Goal: Task Accomplishment & Management: Manage account settings

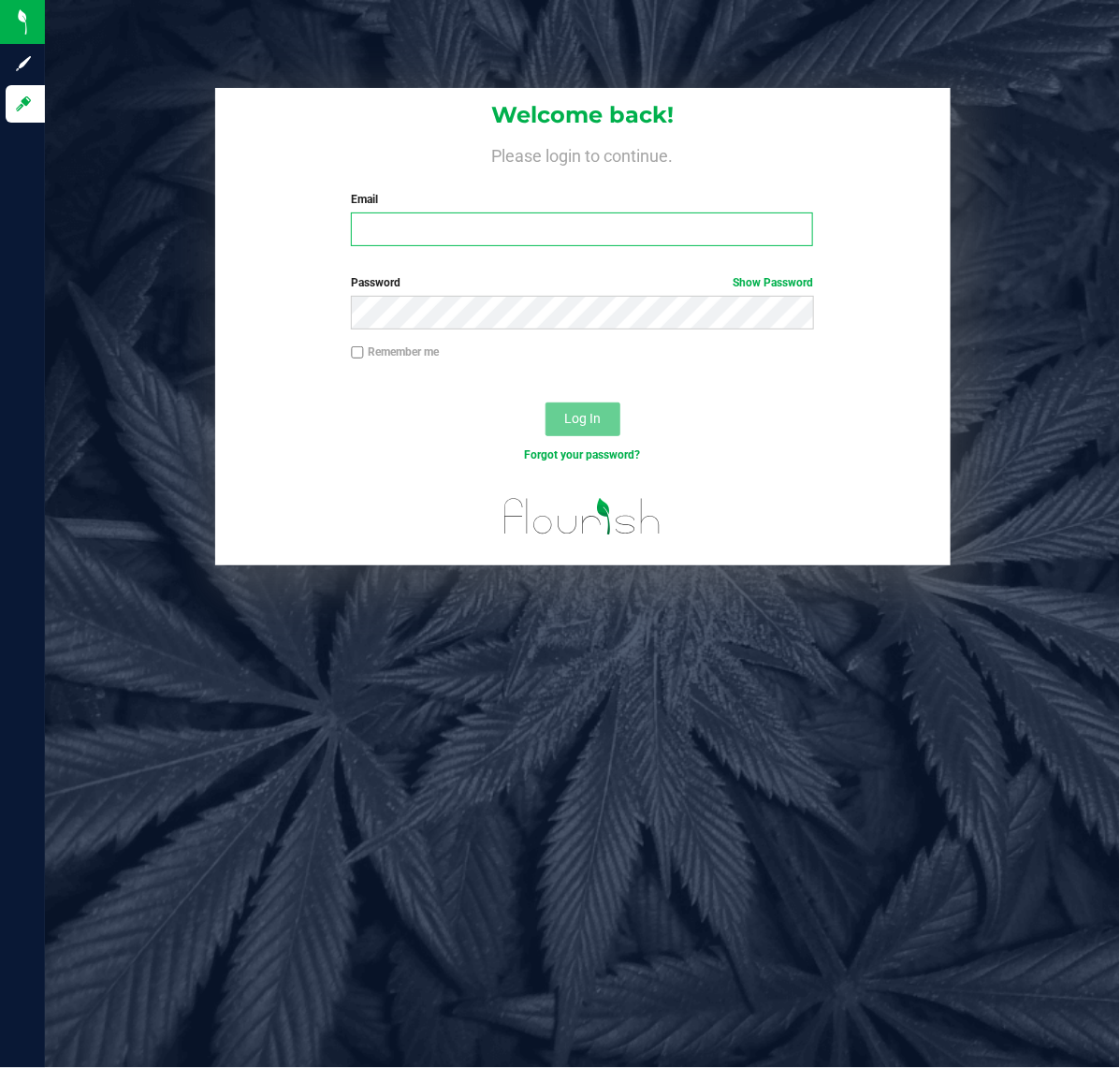
click at [444, 226] on input "Email" at bounding box center [582, 230] width 462 height 34
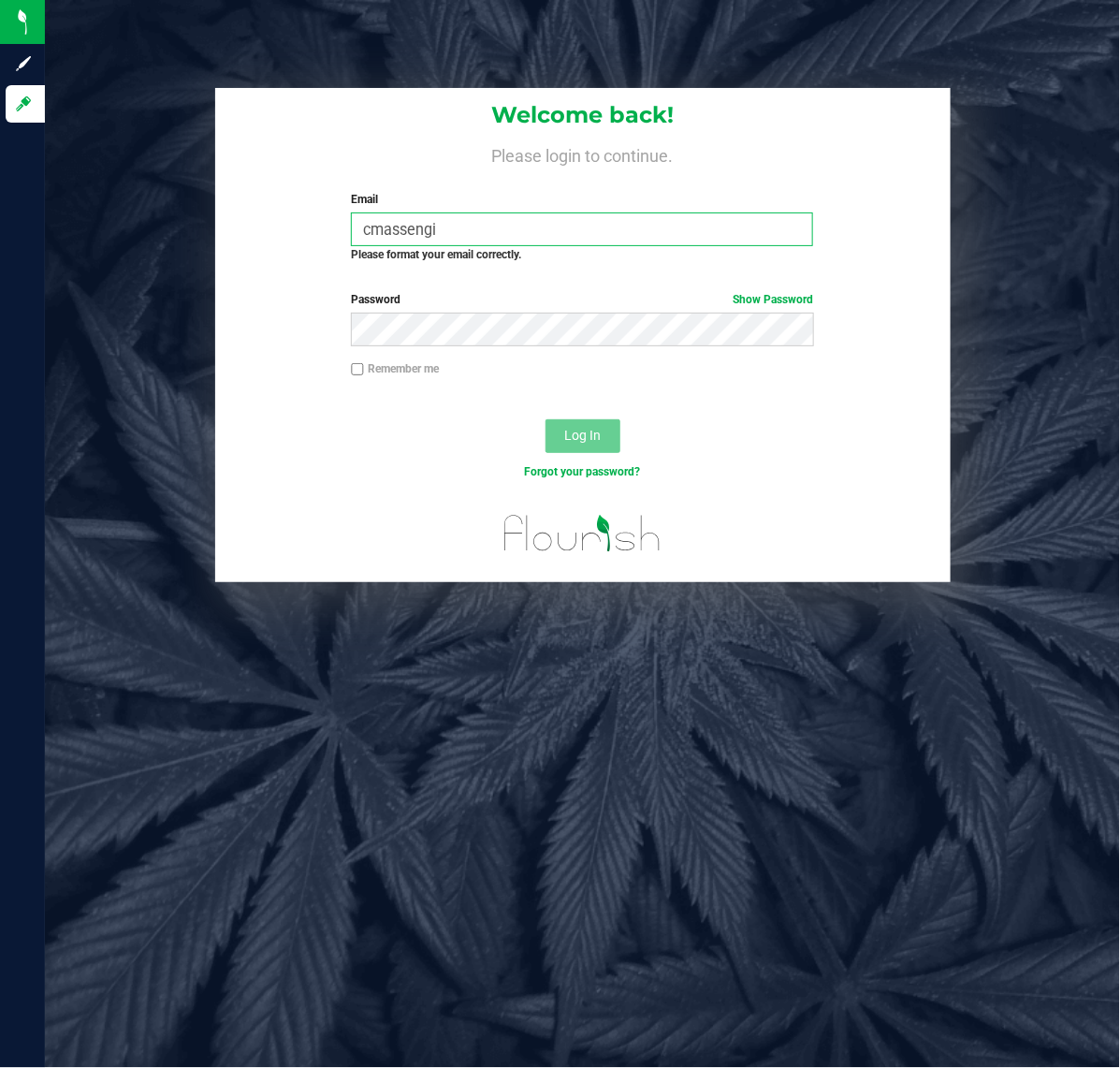
type input "cmassengil"
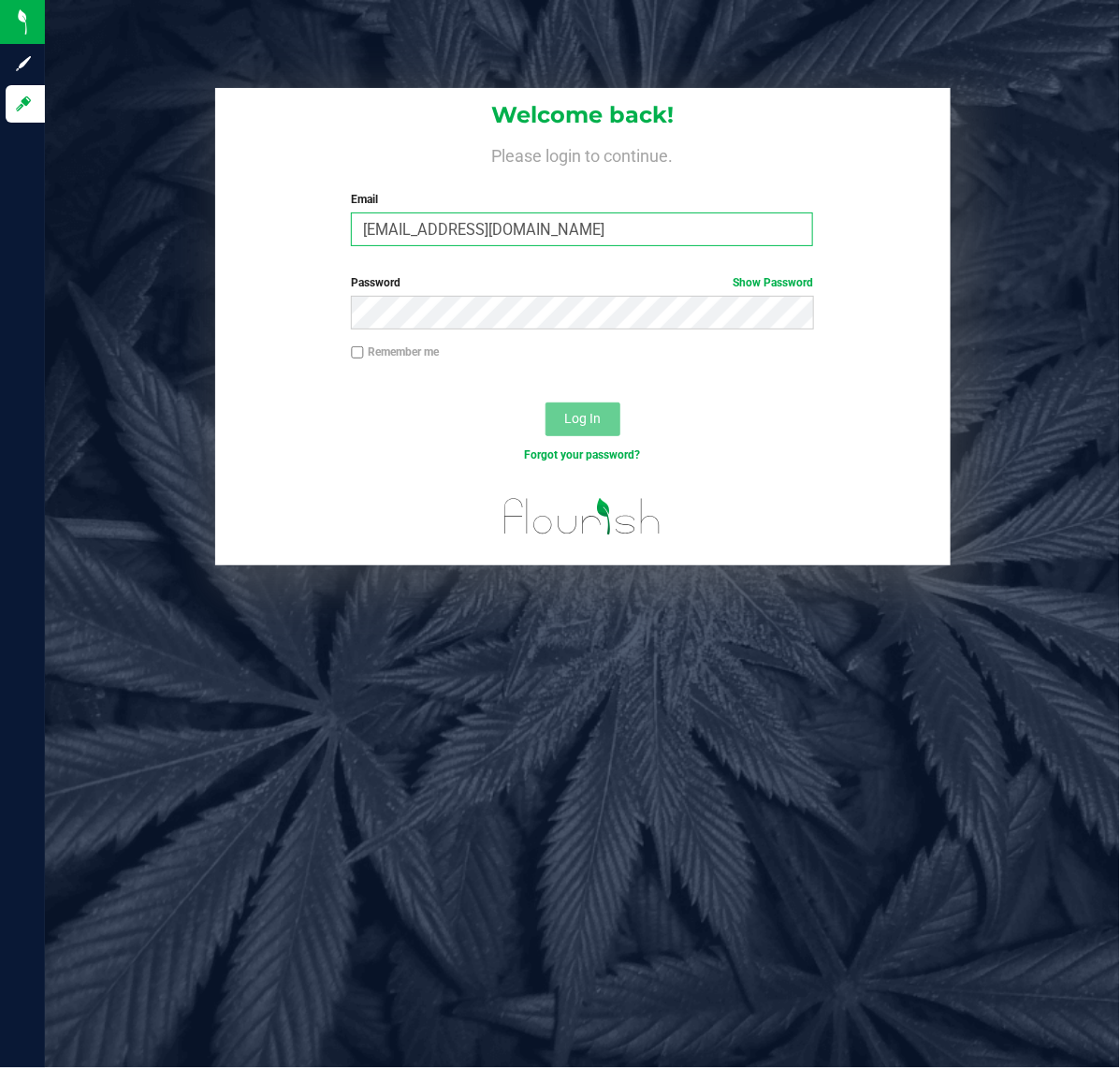
type input "[EMAIL_ADDRESS][DOMAIN_NAME]"
click at [545, 403] on button "Log In" at bounding box center [582, 420] width 75 height 34
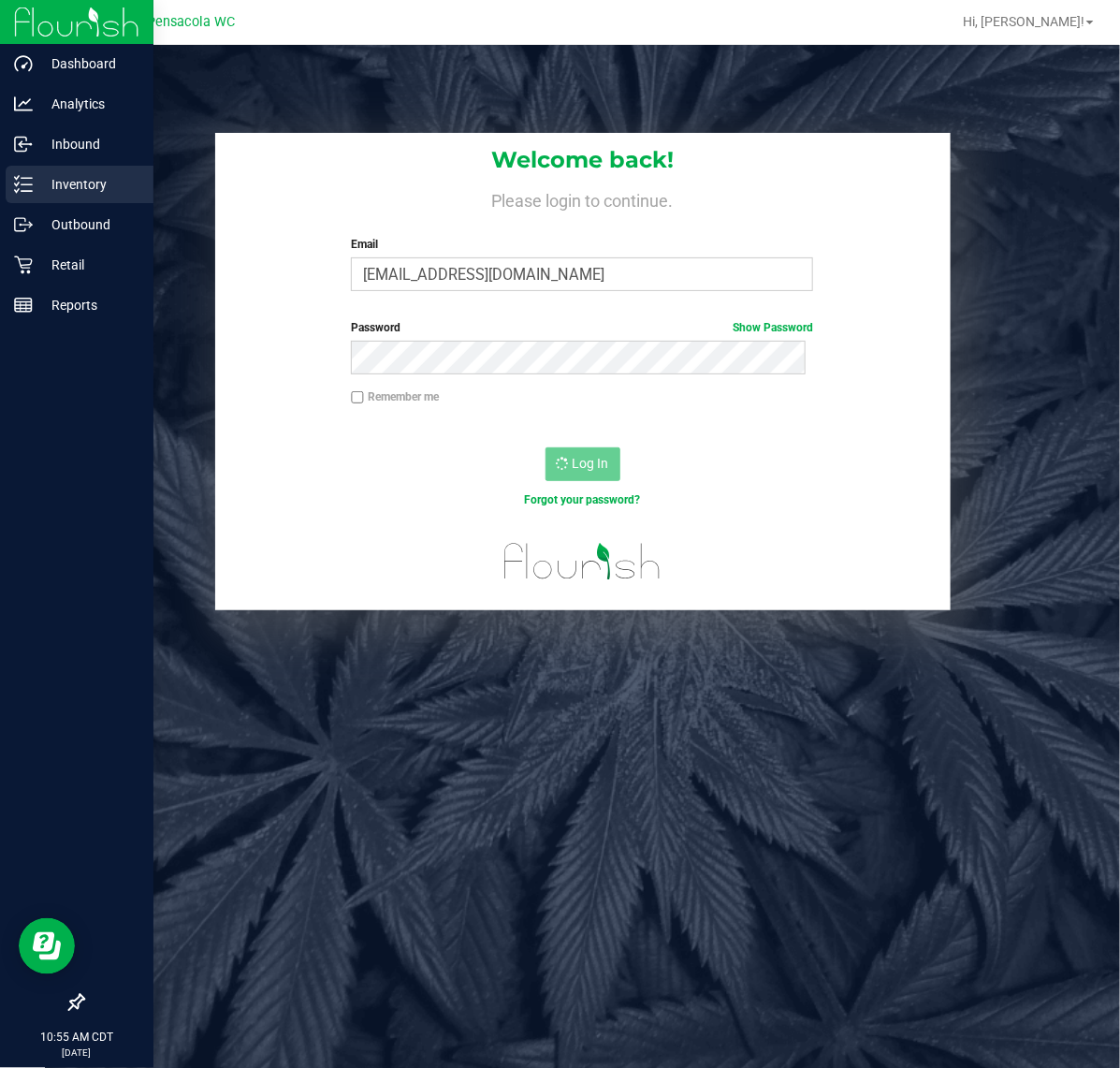
click at [36, 190] on p "Inventory" at bounding box center [89, 185] width 112 height 22
click at [111, 184] on p "Inventory" at bounding box center [89, 185] width 112 height 22
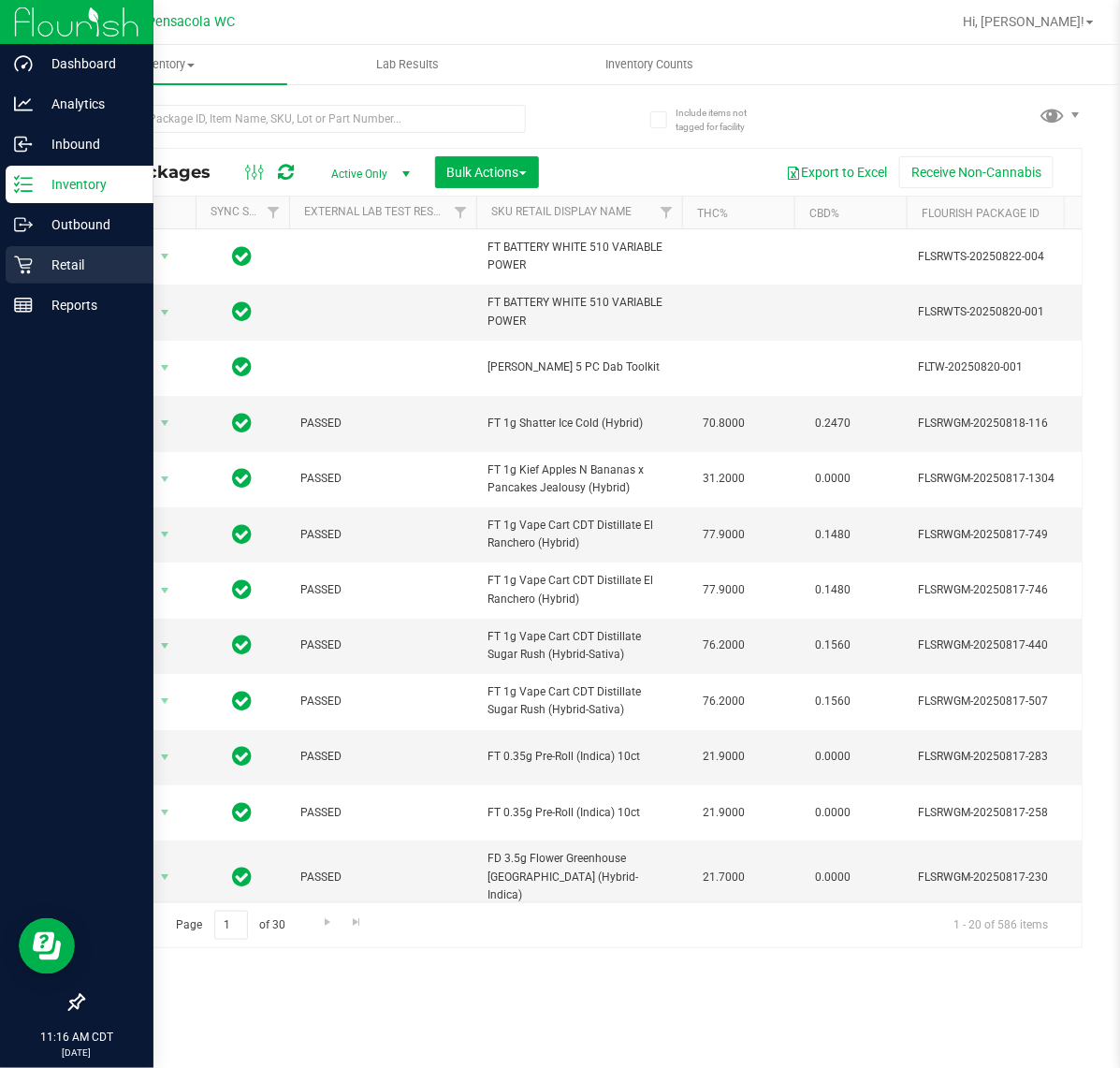
click at [22, 267] on icon at bounding box center [23, 265] width 19 height 19
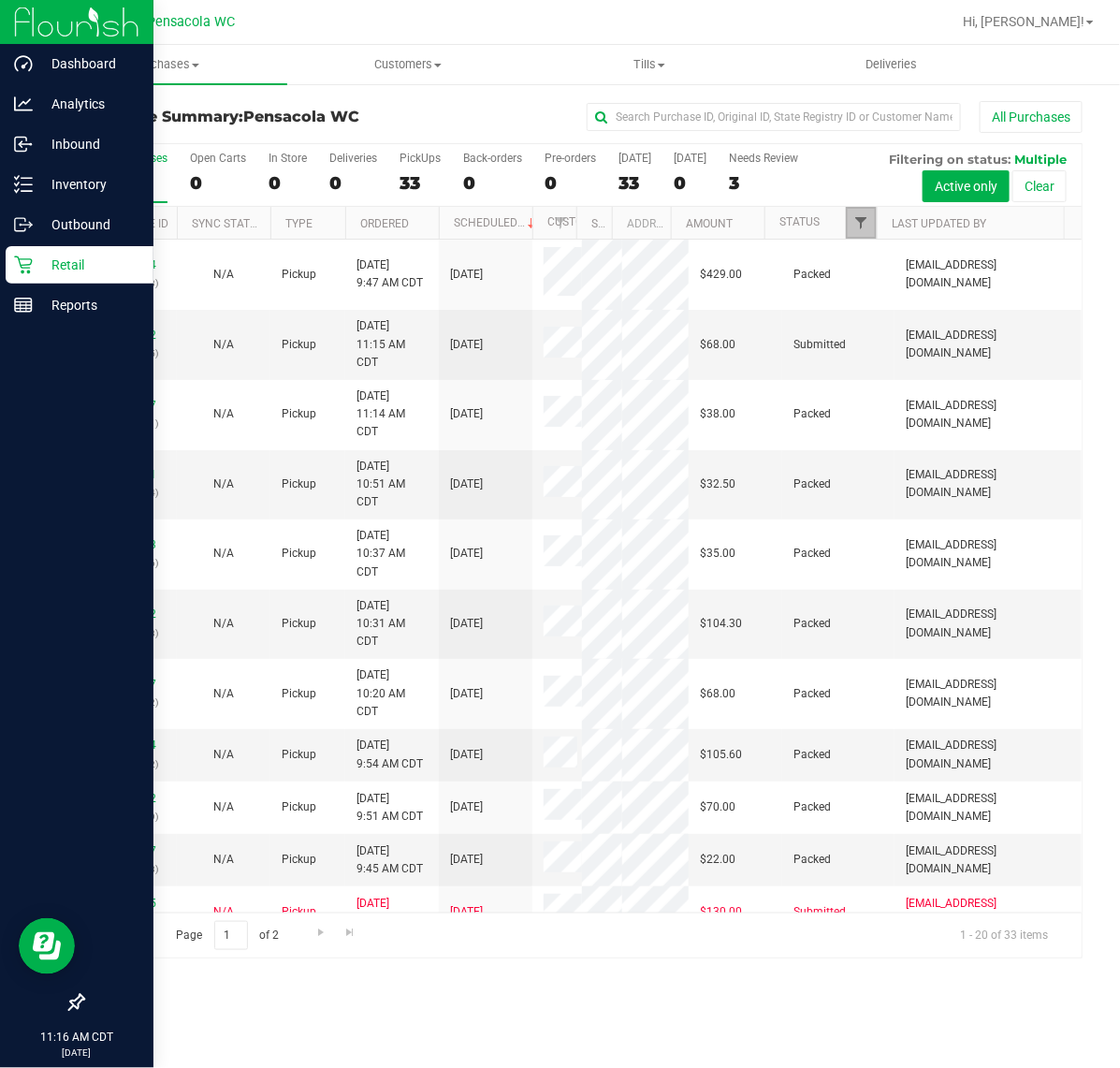
click at [867, 223] on span "Filter" at bounding box center [861, 223] width 15 height 15
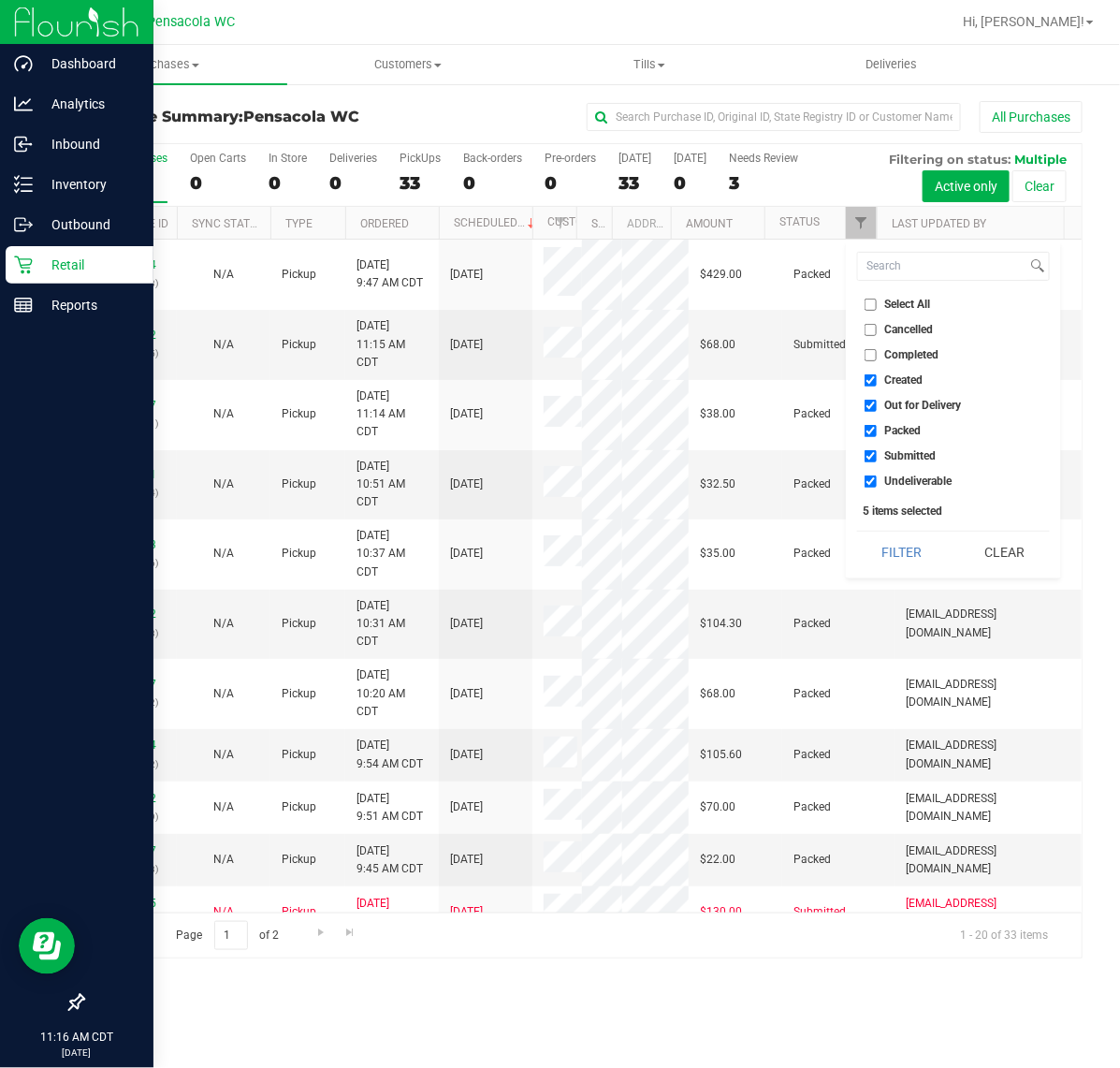
click at [900, 309] on span "Select All" at bounding box center [907, 304] width 46 height 11
click at [877, 309] on input "Select All" at bounding box center [870, 304] width 12 height 12
checkbox input "true"
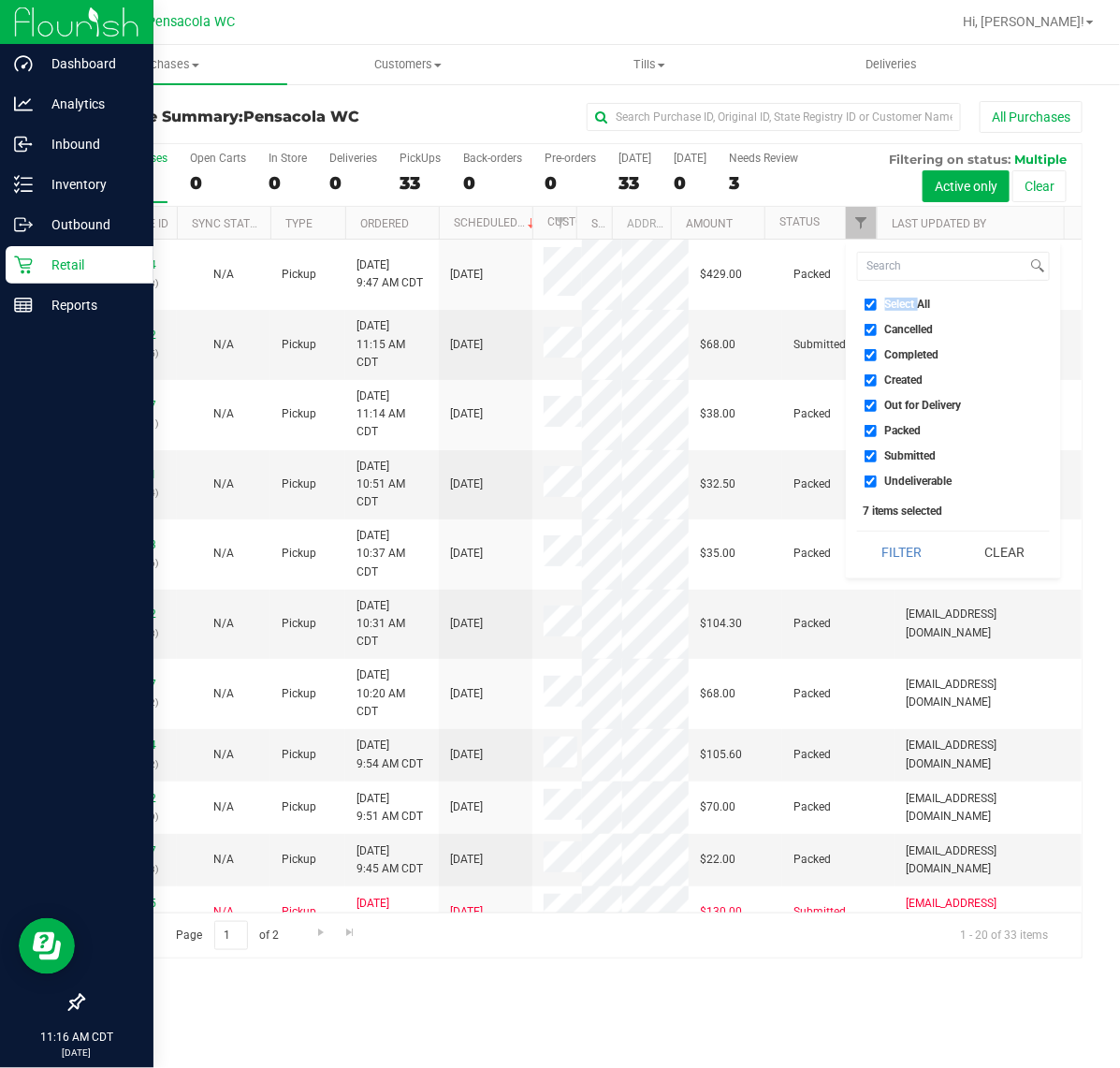
click at [900, 309] on span "Select All" at bounding box center [907, 304] width 46 height 11
click at [877, 309] on input "Select All" at bounding box center [870, 304] width 12 height 12
checkbox input "false"
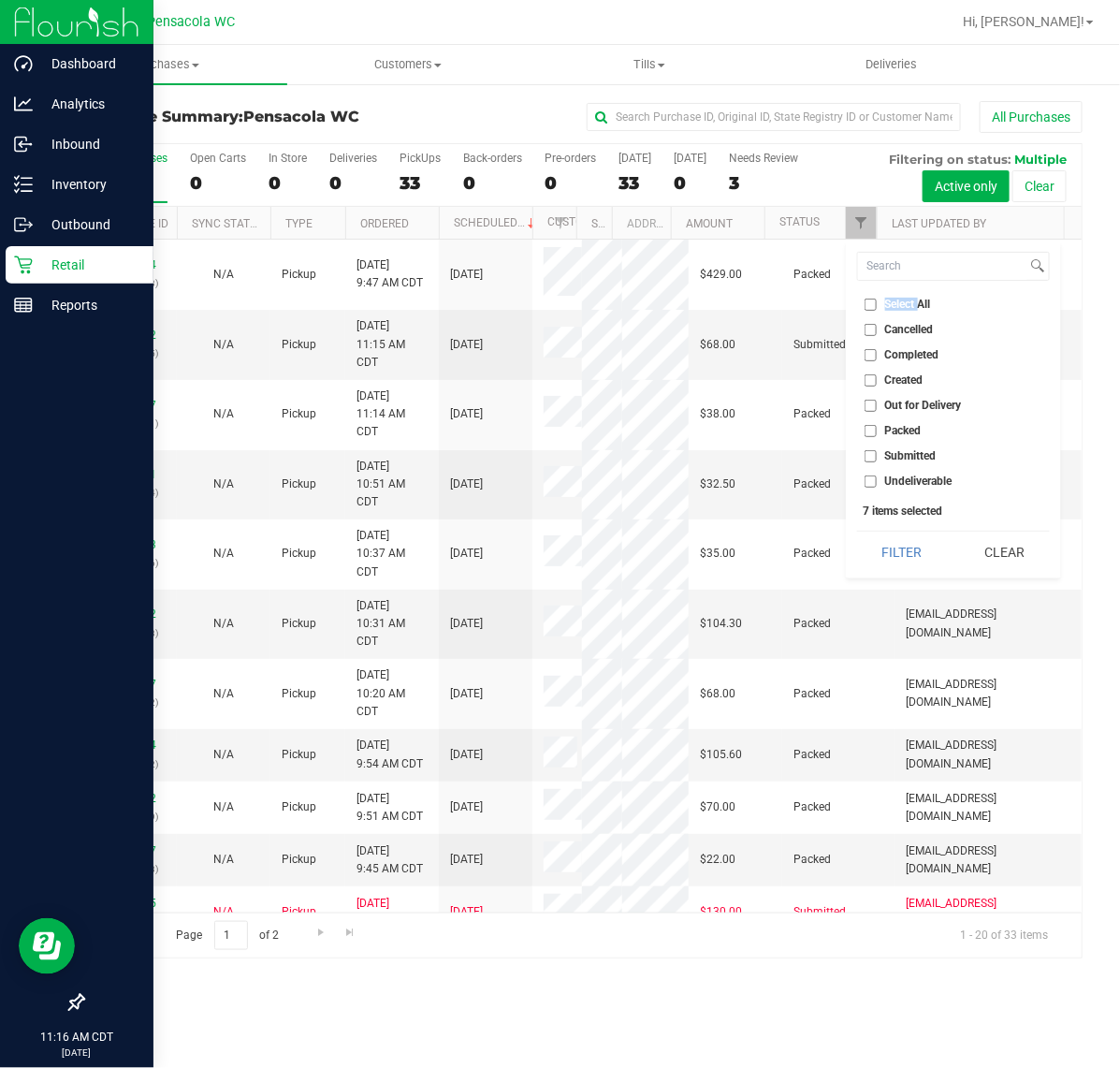
checkbox input "false"
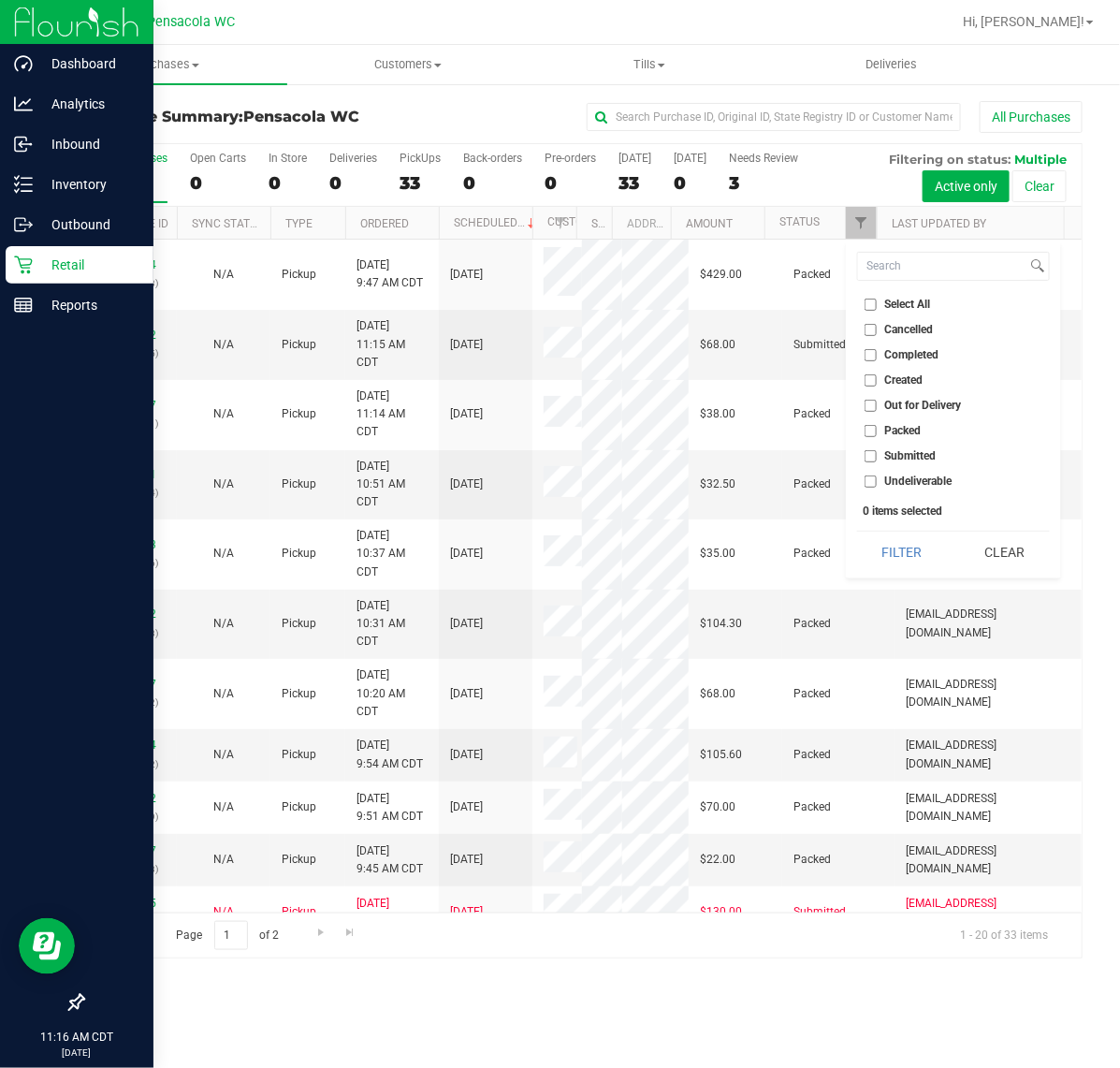
click at [896, 469] on ul "Select All Cancelled Completed Created Out for Delivery Packed Submitted Undeli…" at bounding box center [953, 393] width 193 height 197
click at [895, 460] on span "Submitted" at bounding box center [910, 455] width 52 height 11
click at [877, 460] on input "Submitted" at bounding box center [870, 455] width 12 height 12
checkbox input "true"
click at [896, 541] on button "Filter" at bounding box center [902, 552] width 90 height 41
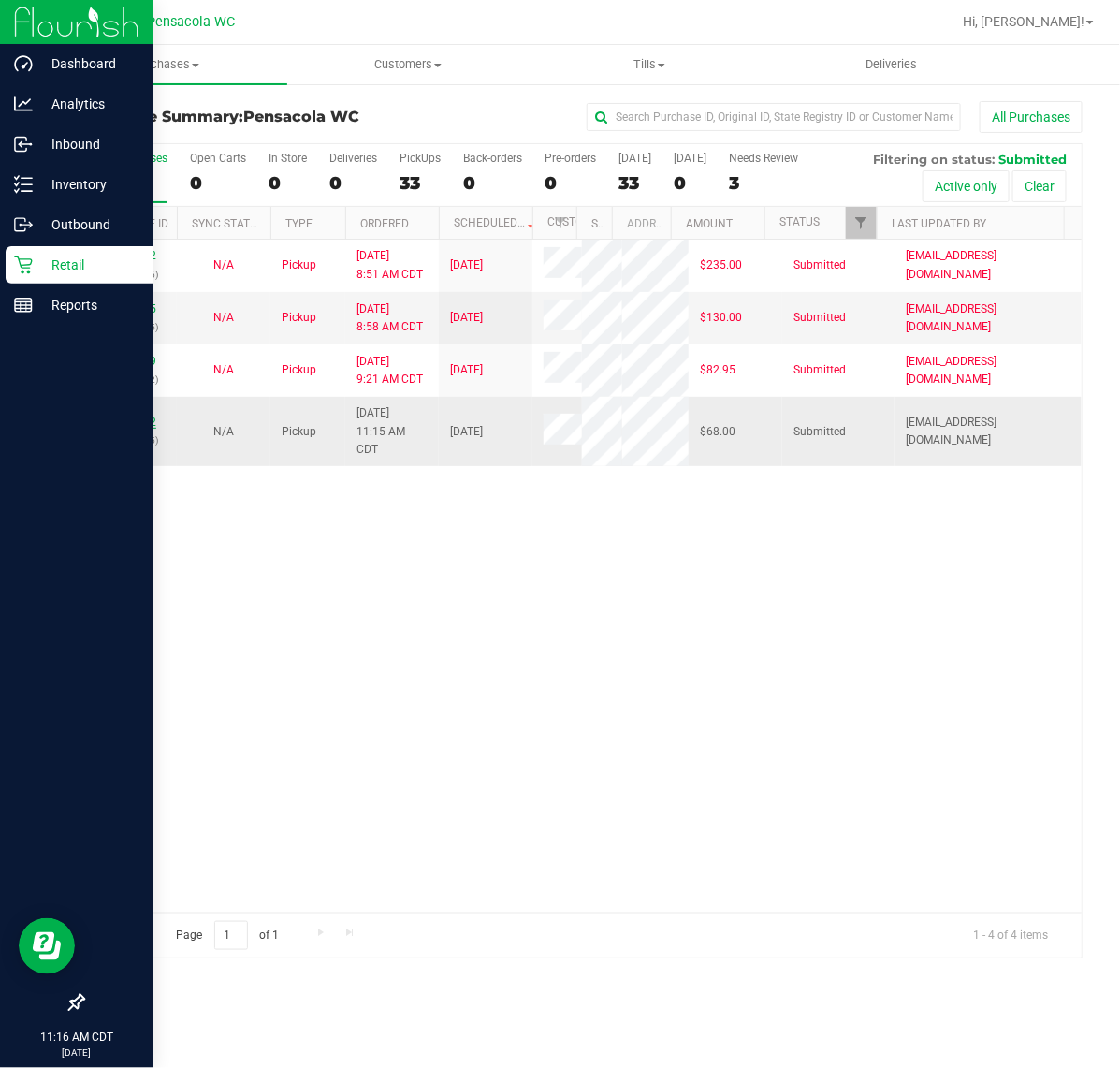
click at [155, 419] on link "11855732" at bounding box center [130, 423] width 52 height 13
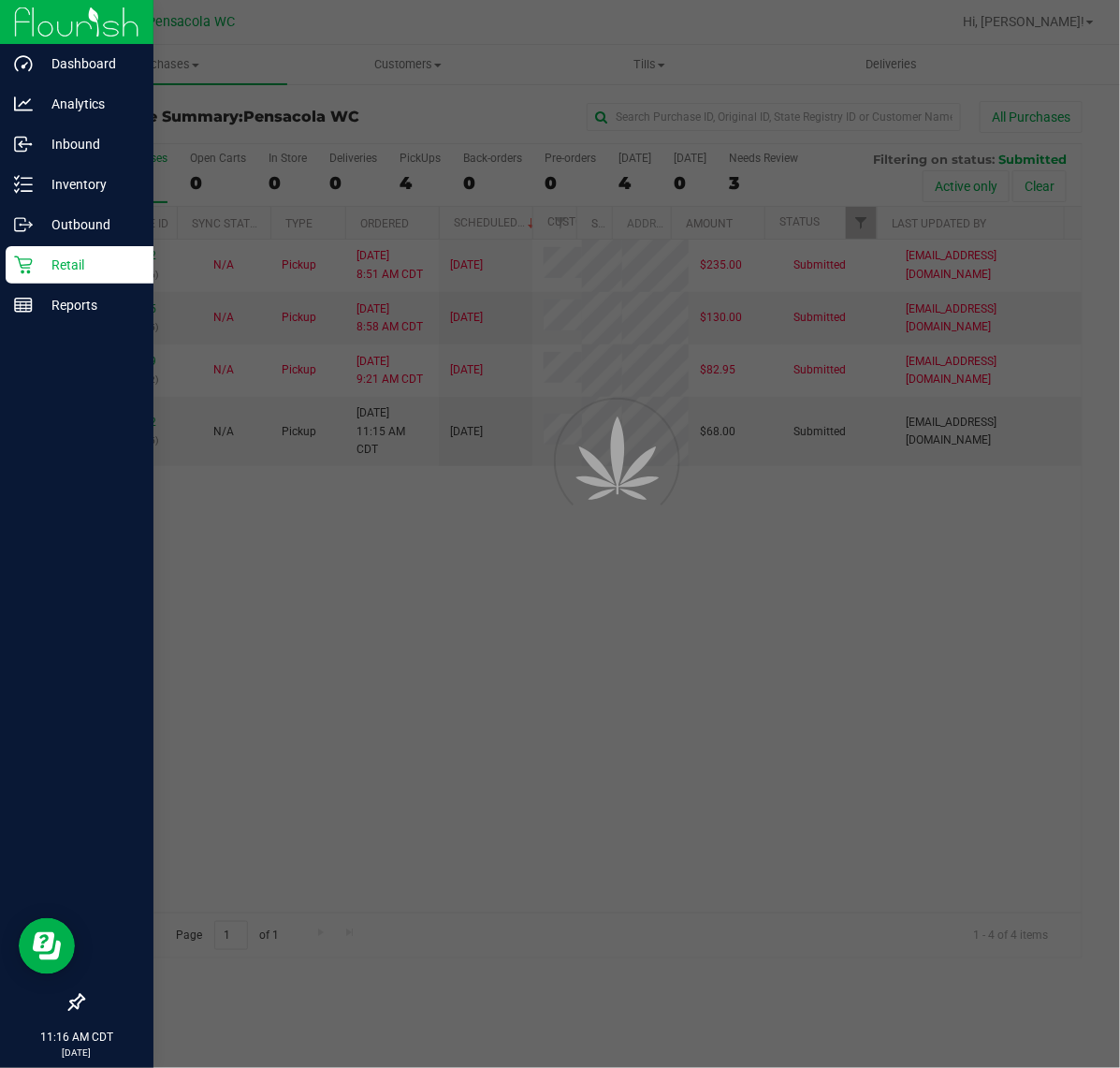
click at [377, 580] on div at bounding box center [560, 534] width 1120 height 1068
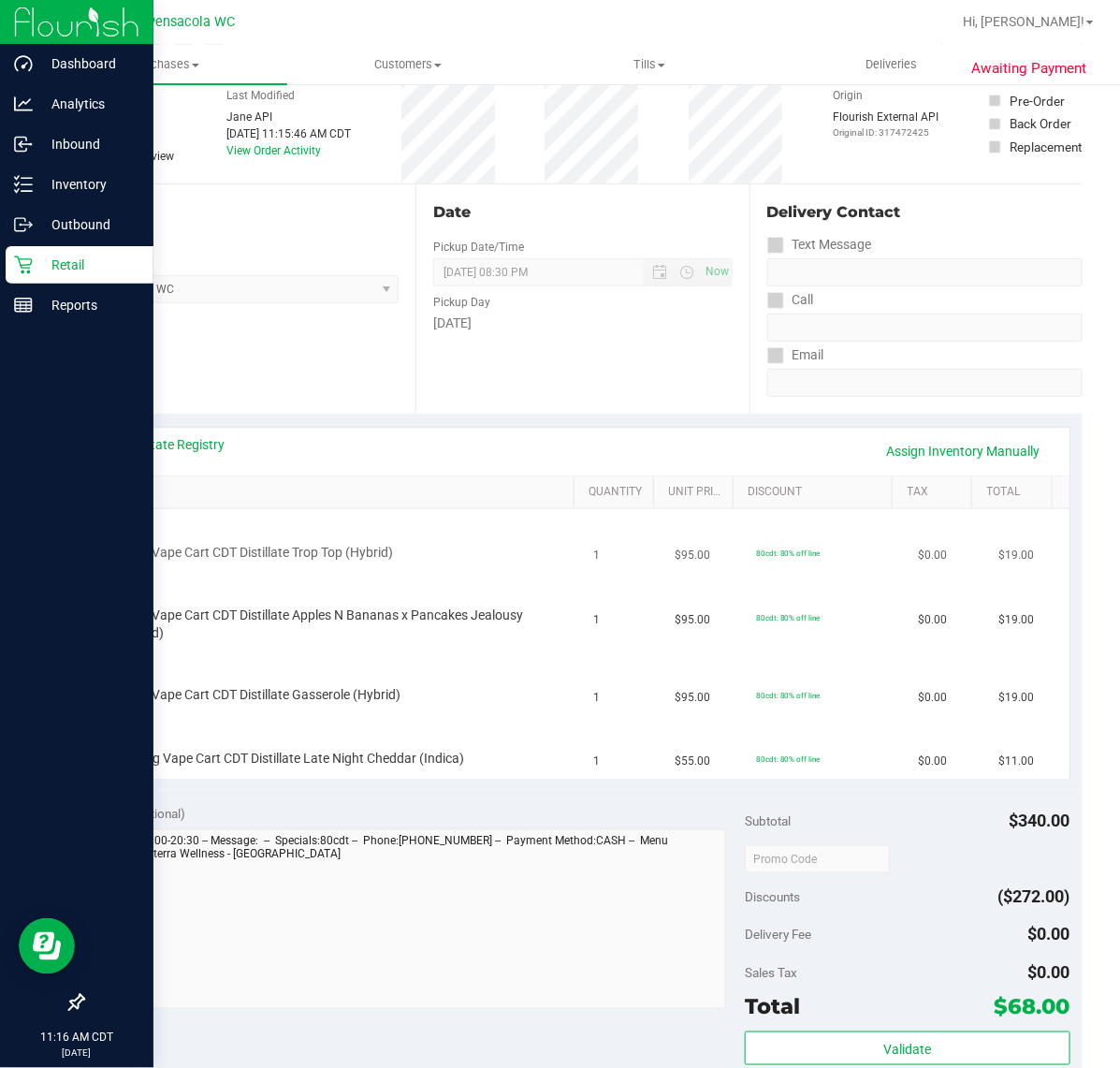
scroll to position [94, 0]
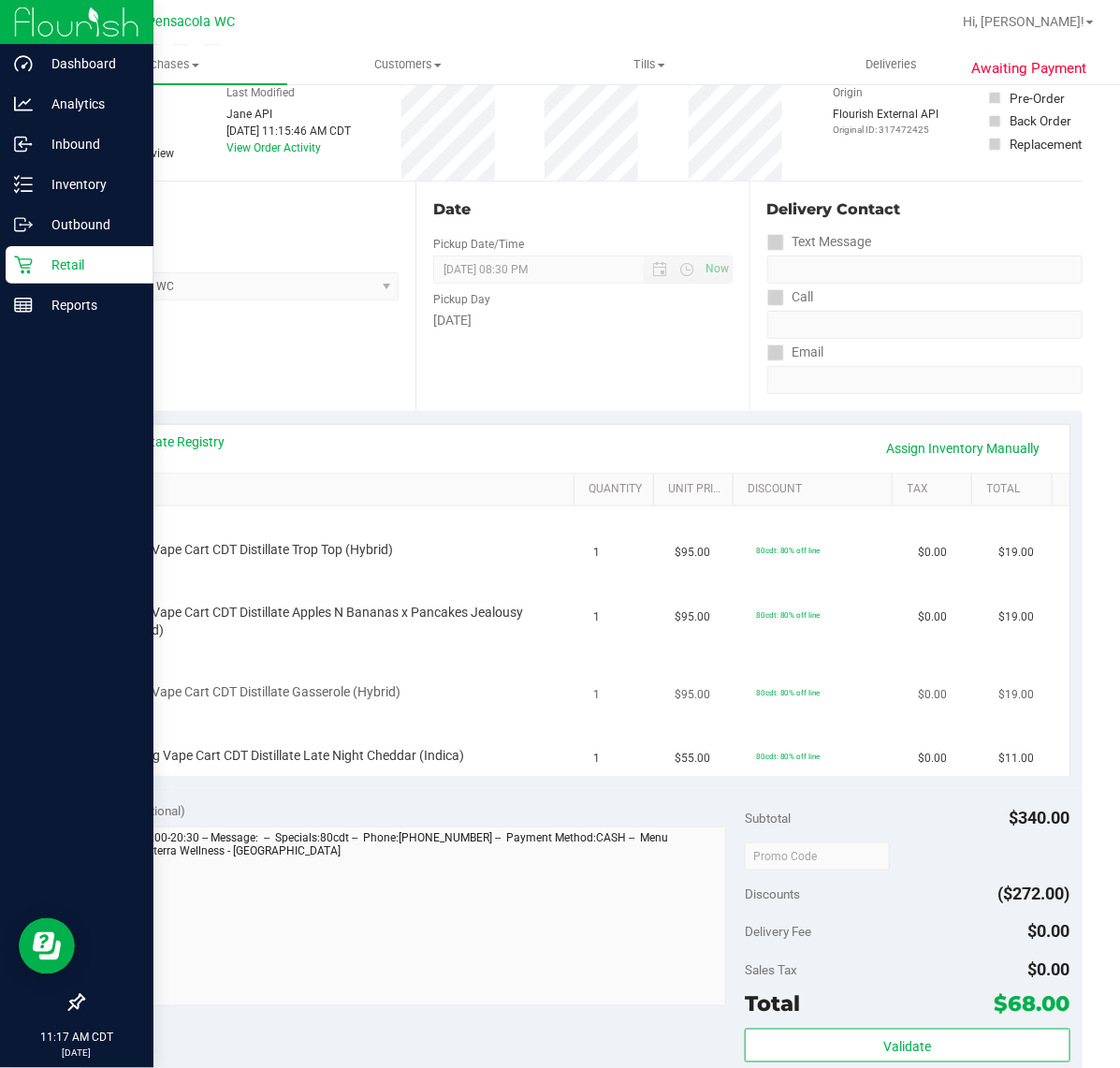
click at [556, 703] on td "FT 1g Vape Cart CDT Distillate Gasserole (Hybrid)" at bounding box center [339, 680] width 486 height 64
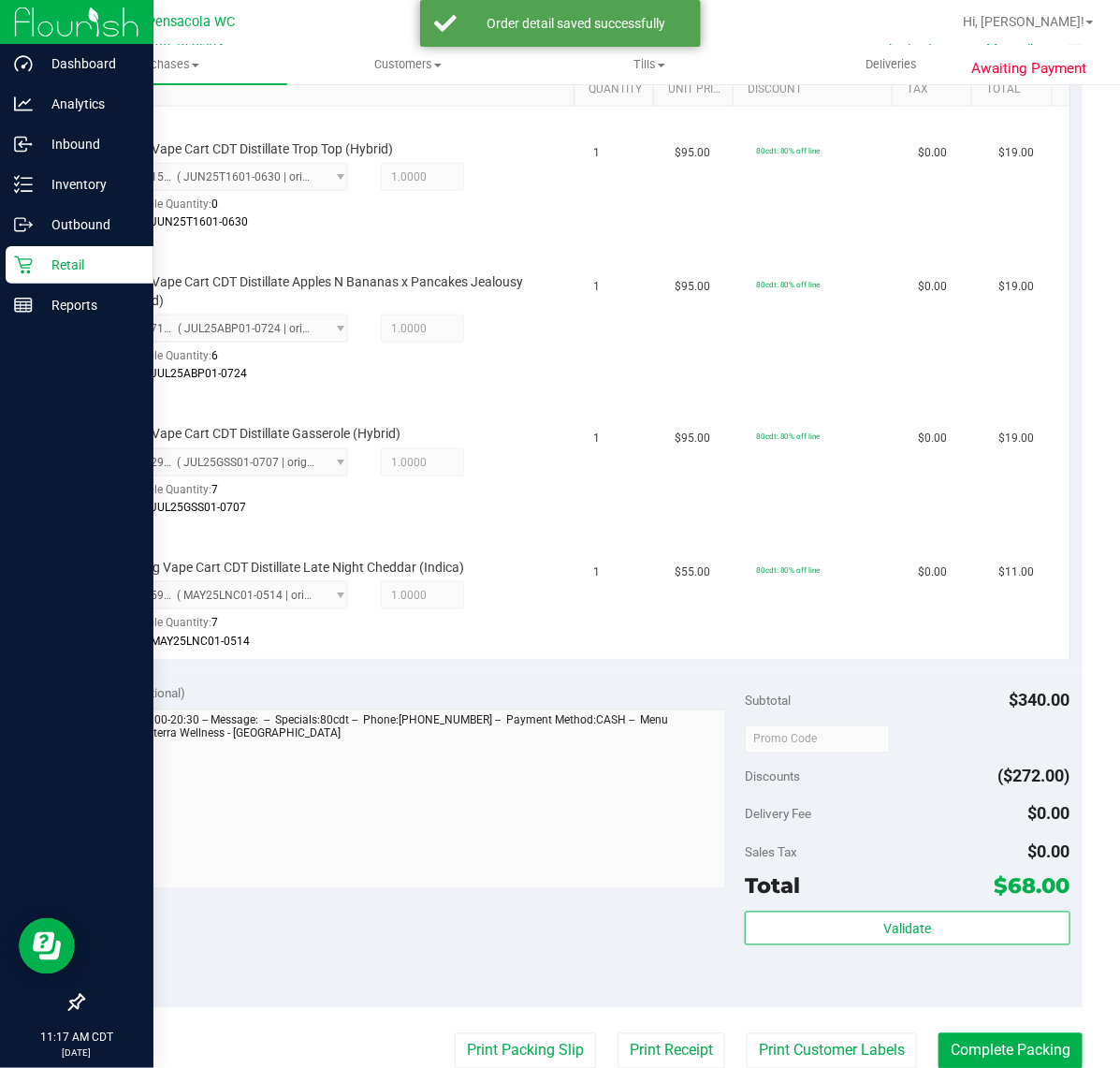
scroll to position [494, 0]
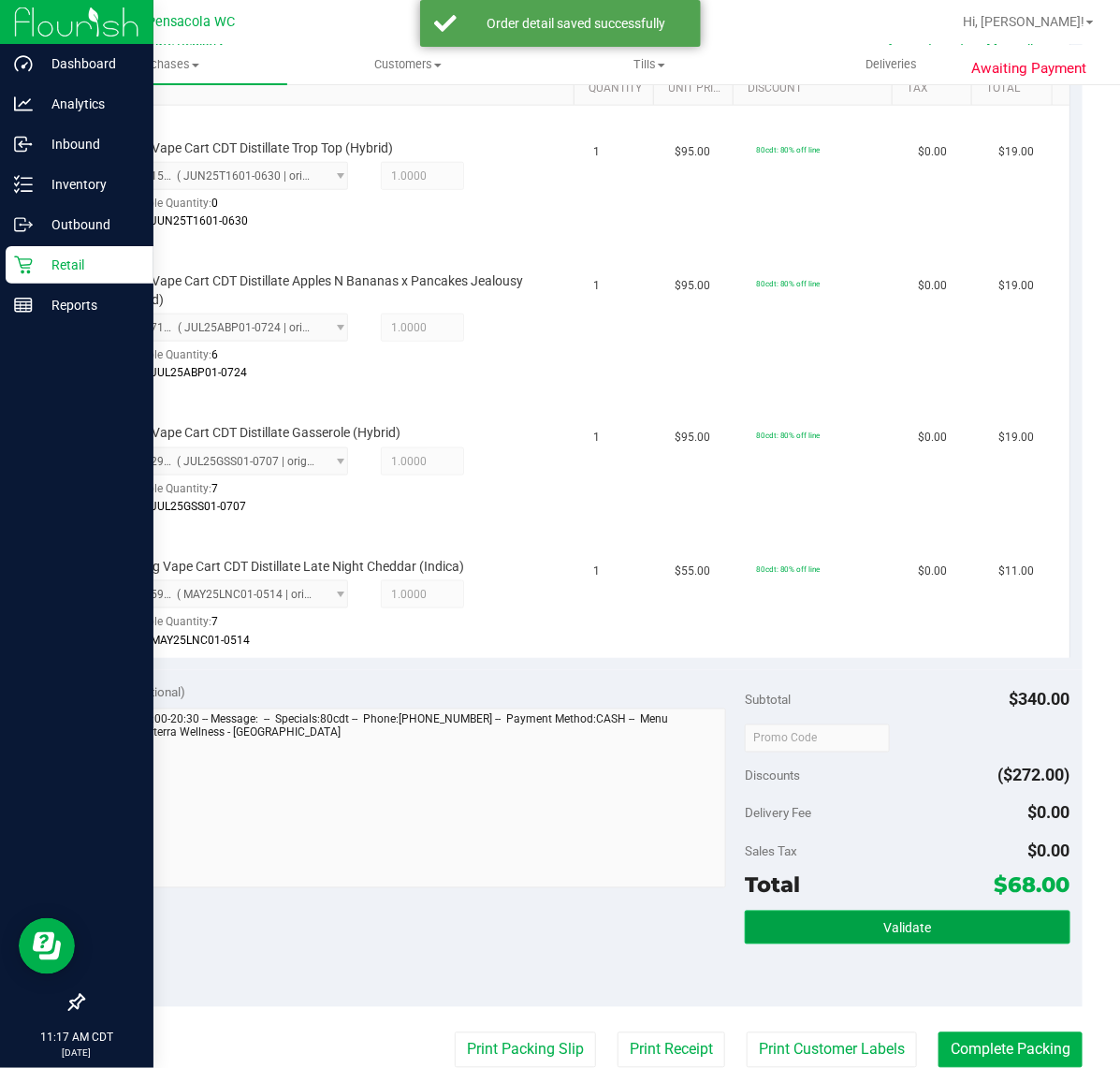
click at [875, 939] on button "Validate" at bounding box center [906, 927] width 325 height 34
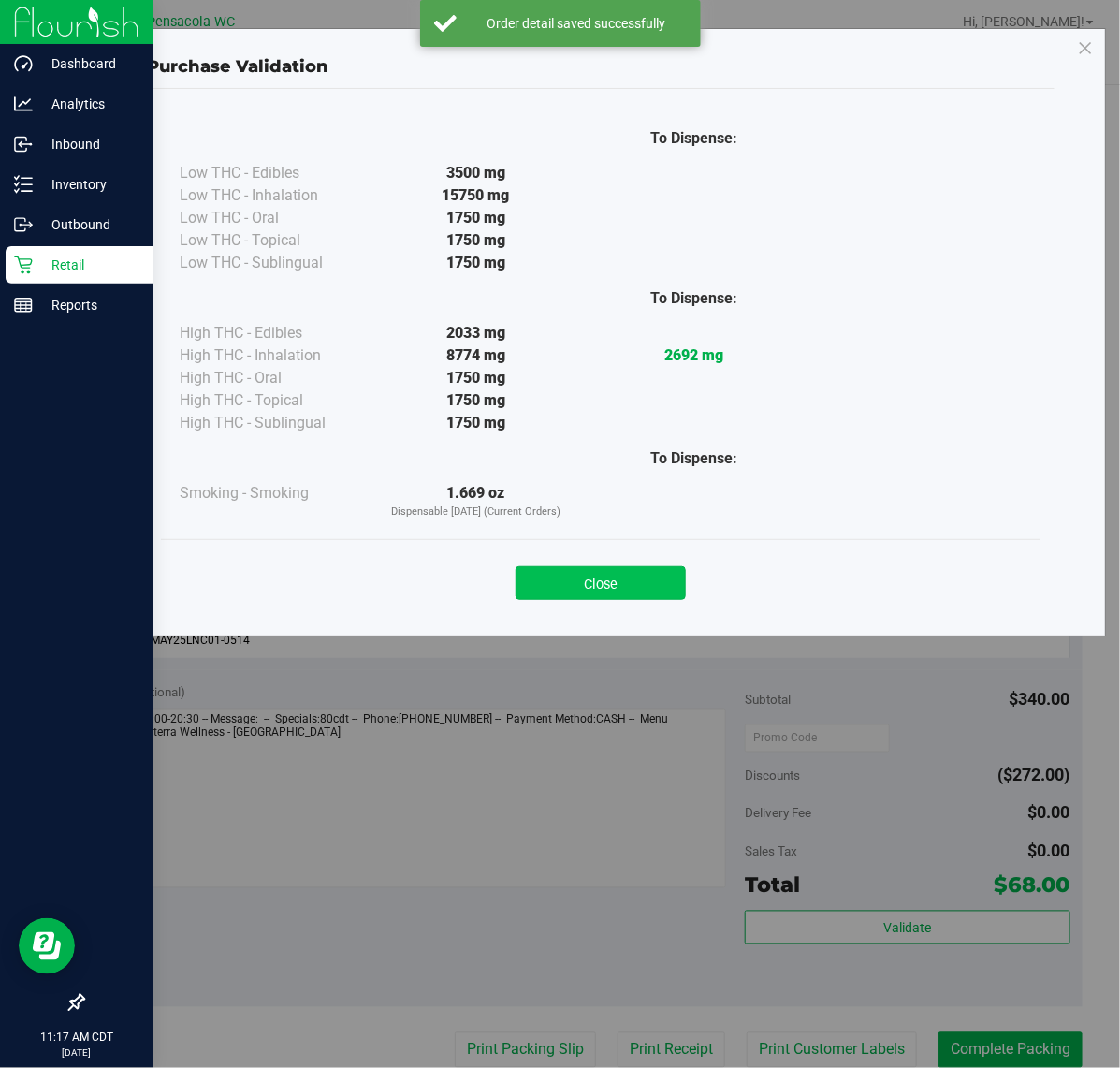
click at [612, 591] on button "Close" at bounding box center [600, 583] width 170 height 34
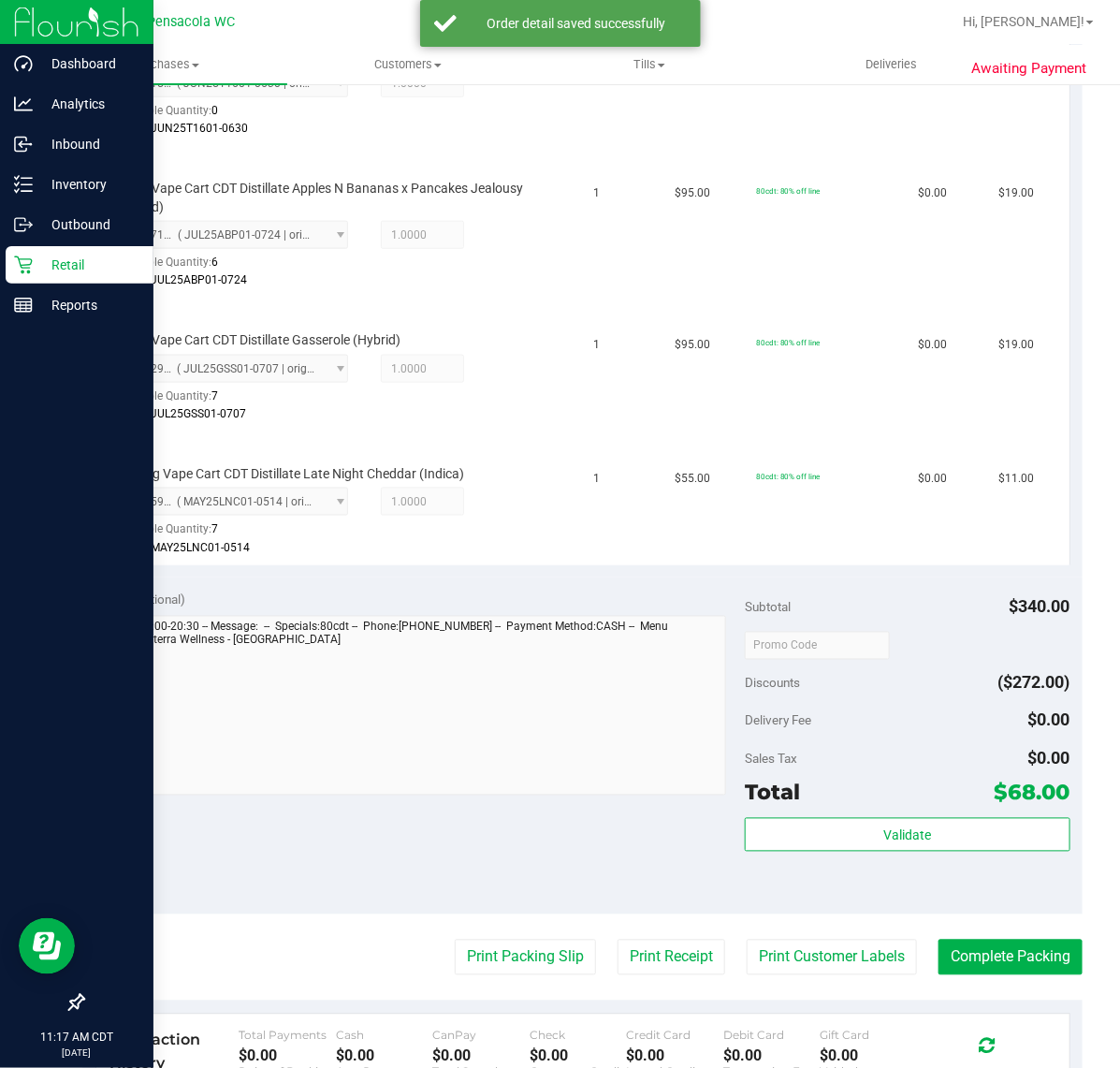
scroll to position [590, 0]
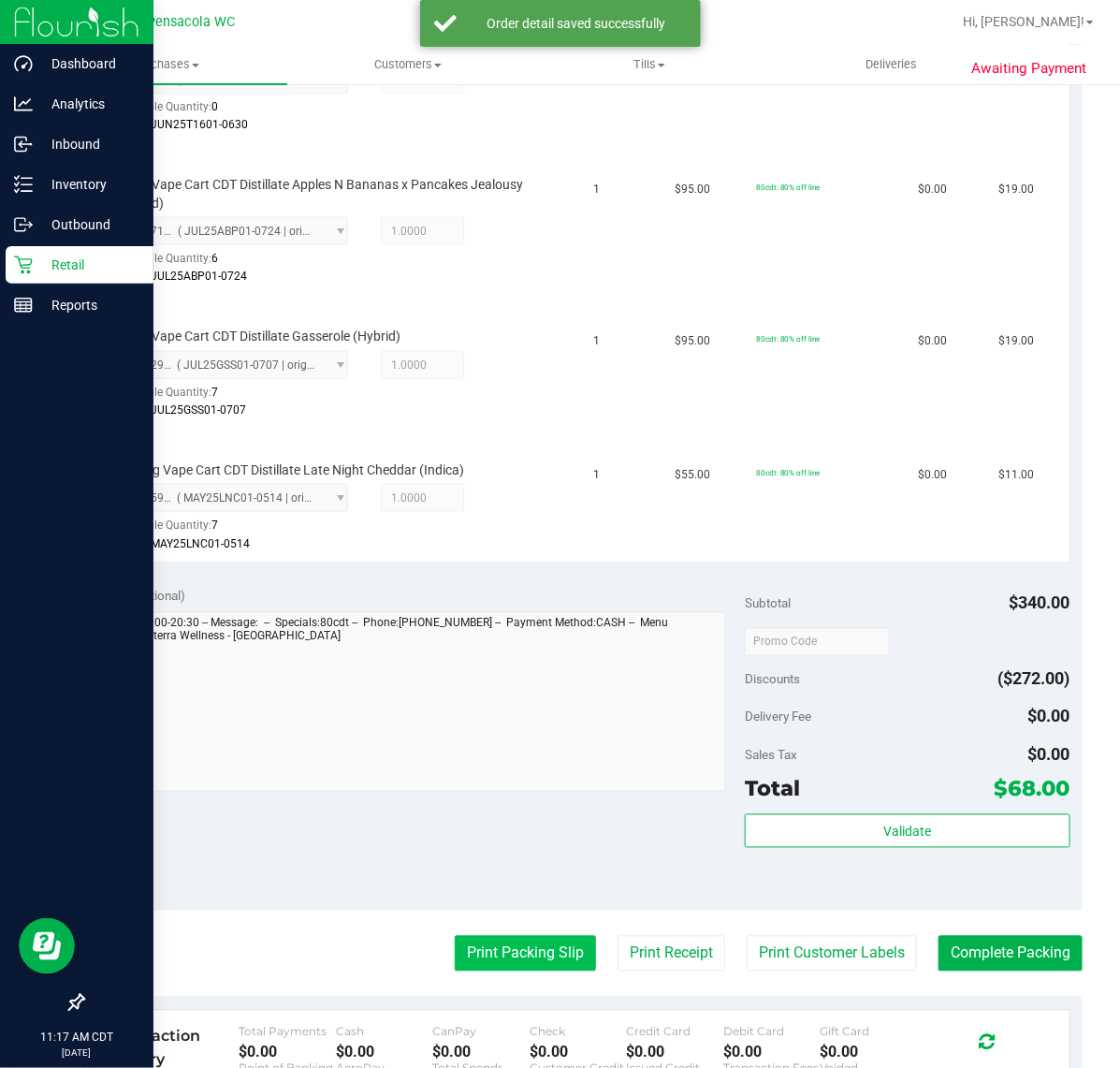
click at [525, 951] on button "Print Packing Slip" at bounding box center [524, 954] width 141 height 36
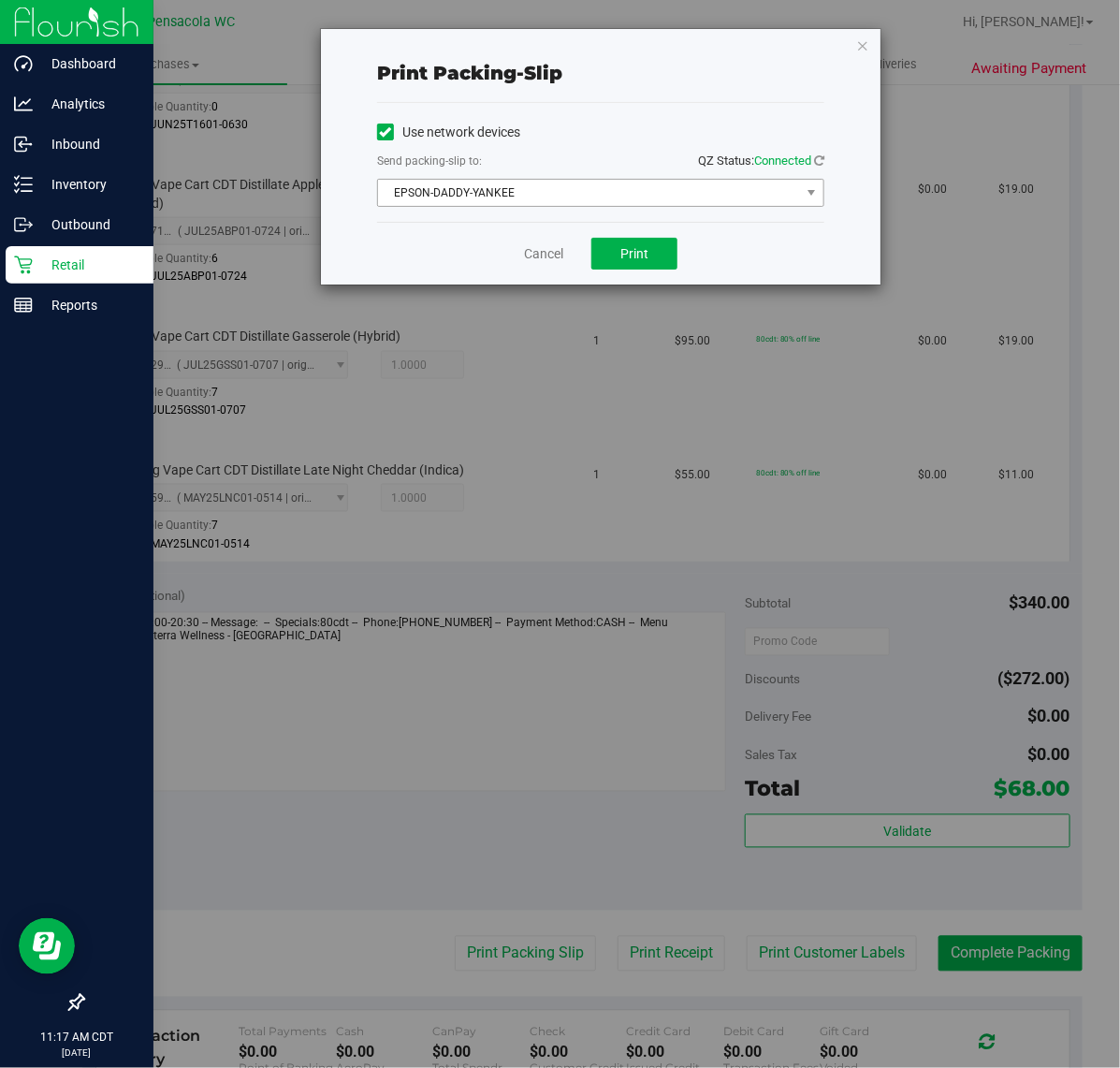
click at [523, 185] on span "EPSON-DADDY-YANKEE" at bounding box center [589, 193] width 421 height 26
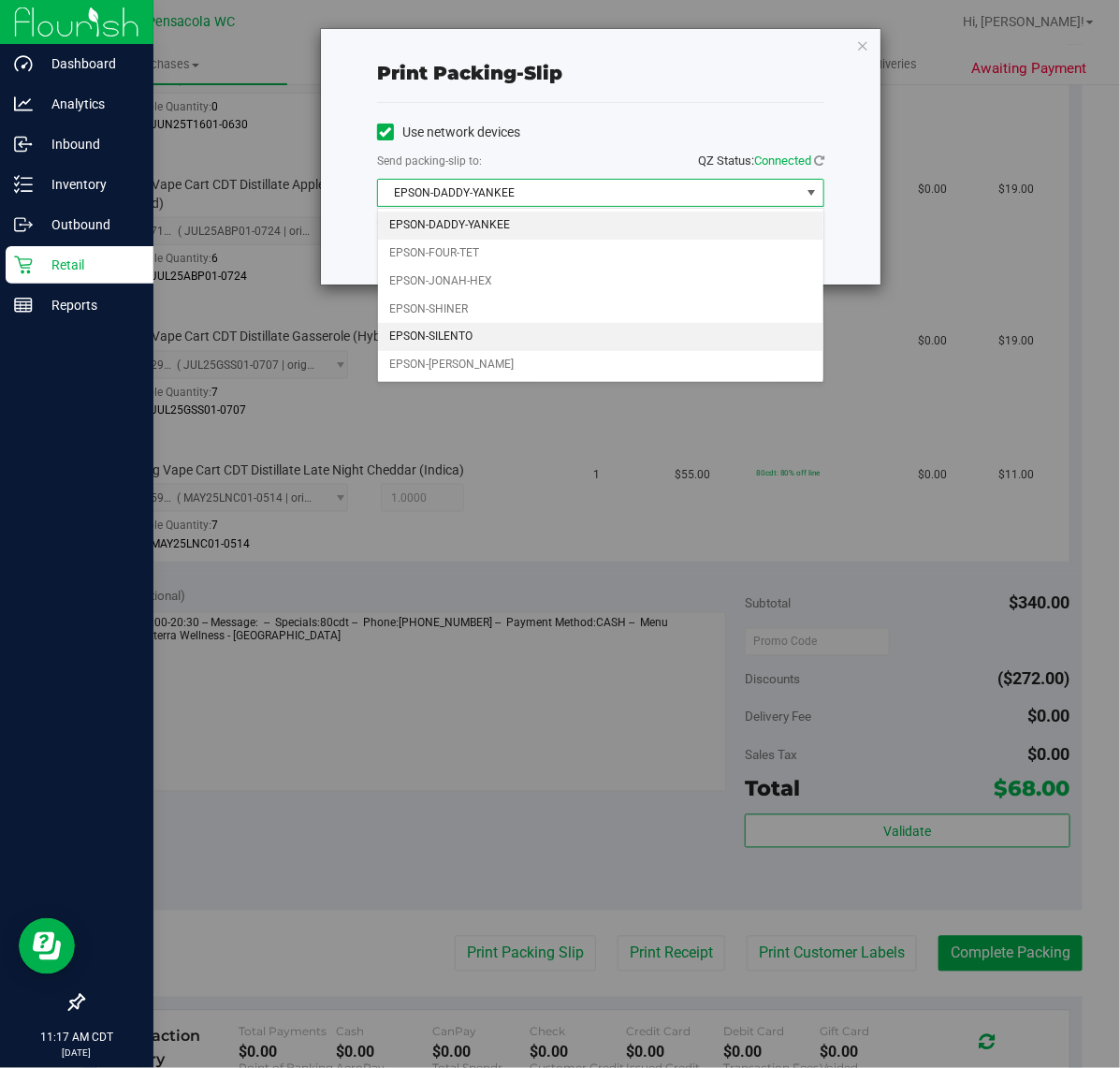
click at [488, 324] on li "EPSON-SILENTO" at bounding box center [600, 337] width 445 height 28
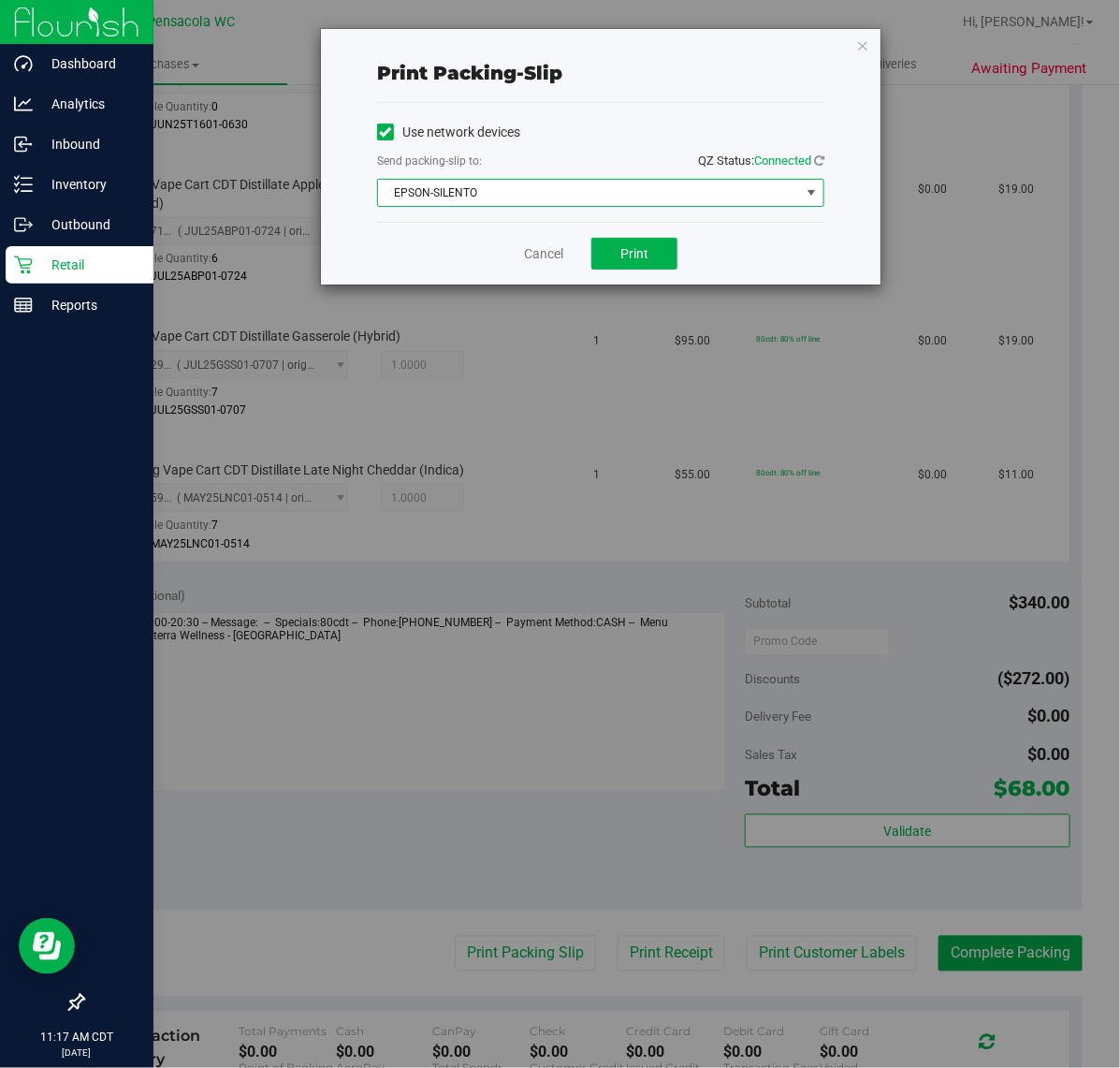
click at [516, 197] on span "EPSON-SILENTO" at bounding box center [589, 193] width 421 height 26
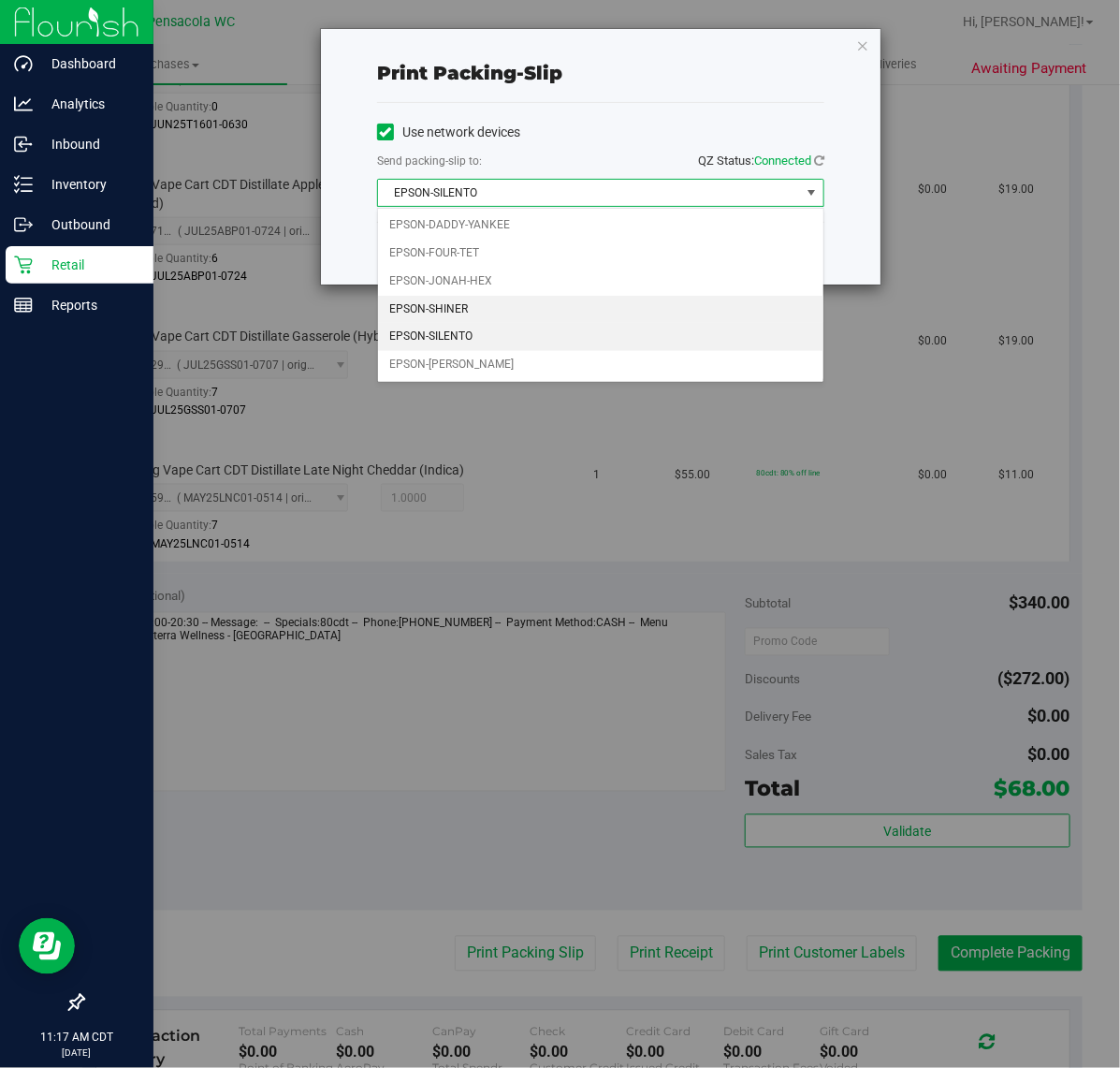
click at [473, 312] on li "EPSON-SHINER" at bounding box center [600, 310] width 445 height 28
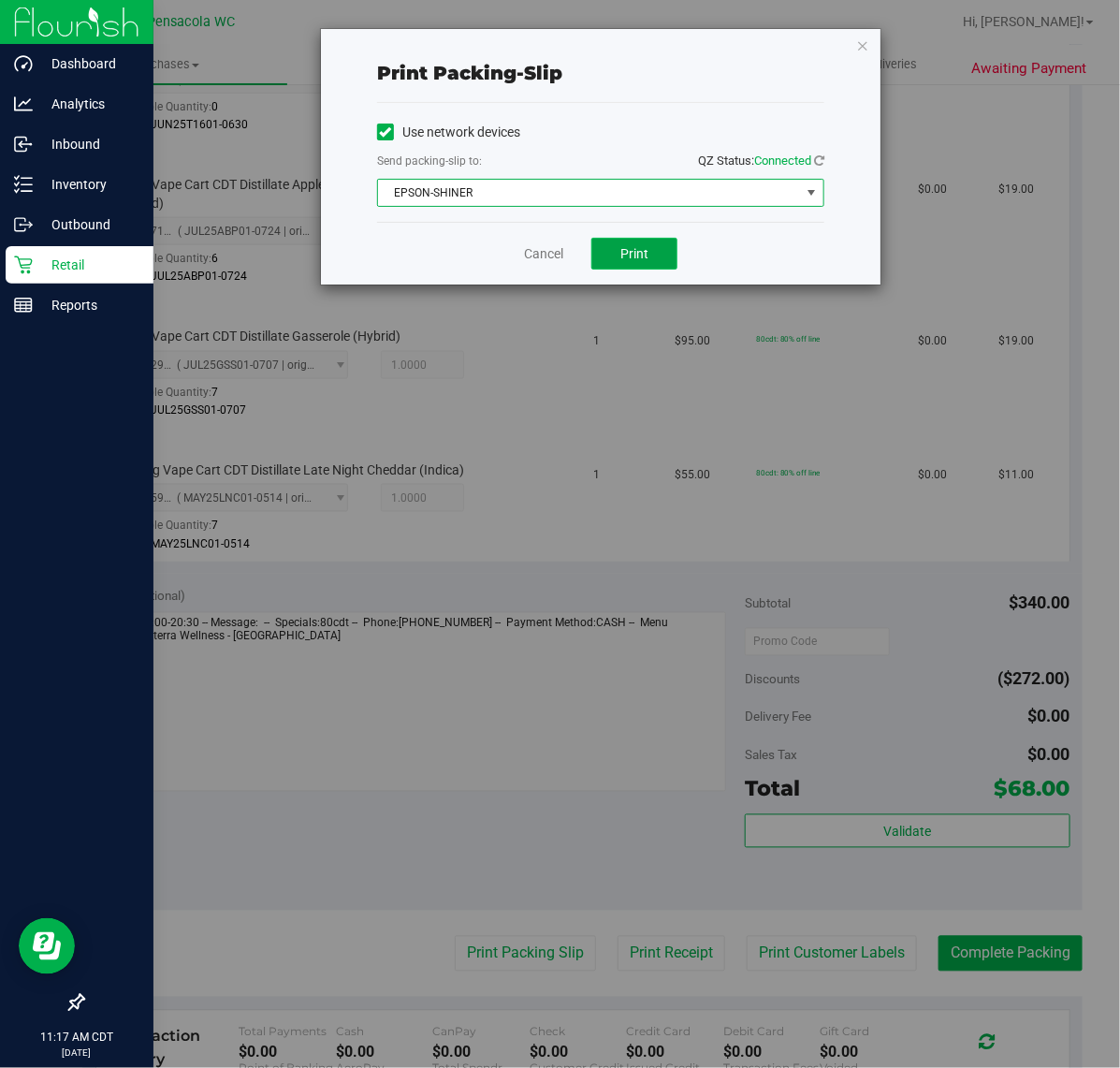
click at [641, 260] on span "Print" at bounding box center [634, 254] width 28 height 15
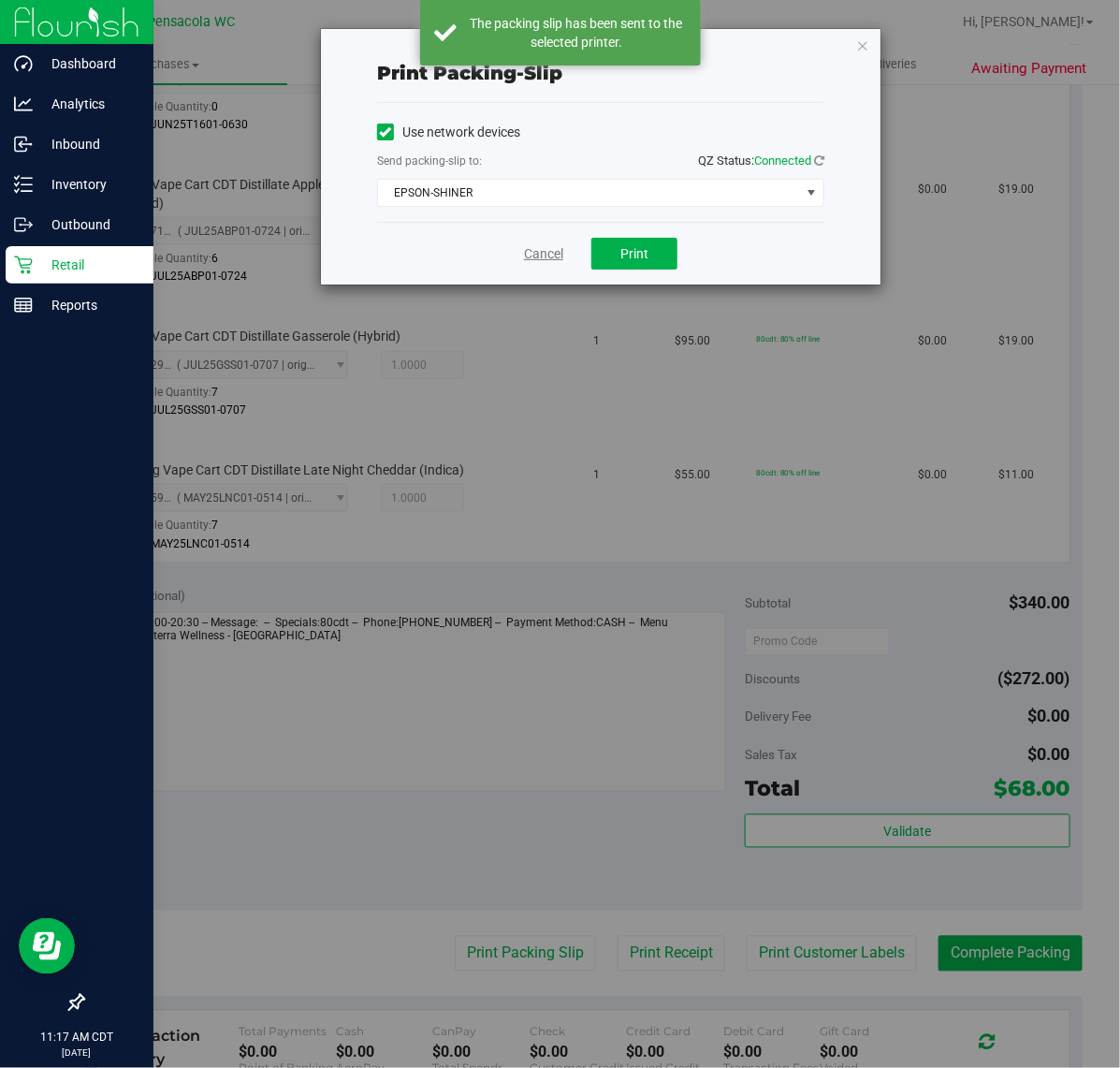
click at [526, 251] on link "Cancel" at bounding box center [543, 254] width 39 height 20
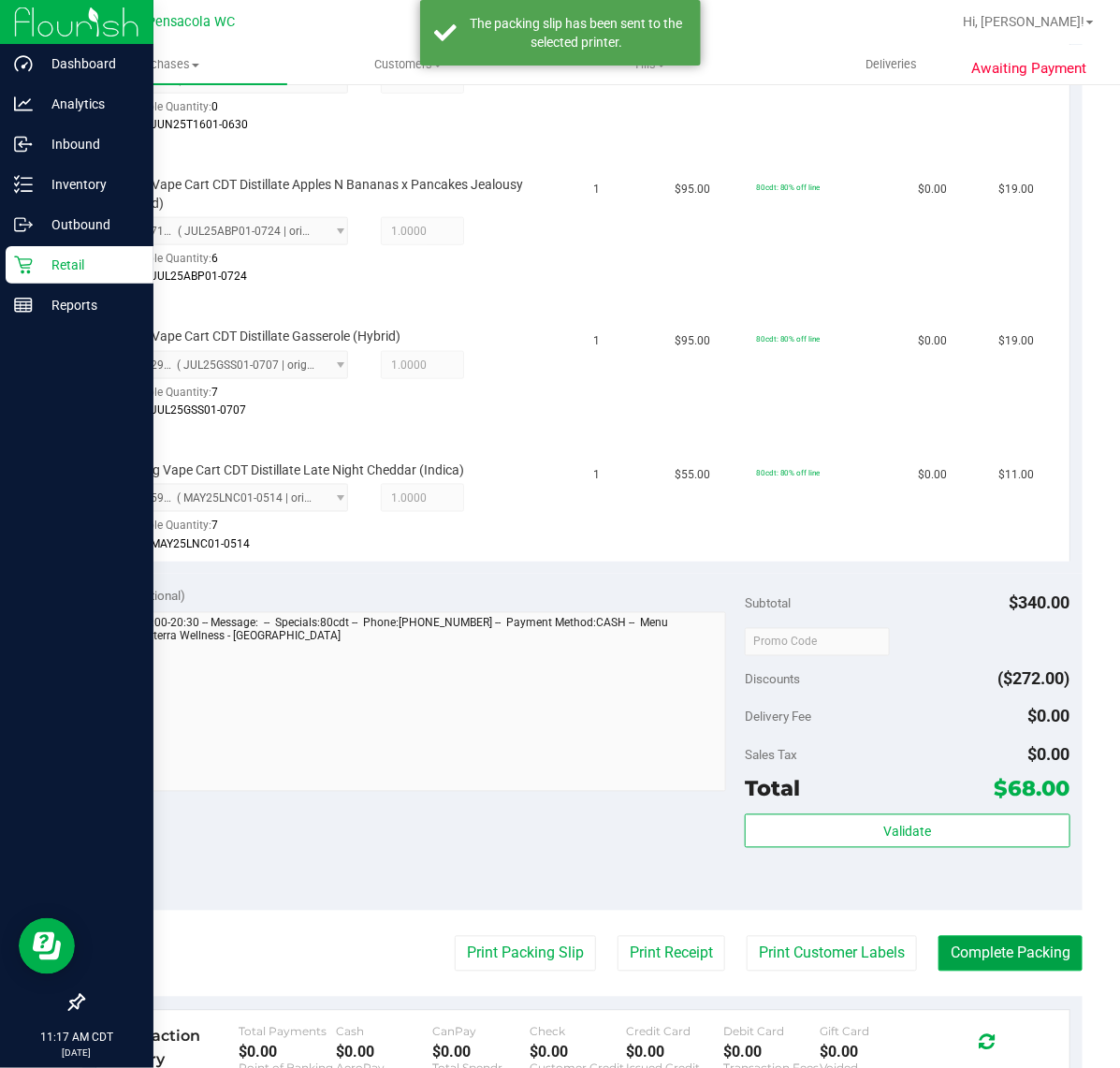
click at [1002, 956] on button "Complete Packing" at bounding box center [1010, 954] width 144 height 36
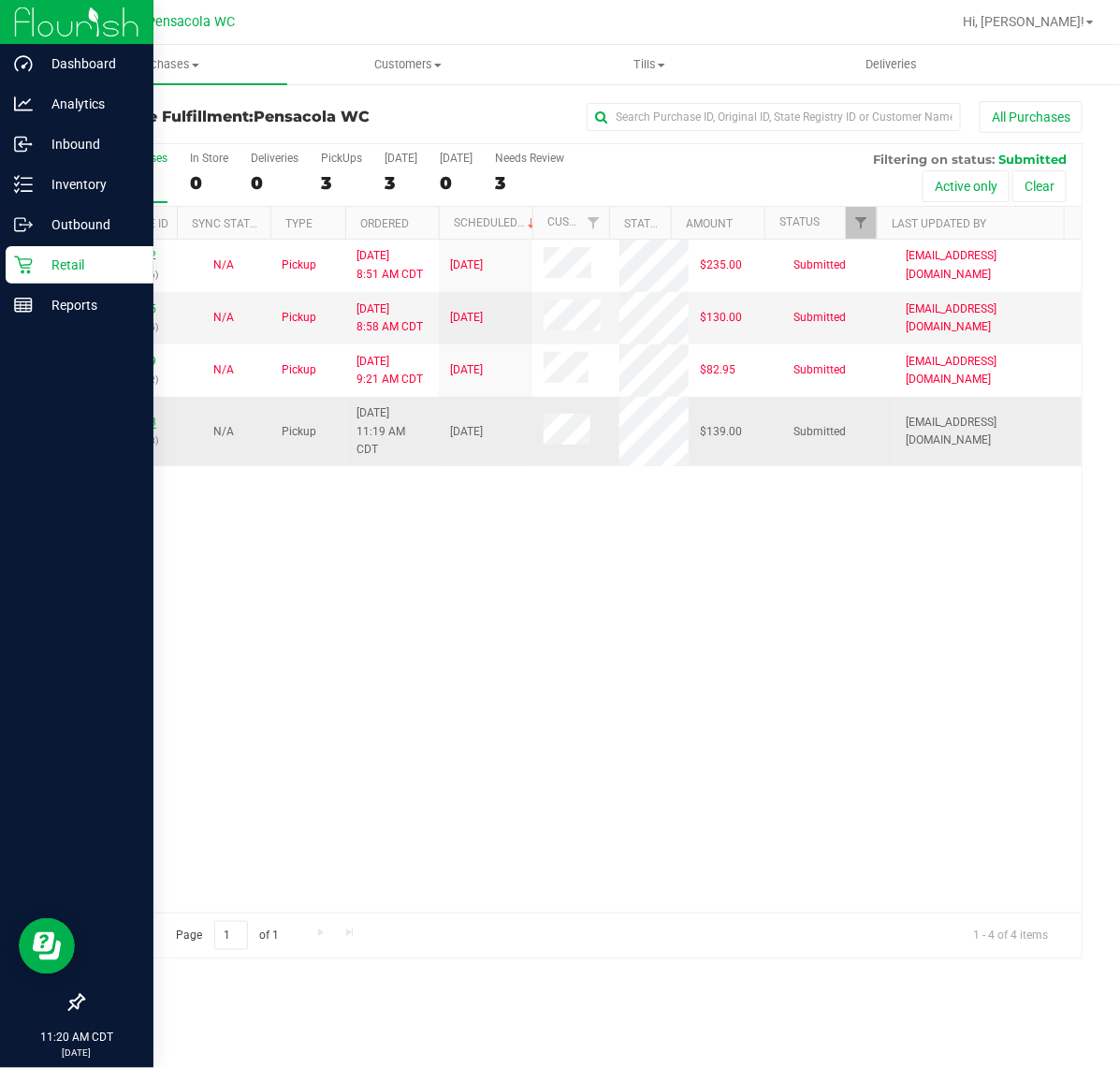
click at [137, 423] on link "11855783" at bounding box center [130, 423] width 52 height 13
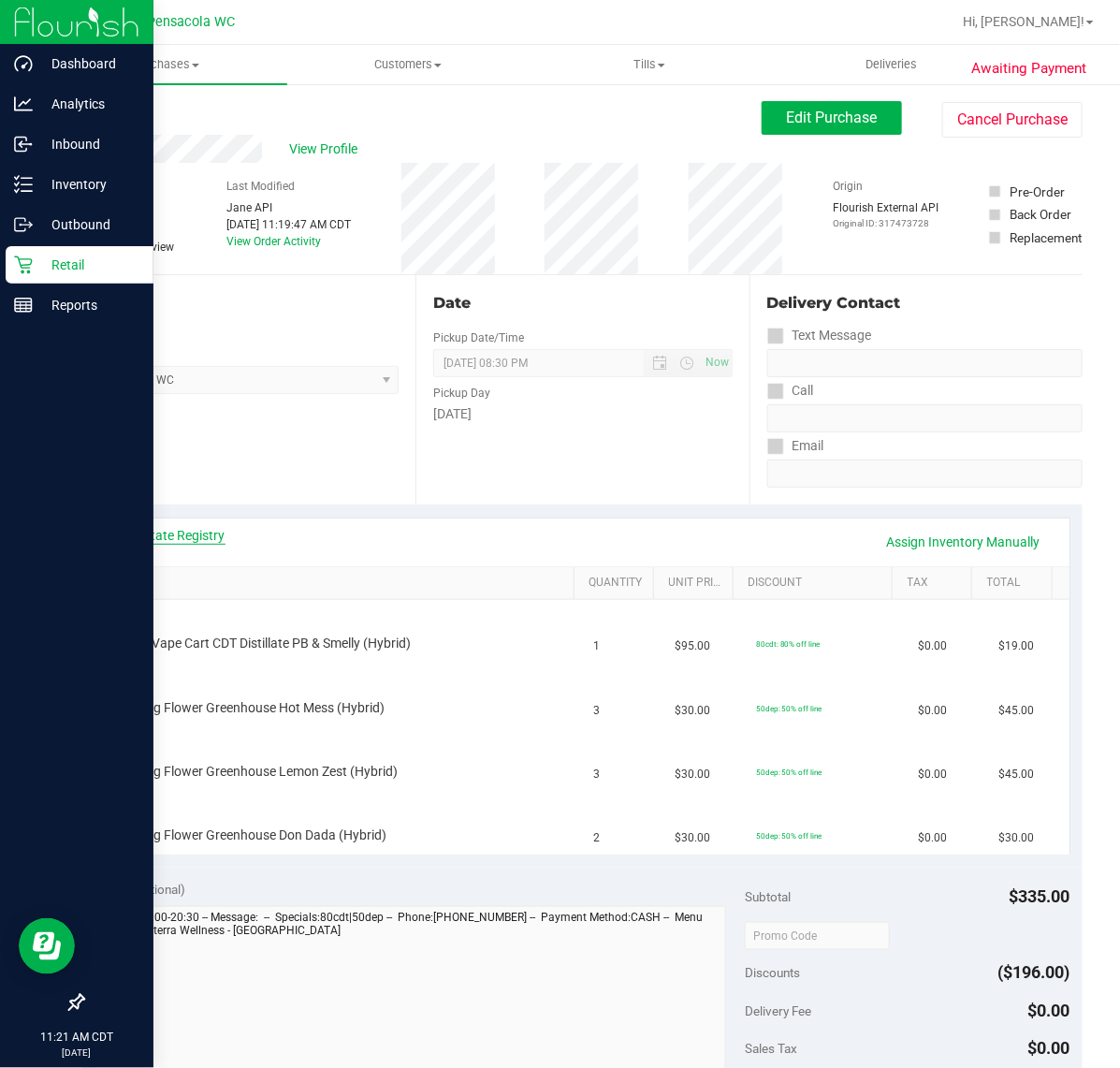
click at [204, 534] on link "View State Registry" at bounding box center [169, 535] width 112 height 19
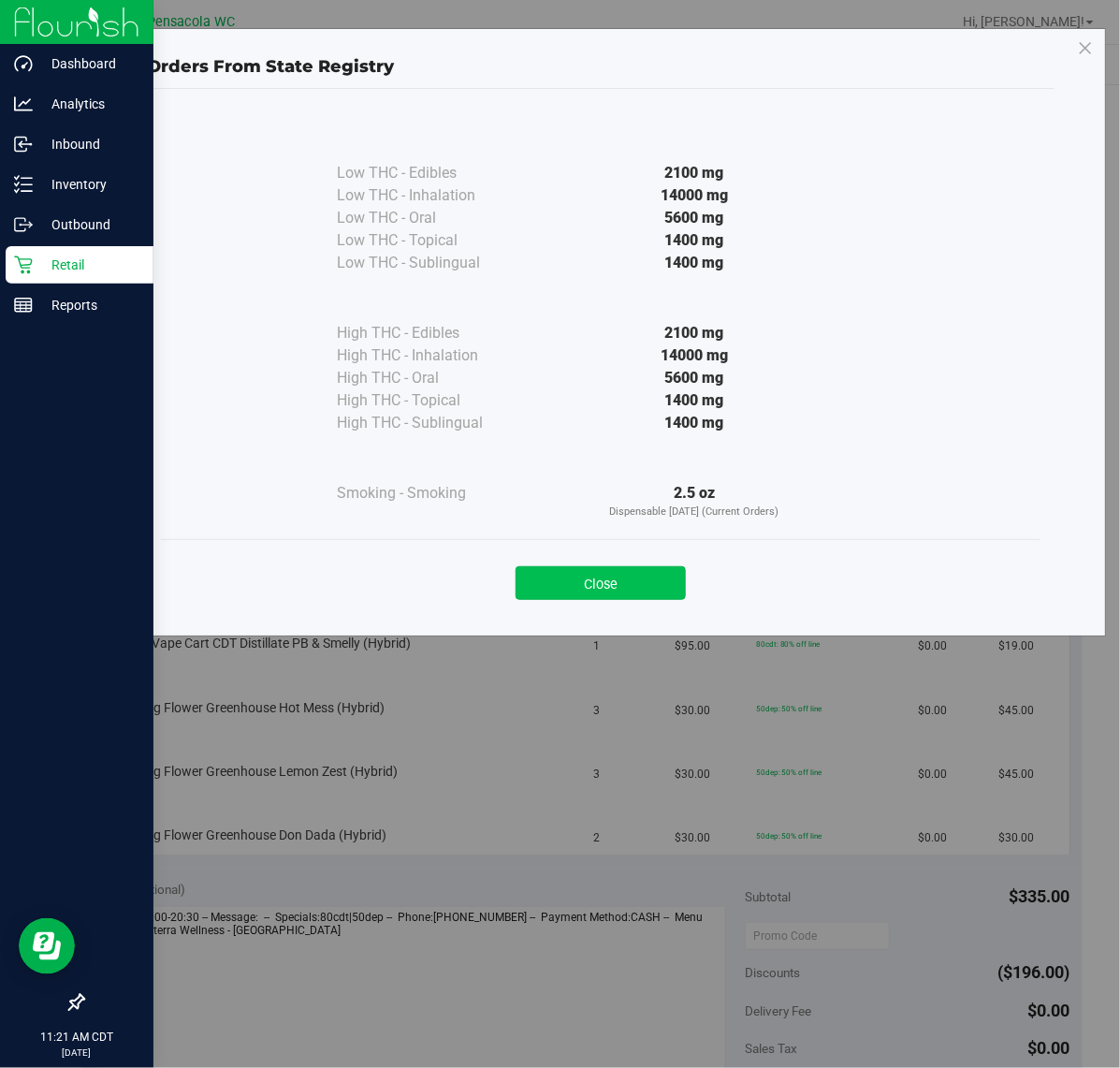
click at [615, 586] on button "Close" at bounding box center [600, 583] width 170 height 34
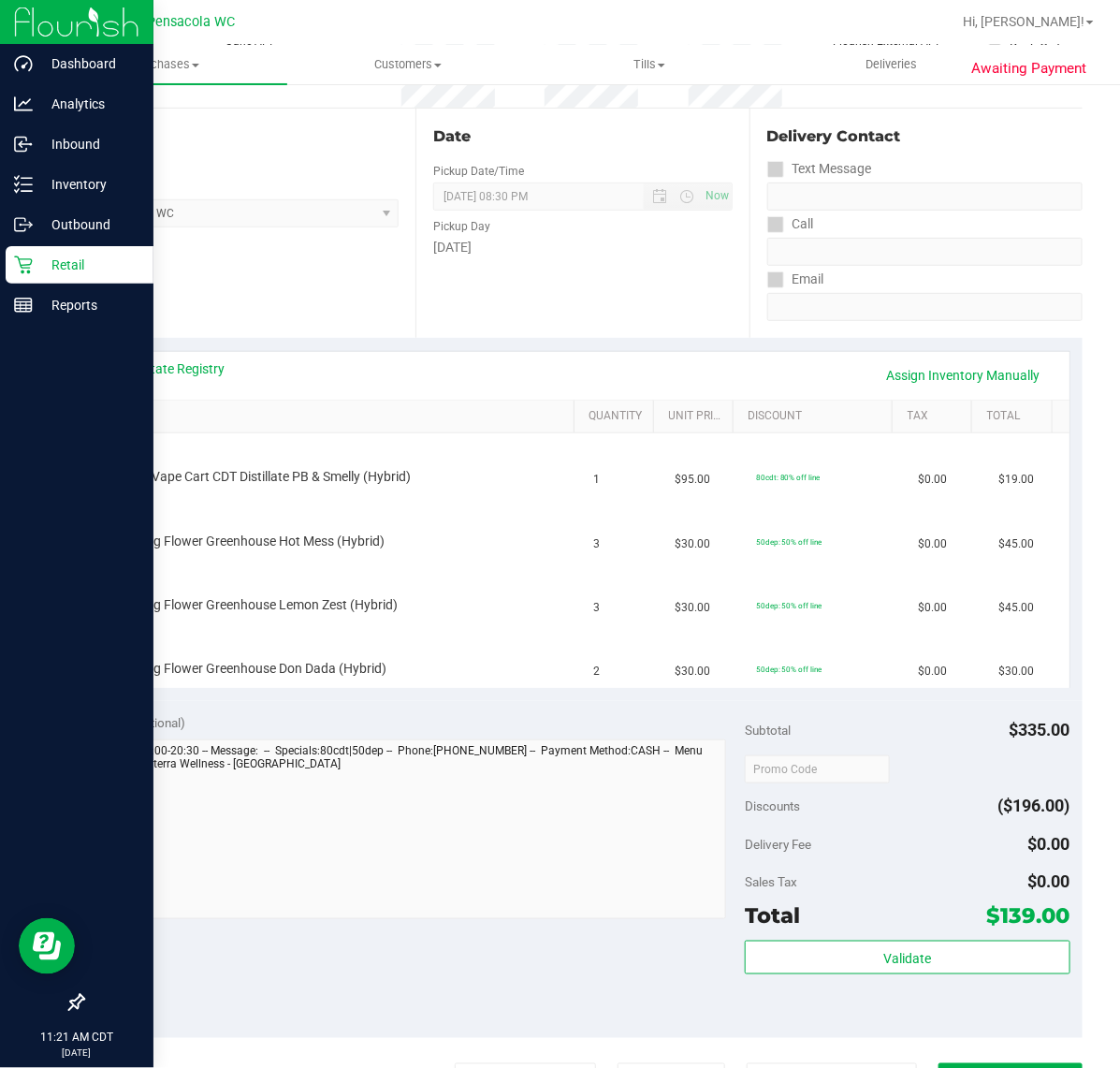
scroll to position [184, 0]
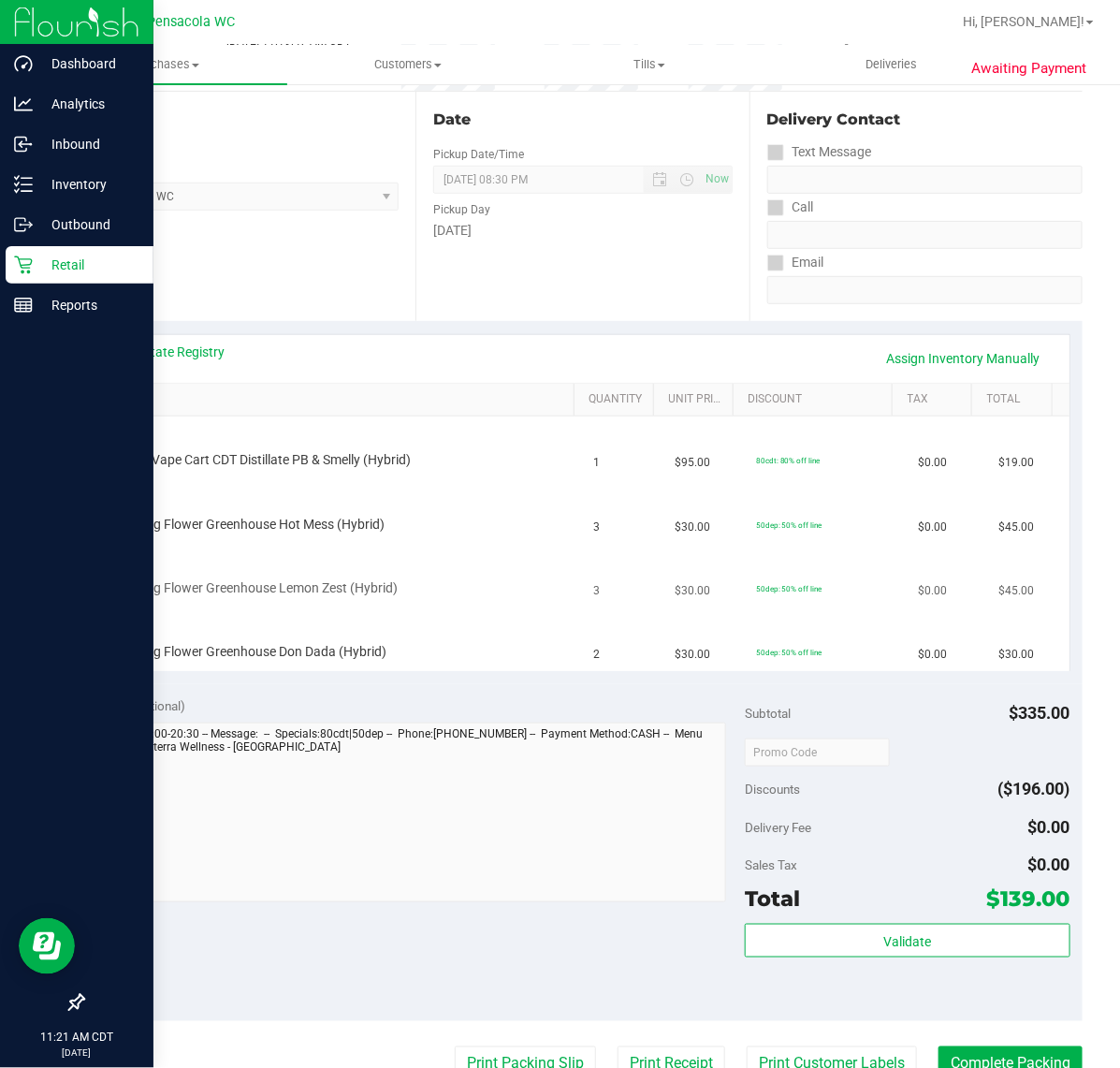
click at [497, 579] on div "FD 3.5g Flower Greenhouse Lemon Zest (Hybrid)" at bounding box center [320, 588] width 426 height 19
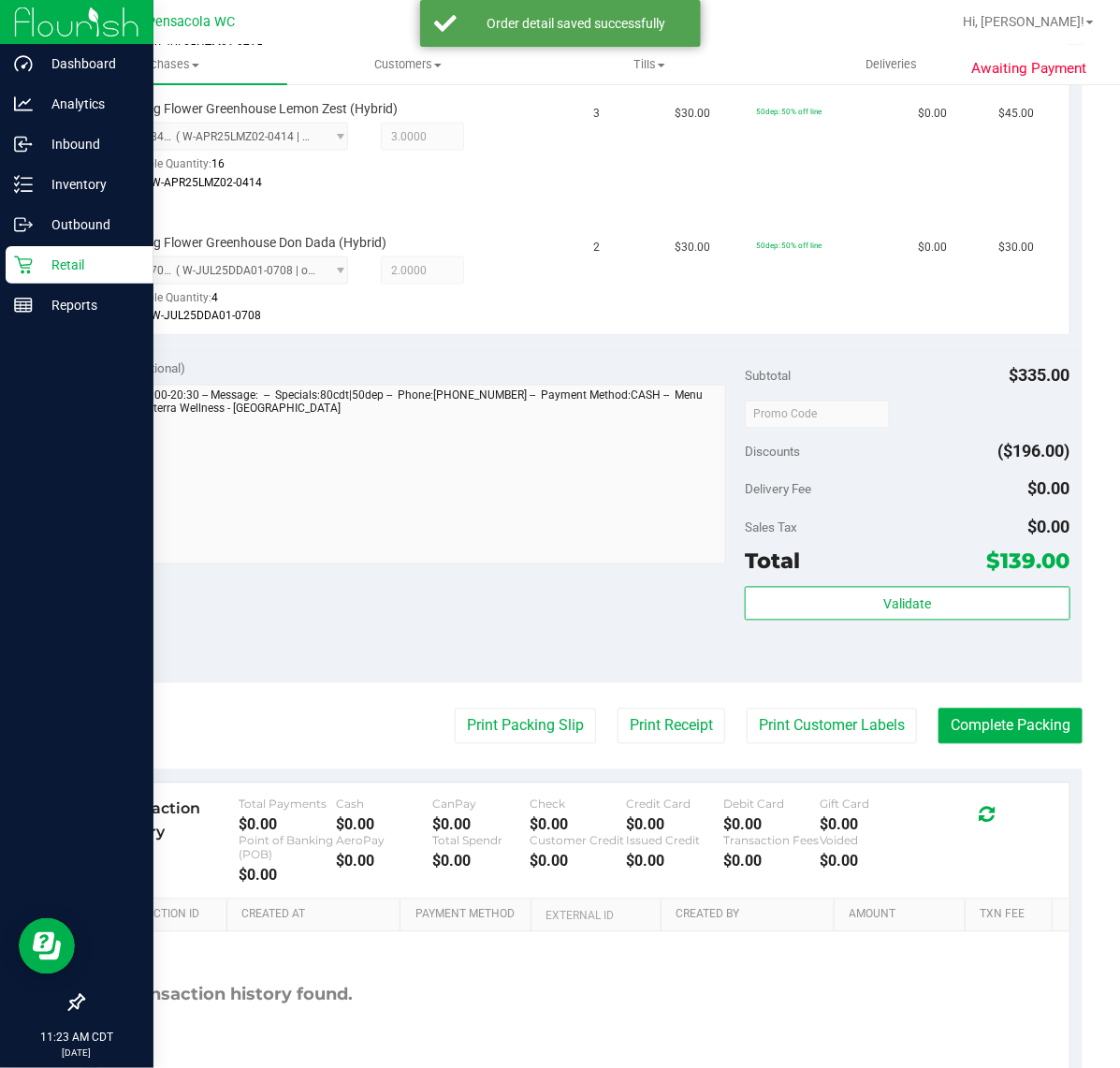
scroll to position [798, 0]
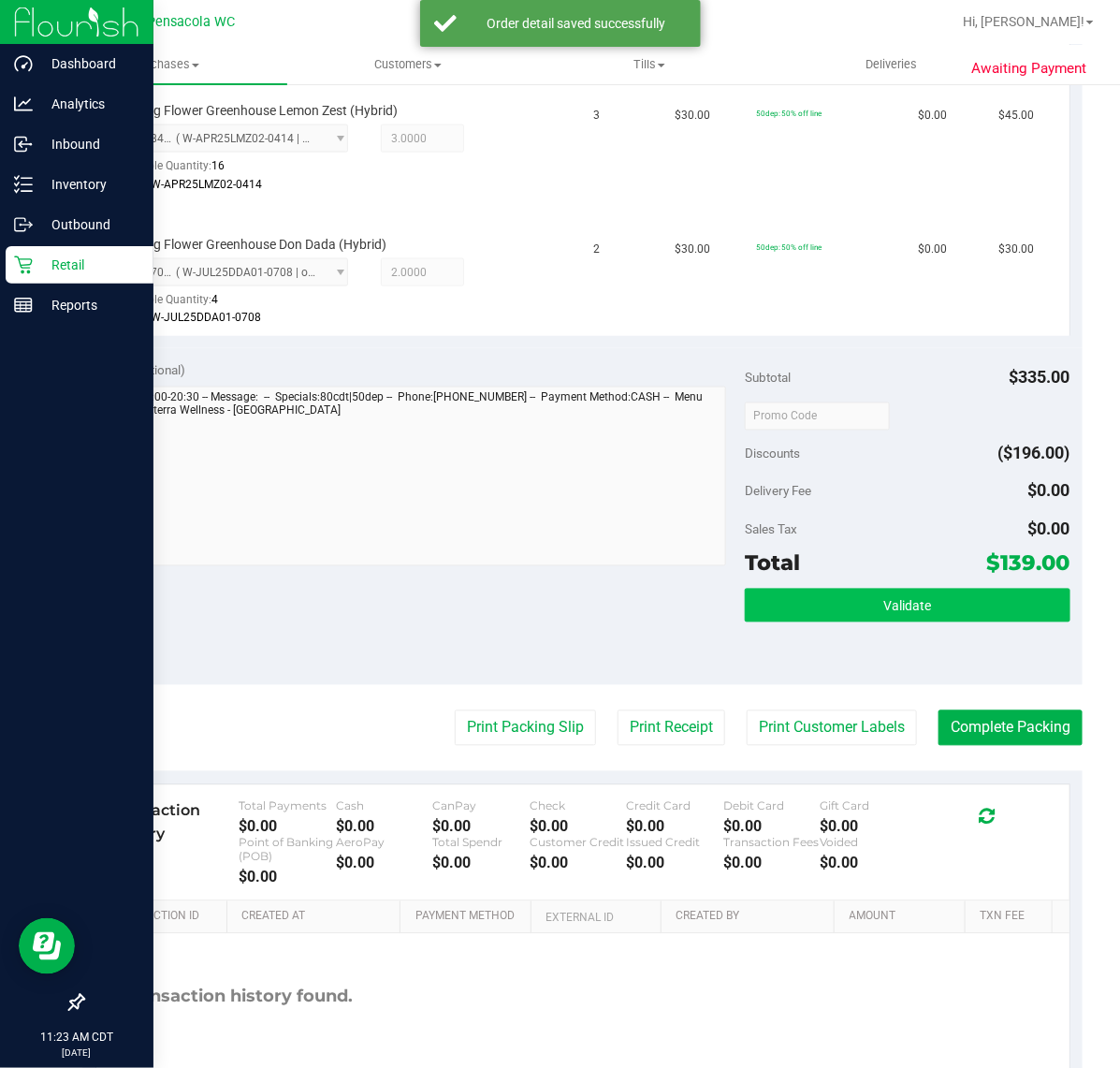
click at [826, 599] on button "Validate" at bounding box center [906, 605] width 325 height 34
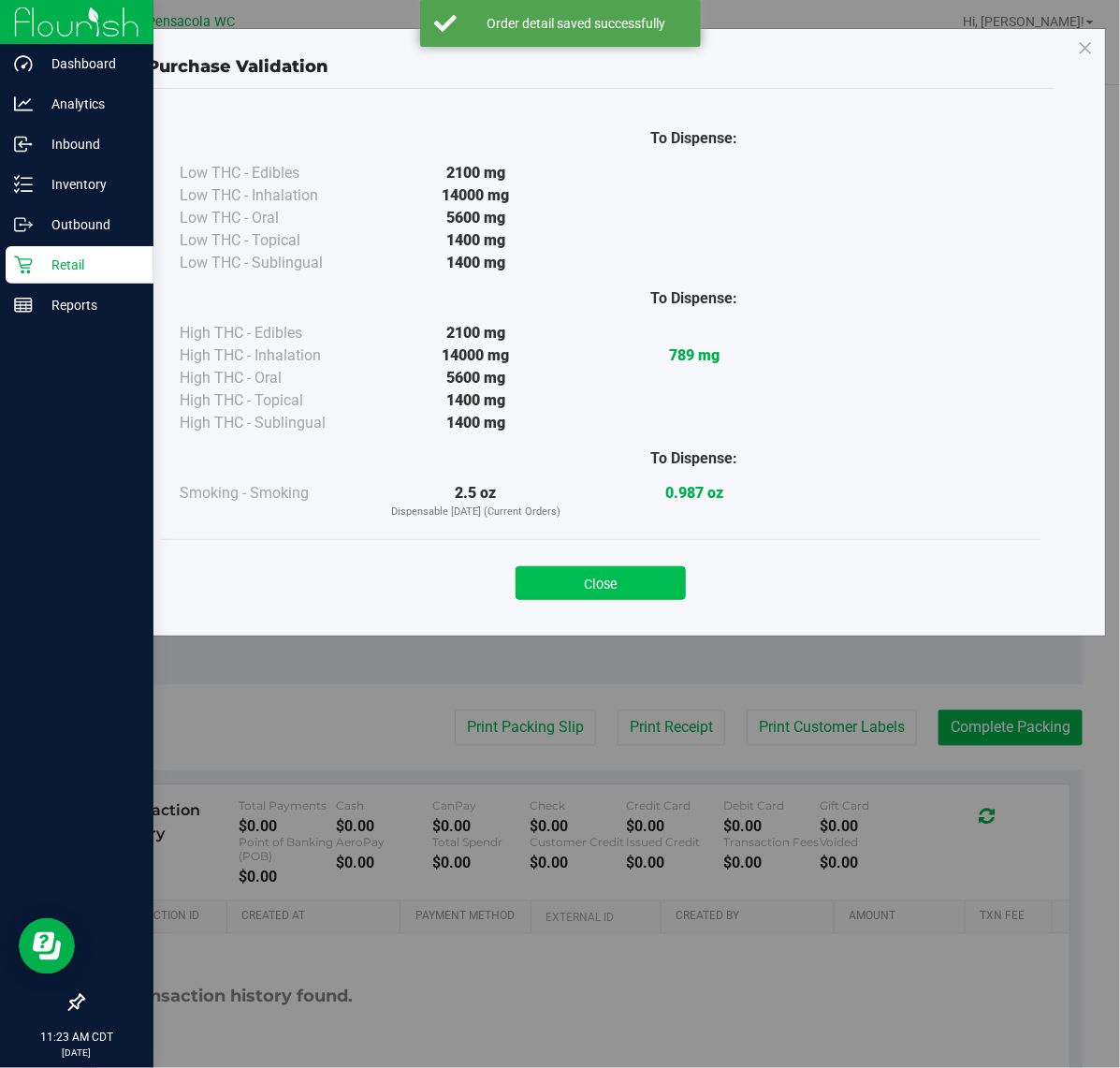
click at [586, 573] on button "Close" at bounding box center [600, 583] width 170 height 34
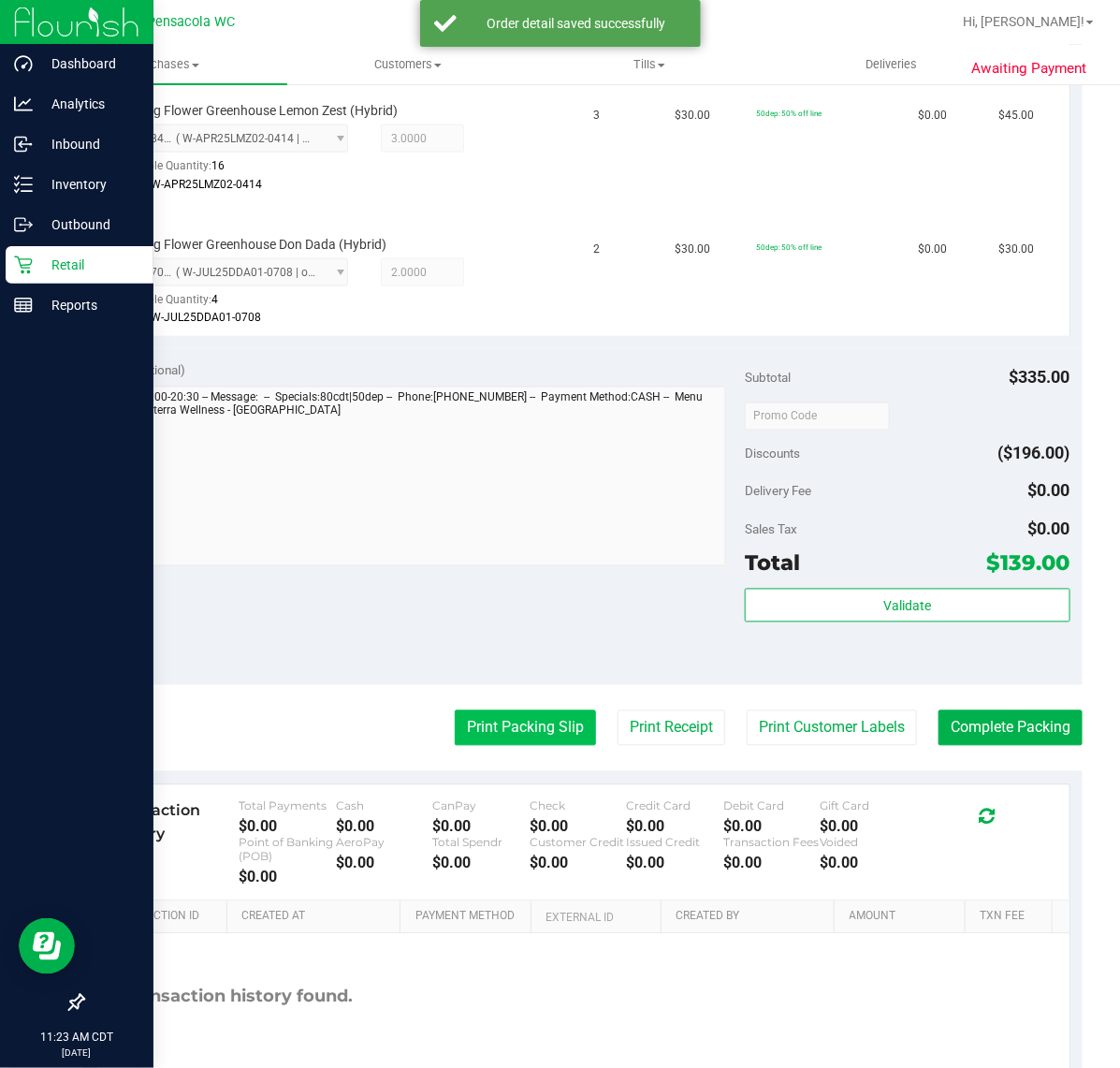
click at [511, 718] on button "Print Packing Slip" at bounding box center [524, 728] width 141 height 36
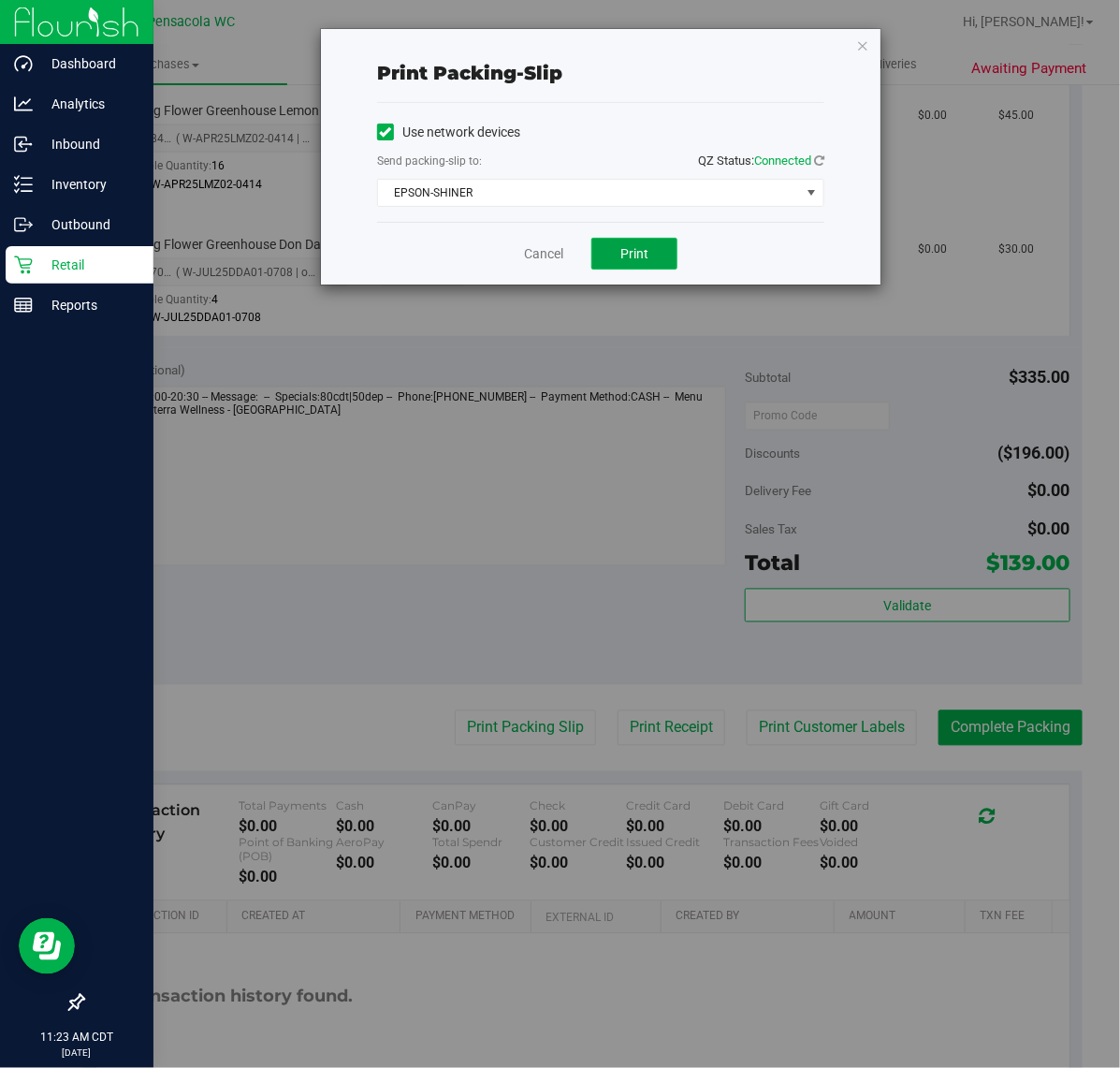
click at [656, 255] on button "Print" at bounding box center [634, 254] width 86 height 32
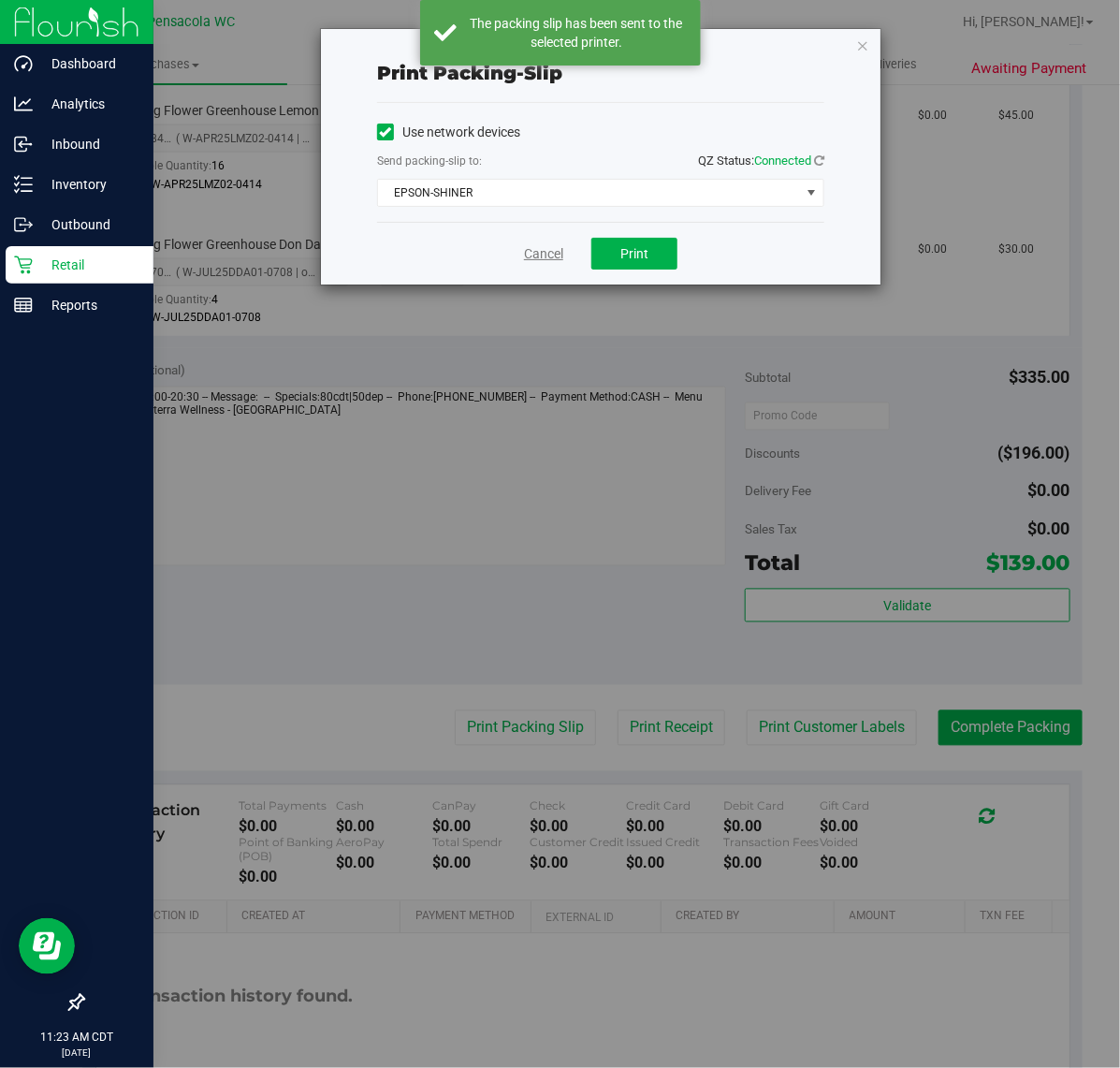
click at [525, 260] on link "Cancel" at bounding box center [543, 254] width 39 height 20
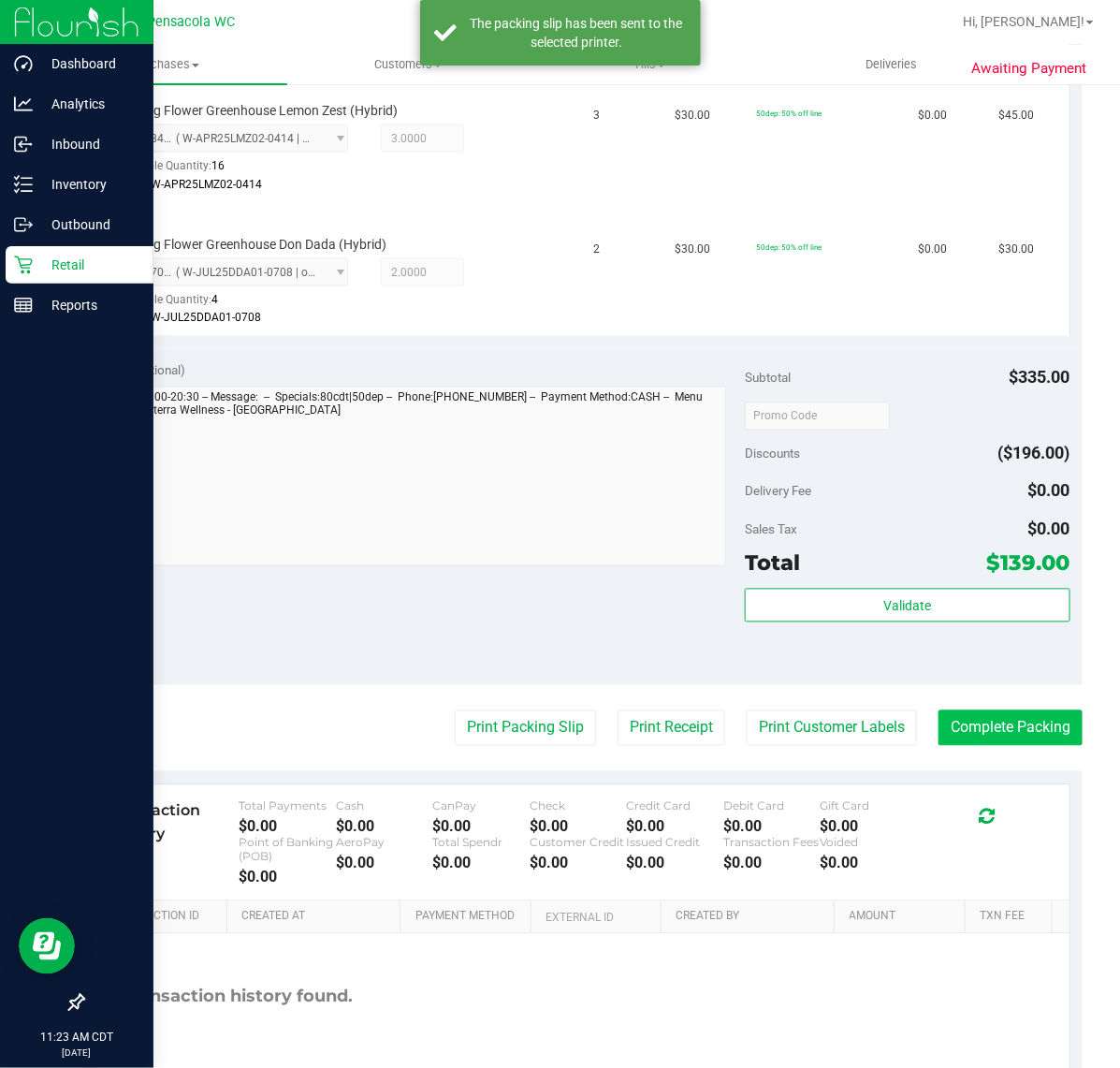
click at [1013, 720] on button "Complete Packing" at bounding box center [1010, 728] width 144 height 36
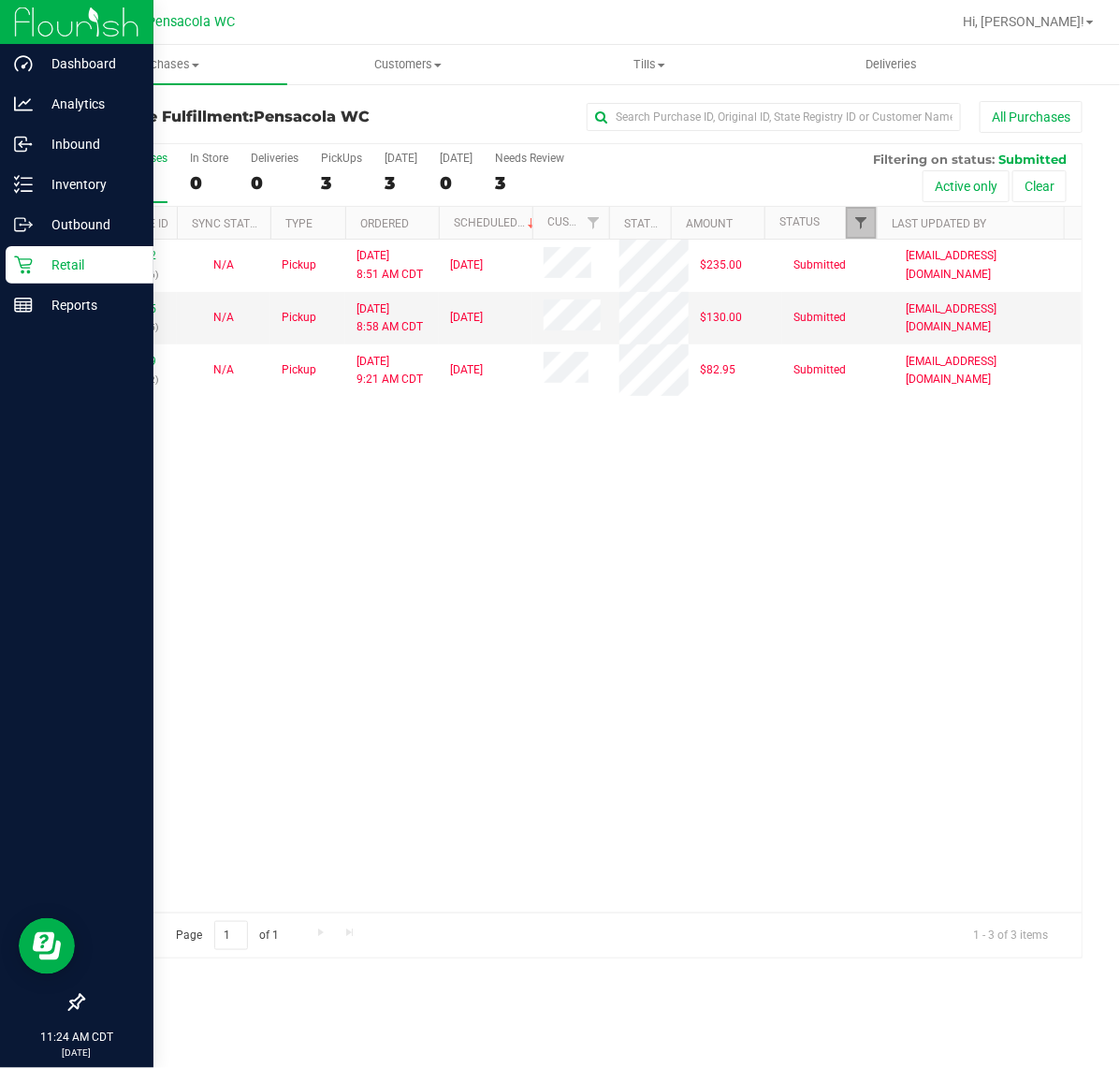
click at [857, 230] on span "Filter" at bounding box center [861, 223] width 15 height 15
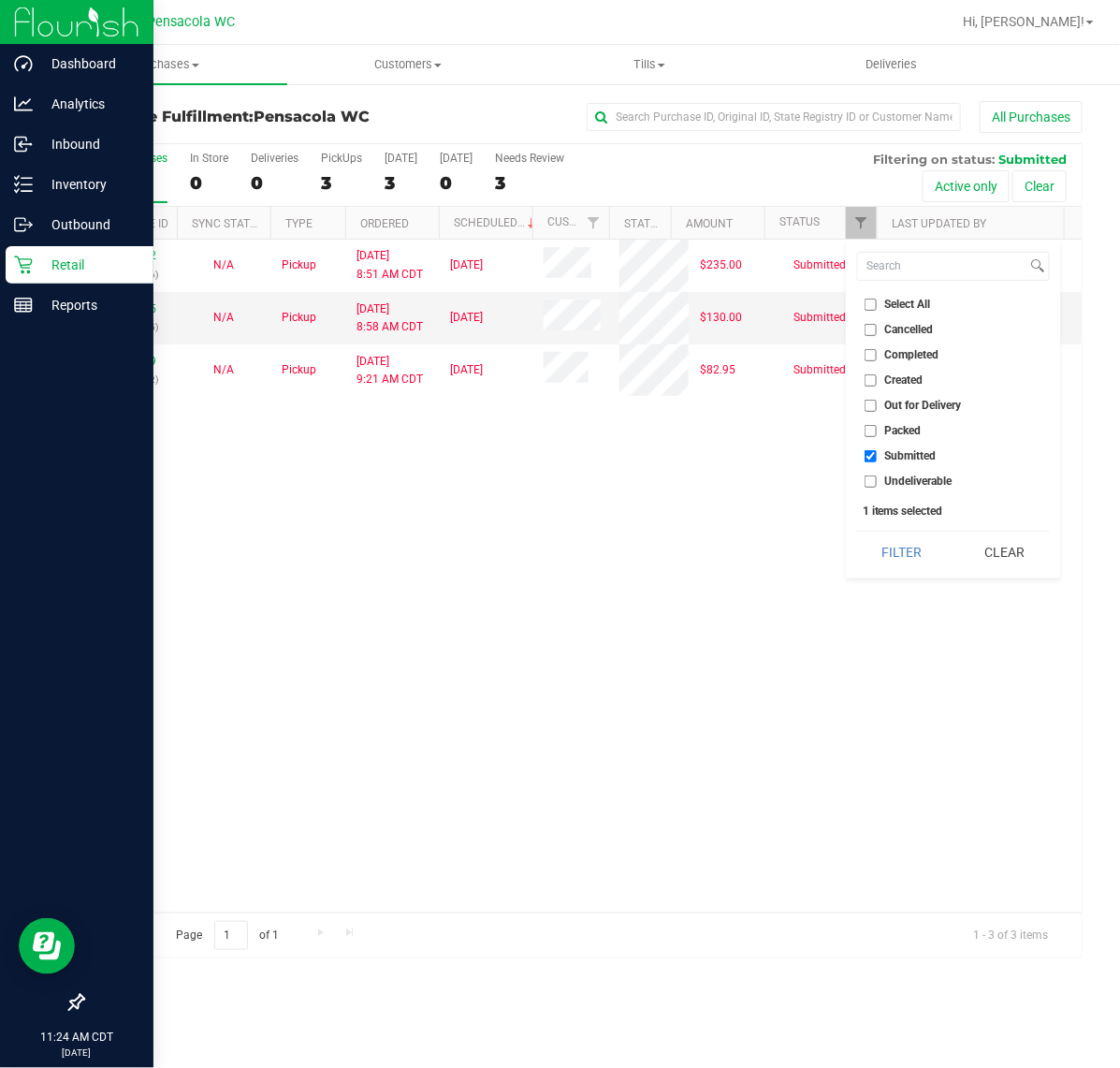
click at [898, 430] on span "Packed" at bounding box center [903, 430] width 37 height 11
click at [877, 430] on input "Packed" at bounding box center [870, 430] width 12 height 12
checkbox input "true"
click at [919, 459] on span "Submitted" at bounding box center [910, 455] width 52 height 11
click at [877, 459] on input "Submitted" at bounding box center [870, 455] width 12 height 12
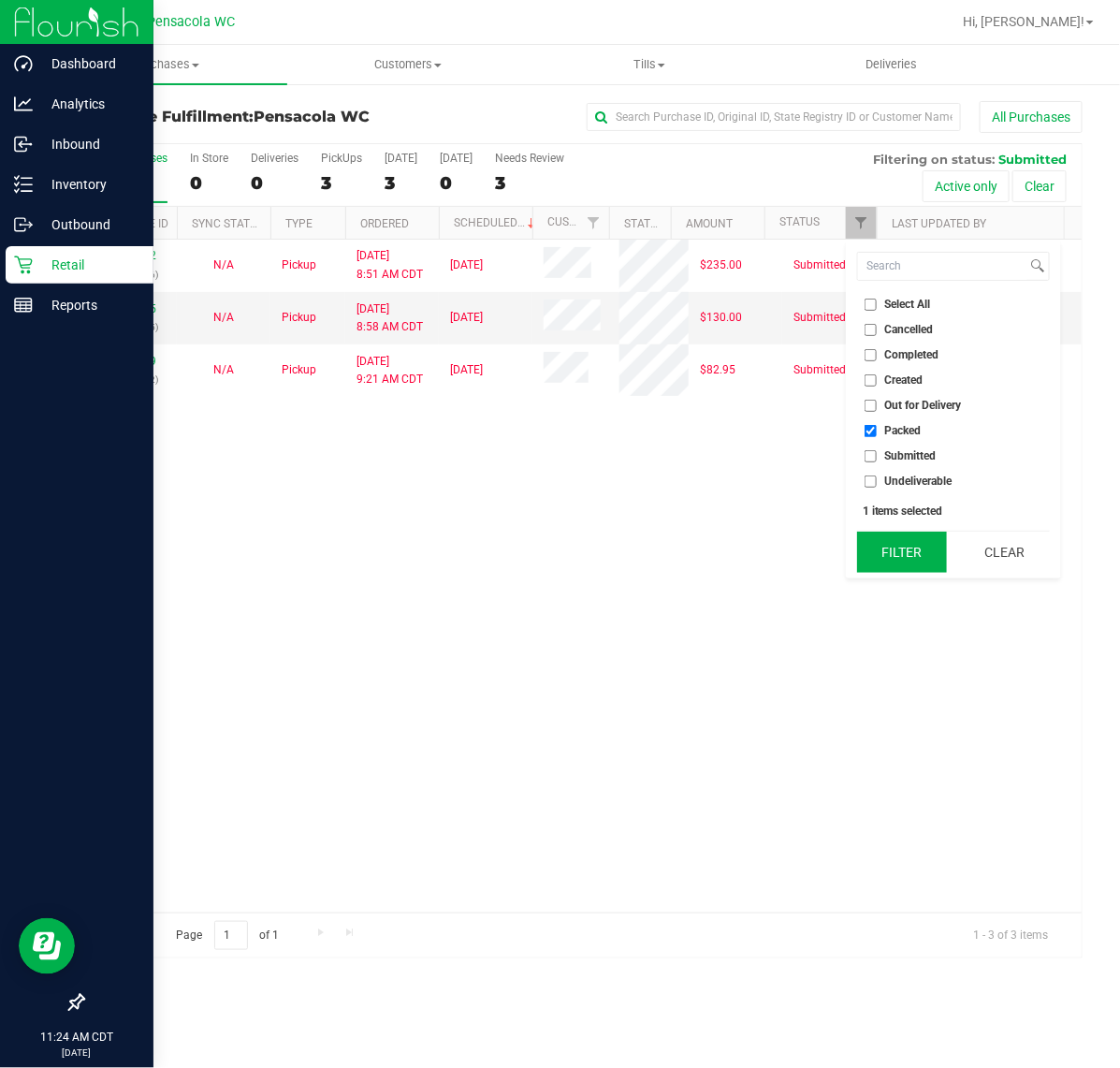
click at [908, 550] on button "Filter" at bounding box center [902, 552] width 90 height 41
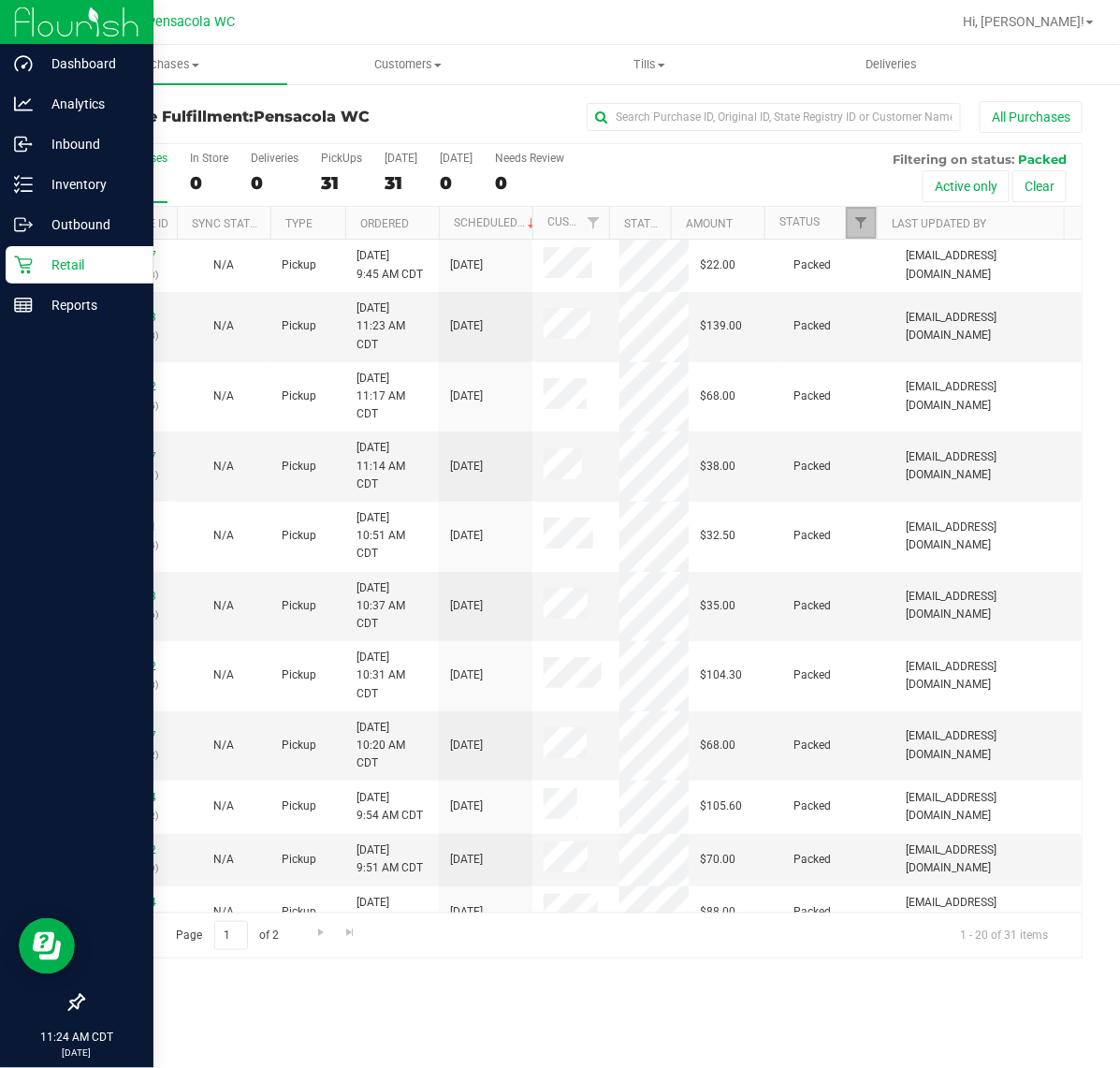
click at [868, 223] on link "Filter" at bounding box center [861, 223] width 31 height 32
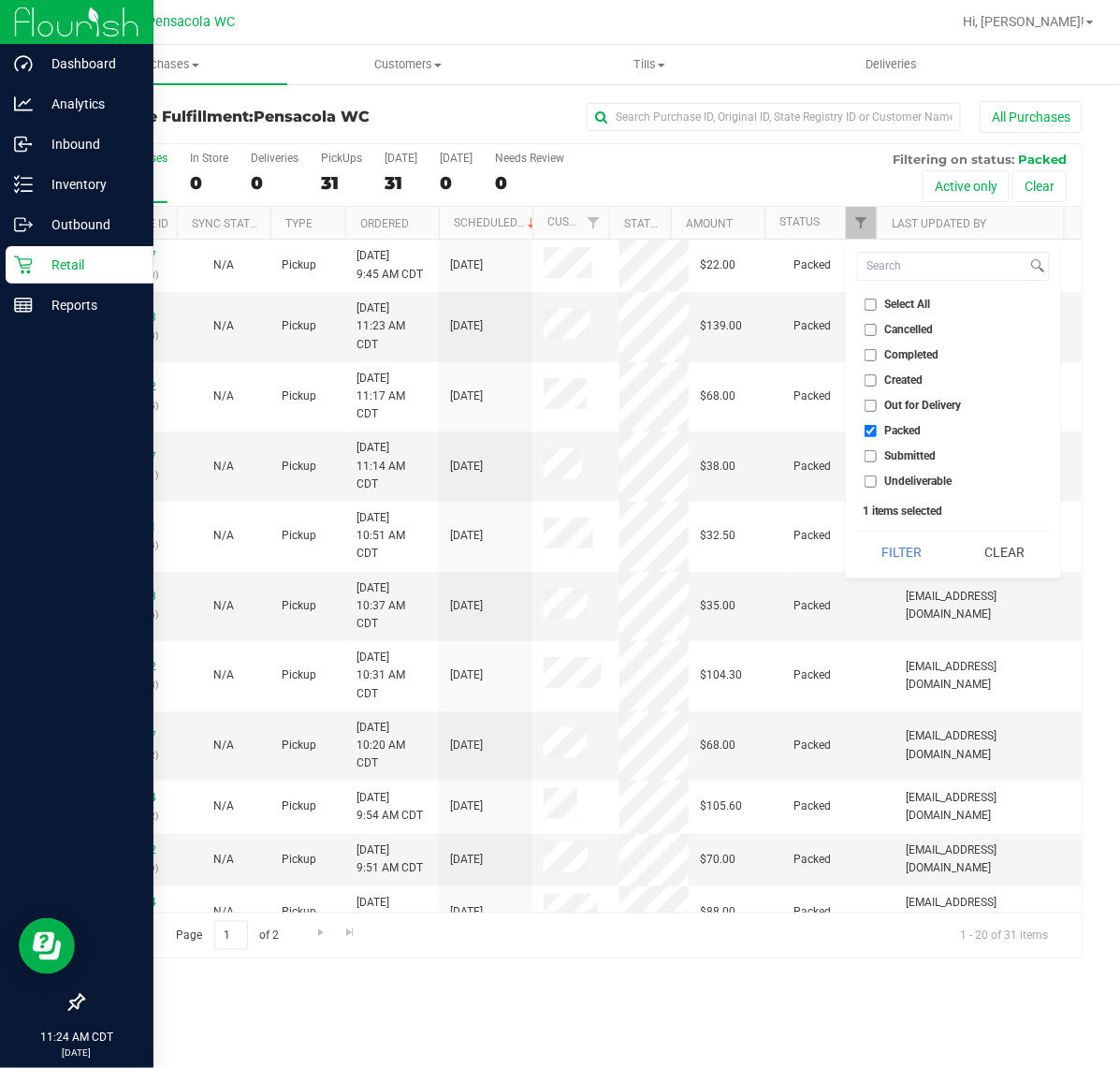
click at [906, 454] on span "Submitted" at bounding box center [910, 455] width 52 height 11
click at [877, 454] on input "Submitted" at bounding box center [870, 455] width 12 height 12
checkbox input "true"
click at [903, 426] on span "Packed" at bounding box center [903, 430] width 37 height 11
click at [877, 426] on input "Packed" at bounding box center [870, 430] width 12 height 12
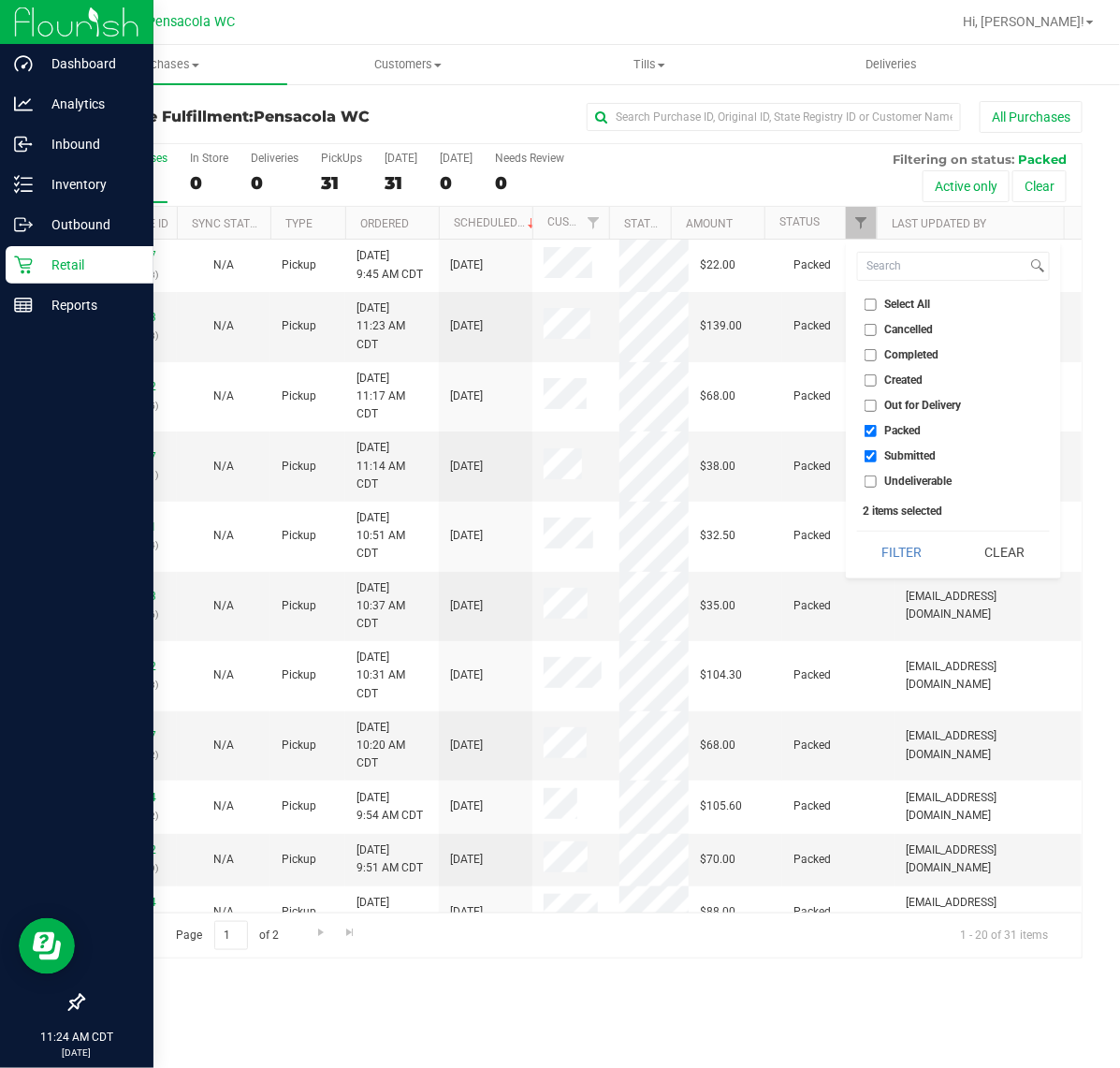
checkbox input "false"
click at [895, 545] on button "Filter" at bounding box center [902, 552] width 90 height 41
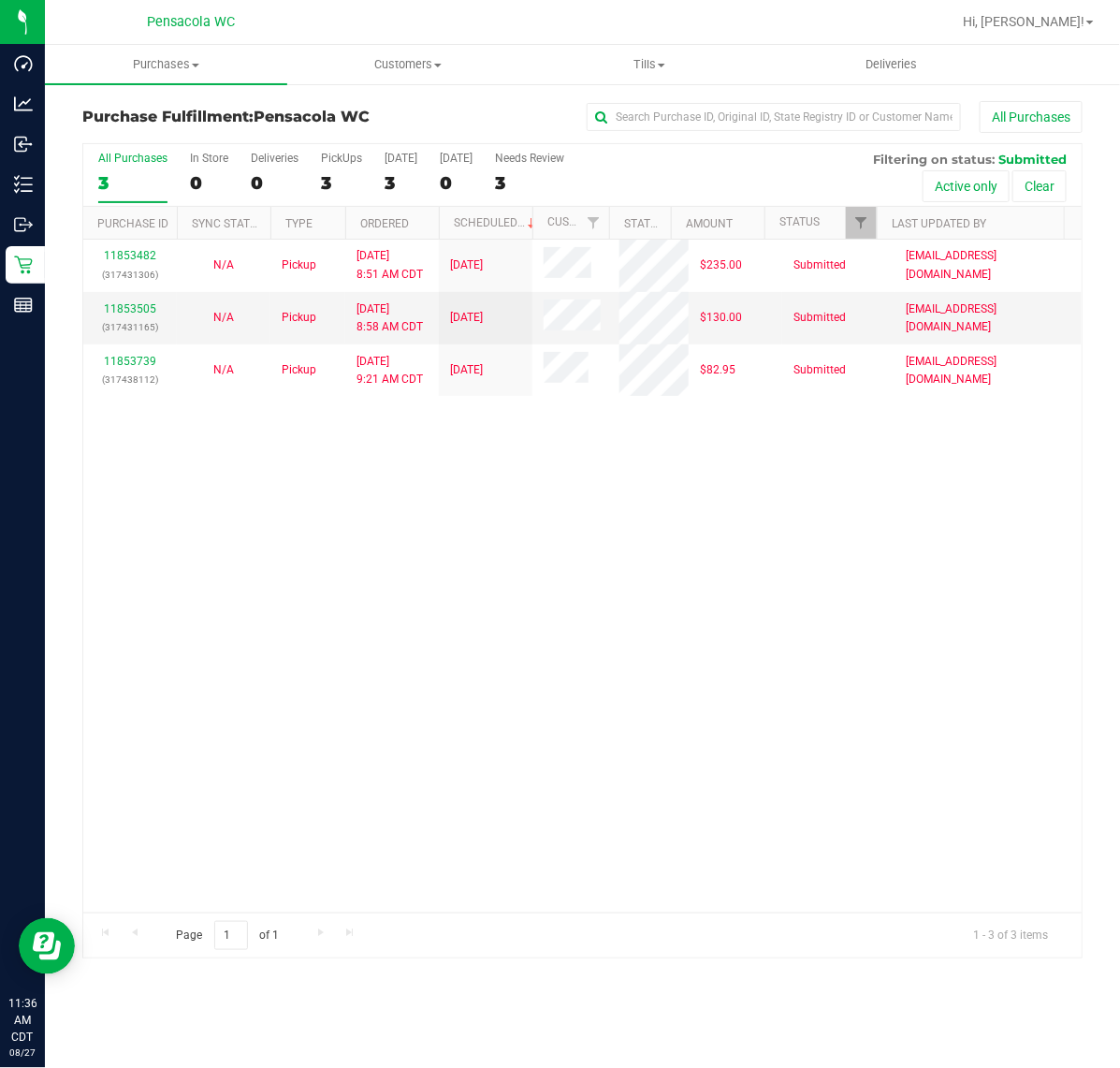
drag, startPoint x: 7, startPoint y: 661, endPoint x: 842, endPoint y: 712, distance: 836.6
click at [889, 707] on div "11853482 (317431306) N/A Pickup [DATE] 8:51 AM CDT 8/27/2025 $235.00 Submitted …" at bounding box center [582, 576] width 998 height 673
click at [346, 553] on div "11853482 (317431306) N/A Pickup [DATE] 8:51 AM CDT 8/27/2025 $235.00 Submitted …" at bounding box center [582, 576] width 998 height 673
click at [477, 737] on div "11853482 (317431306) N/A Pickup [DATE] 8:51 AM CDT 8/27/2025 $235.00 Submitted …" at bounding box center [582, 576] width 998 height 673
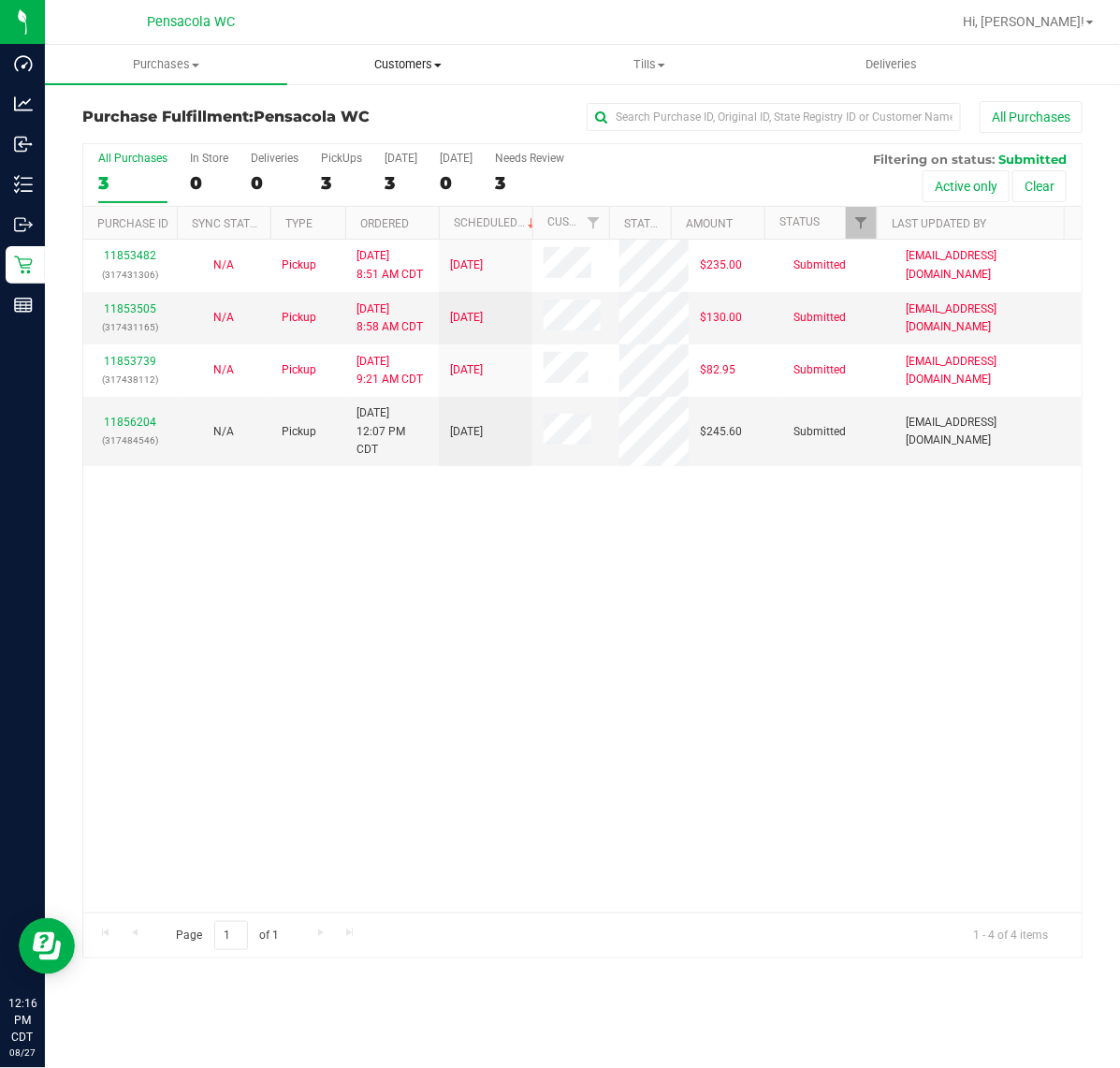
click at [381, 68] on span "Customers" at bounding box center [408, 65] width 241 height 17
click at [376, 114] on span "All customers" at bounding box center [355, 112] width 135 height 16
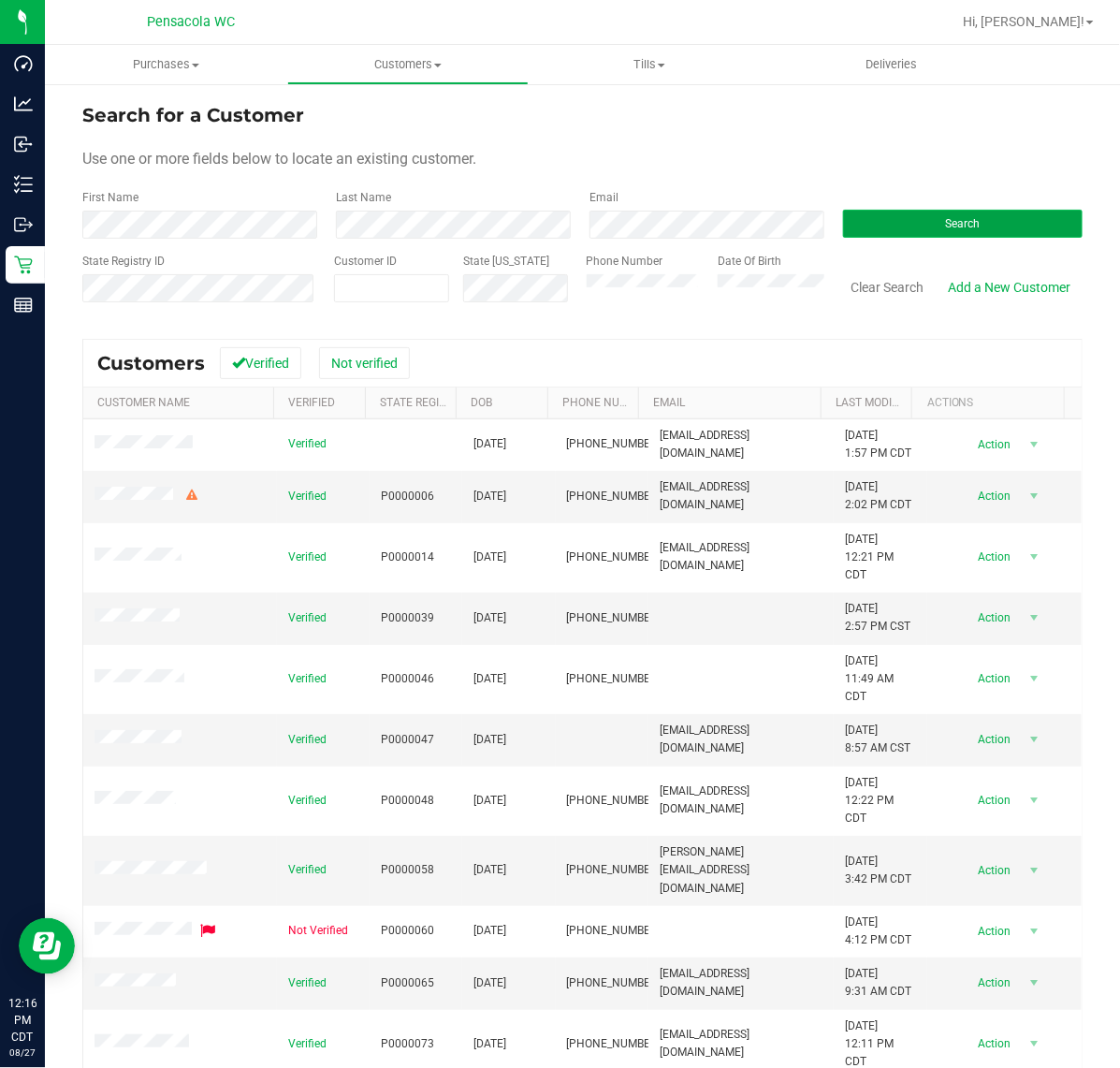
click at [962, 217] on span "Search" at bounding box center [963, 224] width 35 height 13
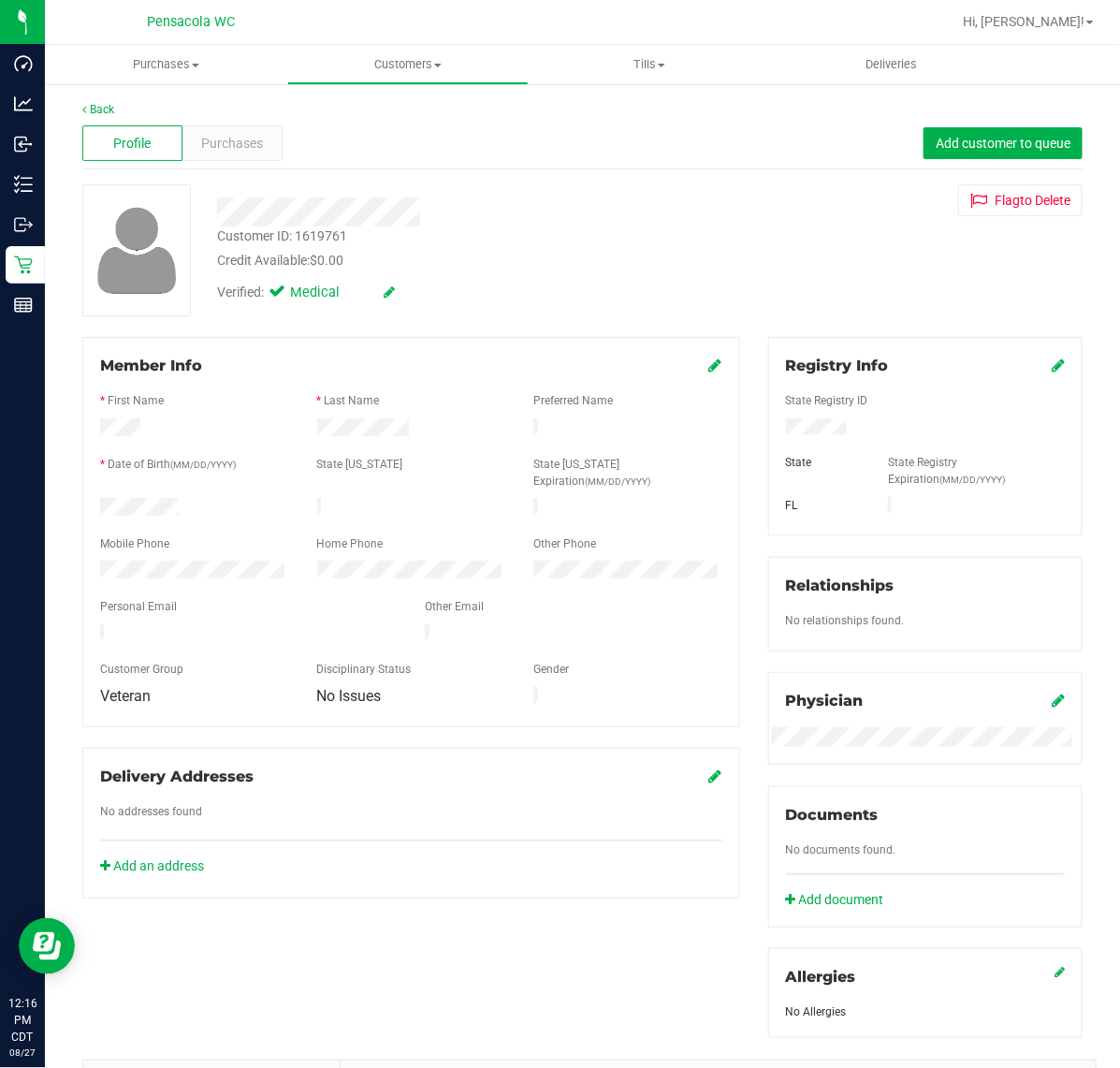
click at [709, 366] on icon at bounding box center [715, 365] width 13 height 15
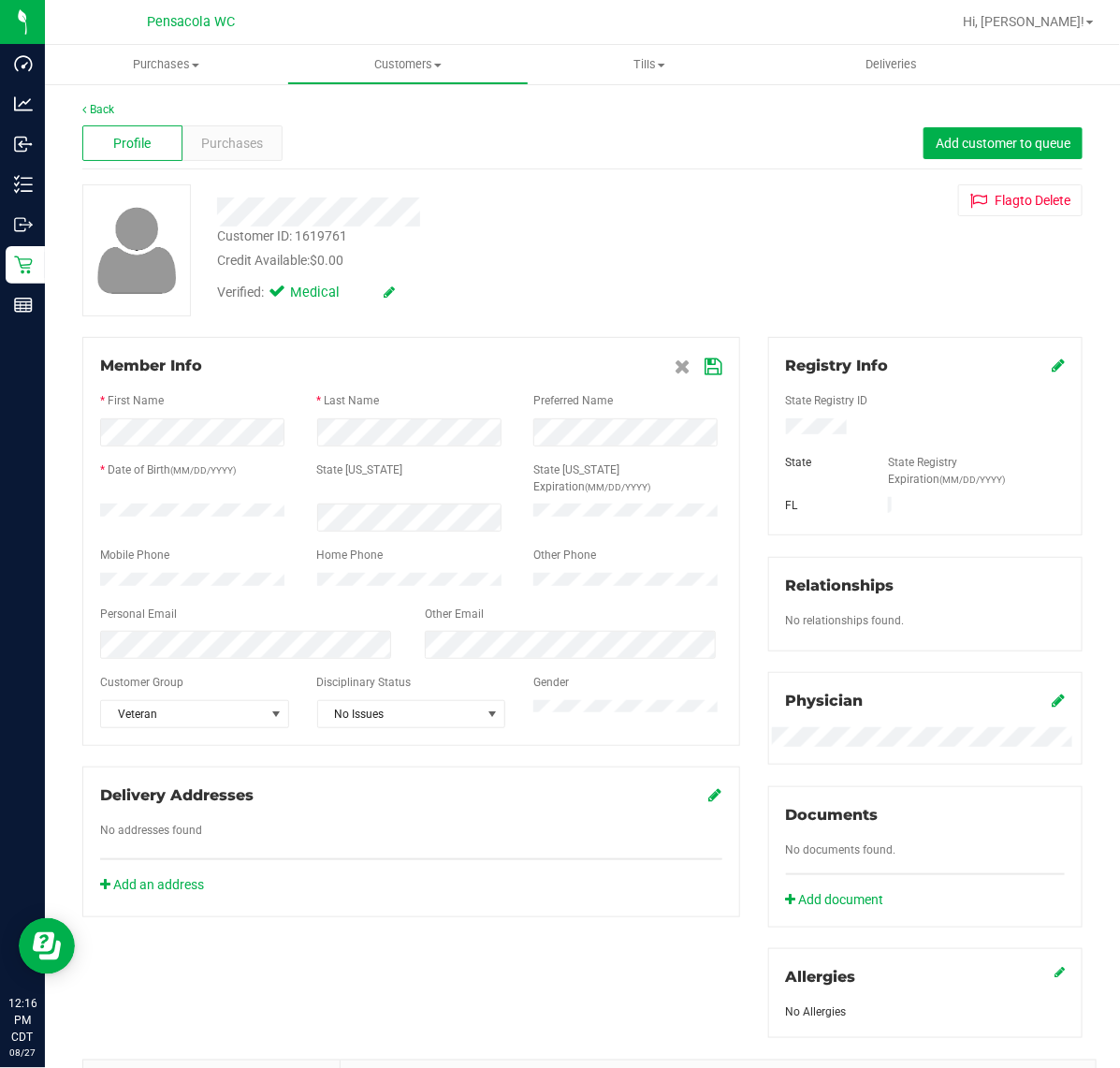
click at [705, 373] on icon at bounding box center [714, 367] width 17 height 15
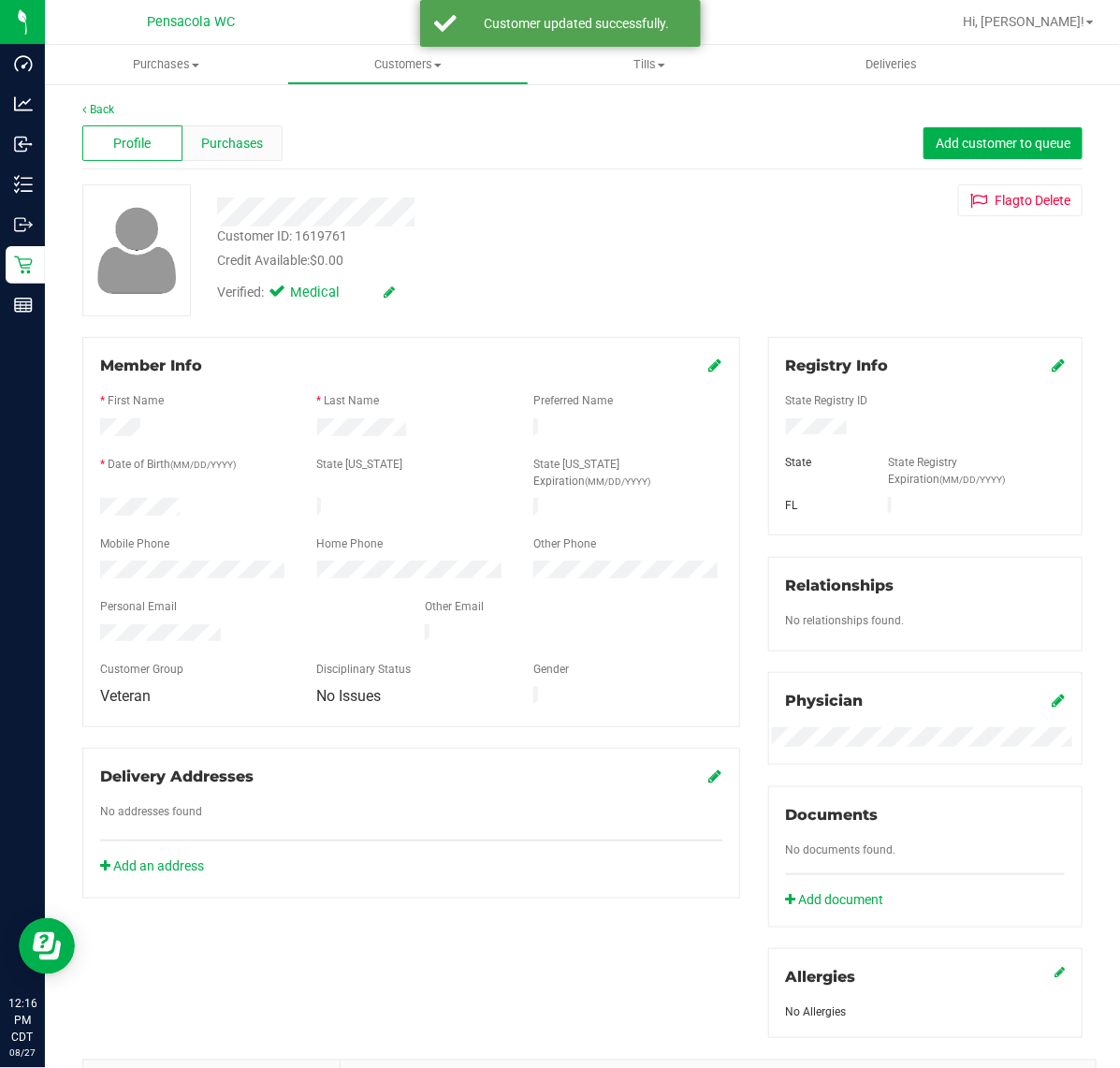
click at [237, 143] on span "Purchases" at bounding box center [232, 143] width 62 height 20
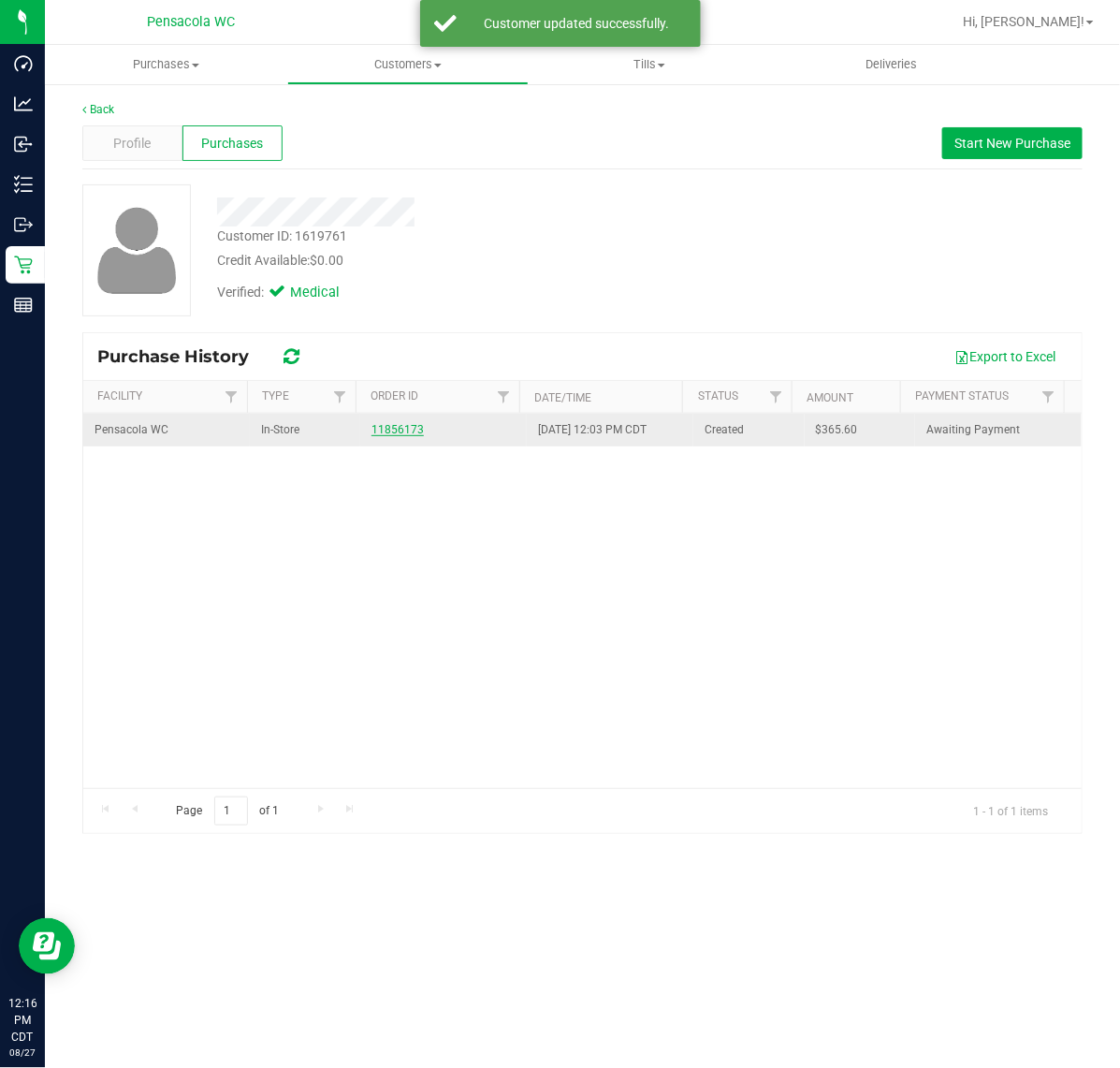
click at [386, 428] on link "11856173" at bounding box center [398, 429] width 52 height 13
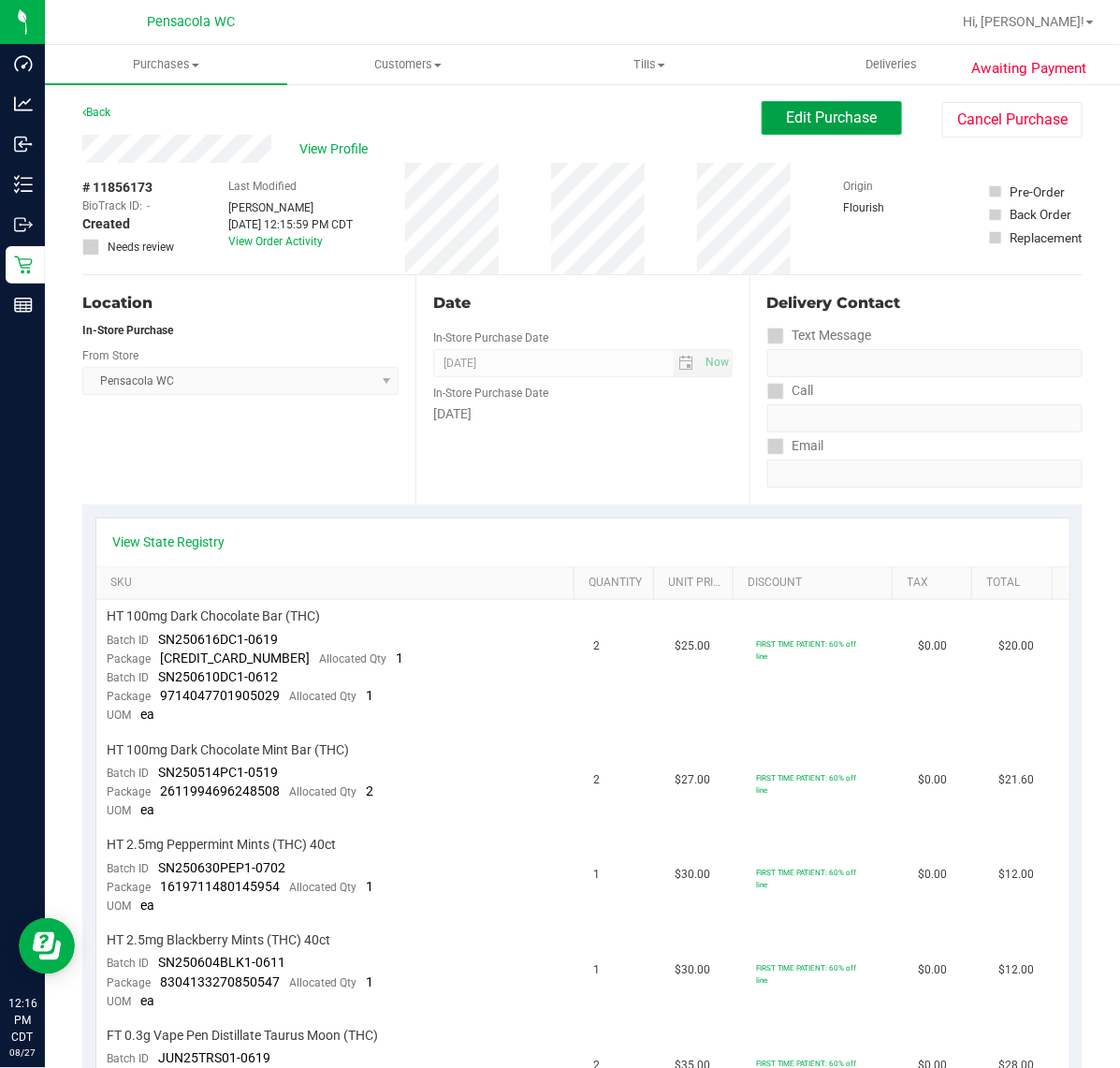
click at [819, 120] on span "Edit Purchase" at bounding box center [832, 117] width 91 height 18
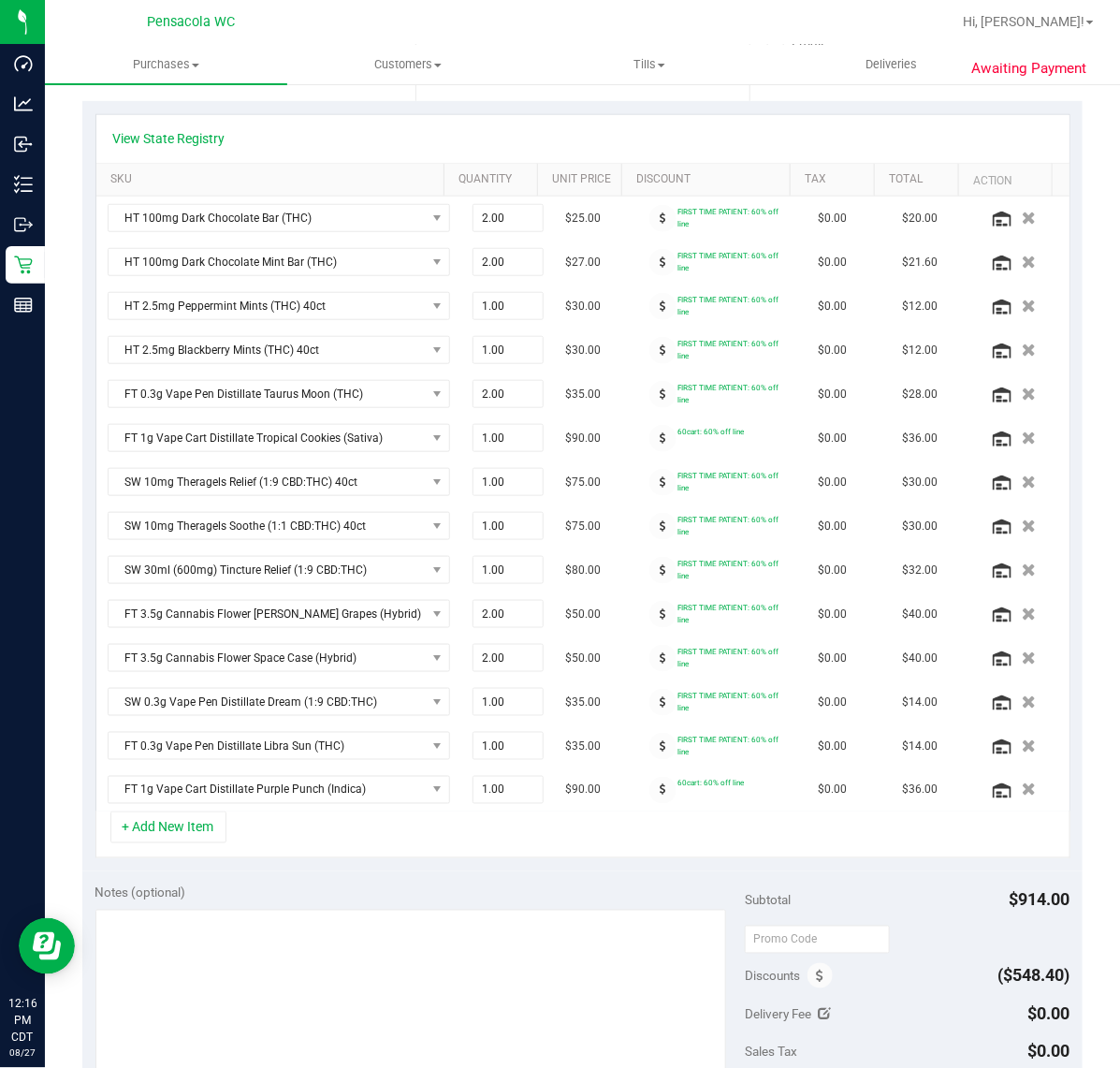
scroll to position [413, 0]
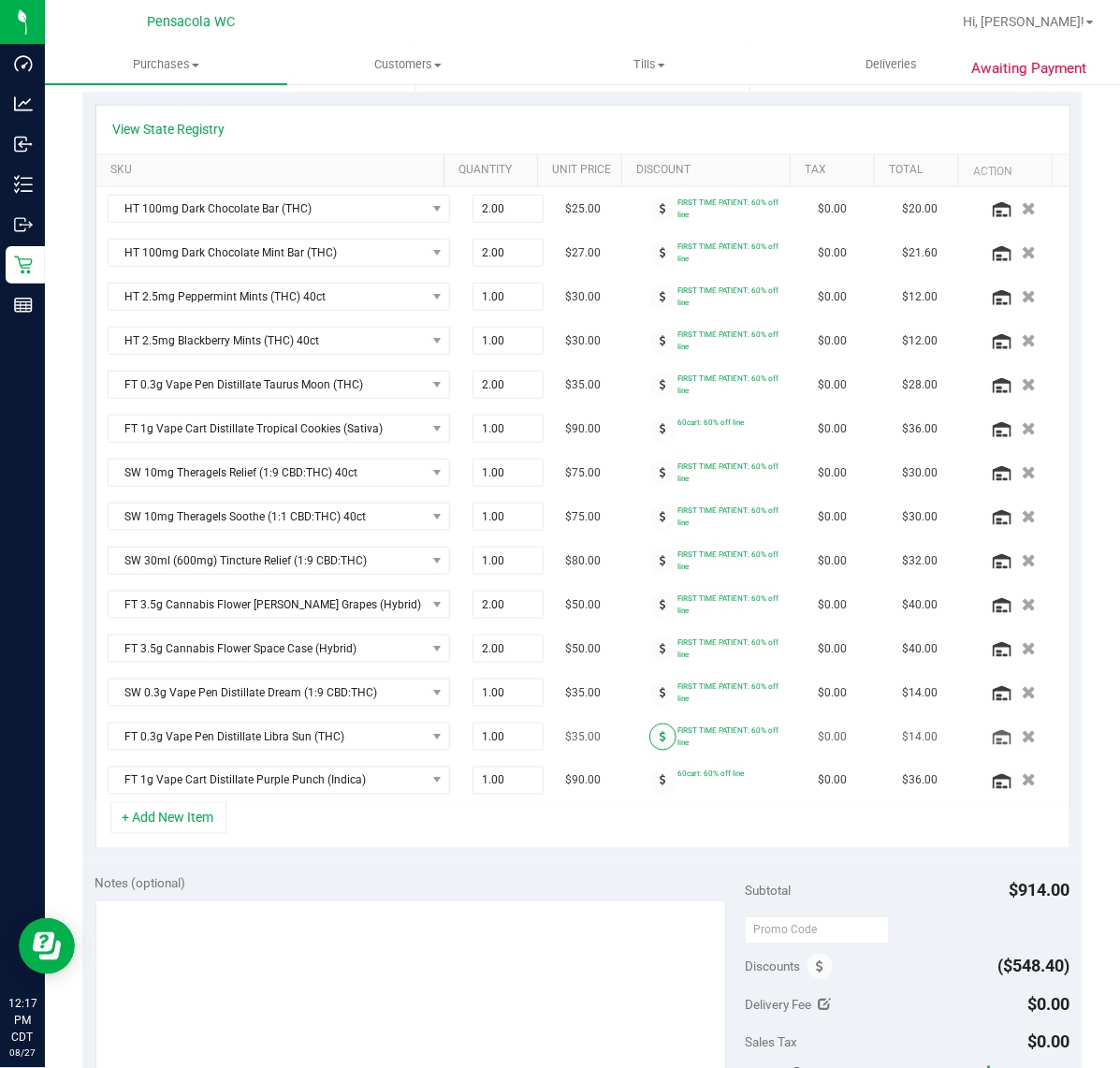
click at [659, 742] on icon at bounding box center [662, 736] width 7 height 11
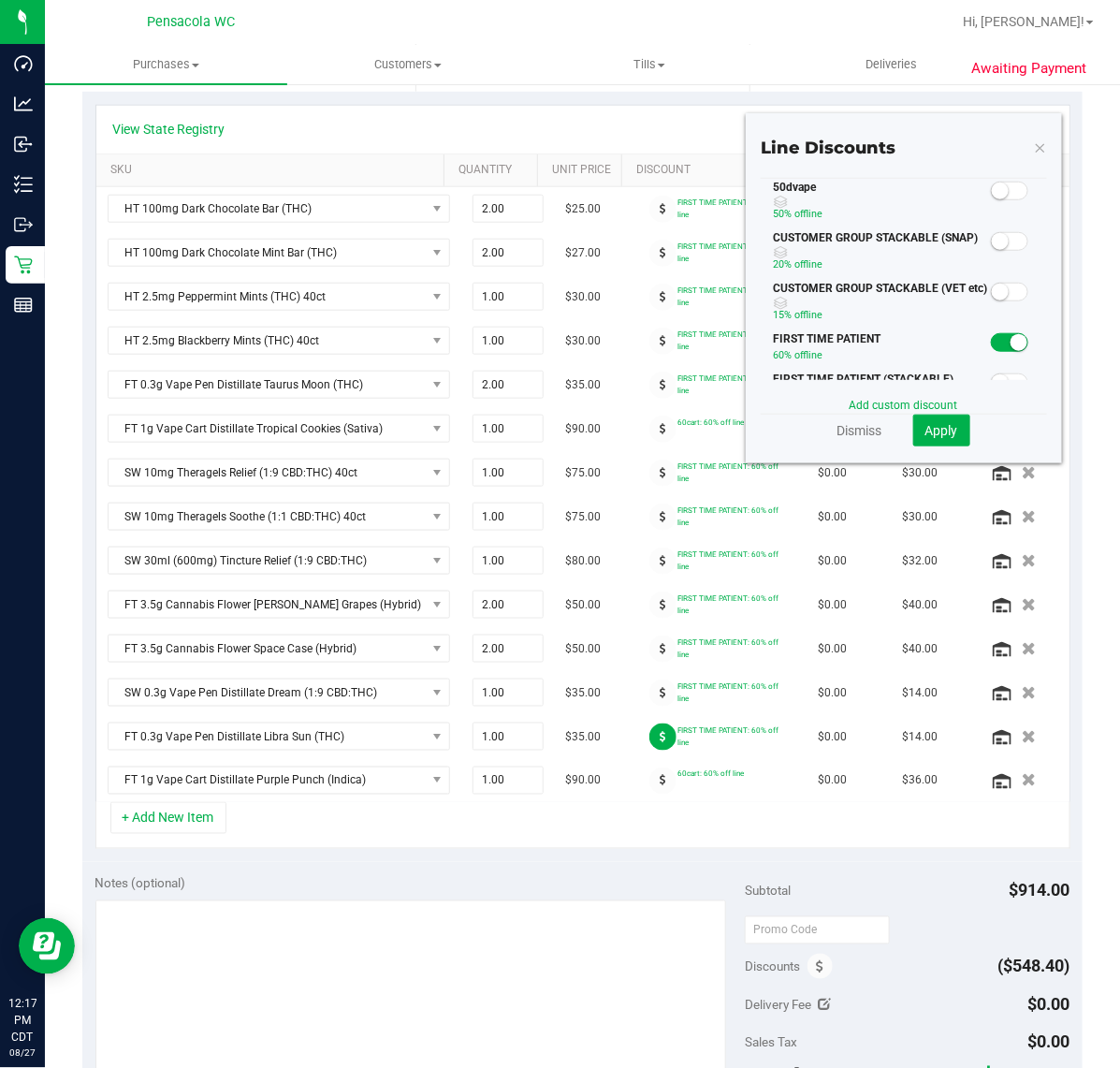
click at [992, 182] on span at bounding box center [1009, 191] width 37 height 19
click at [927, 423] on span "Apply" at bounding box center [941, 430] width 33 height 15
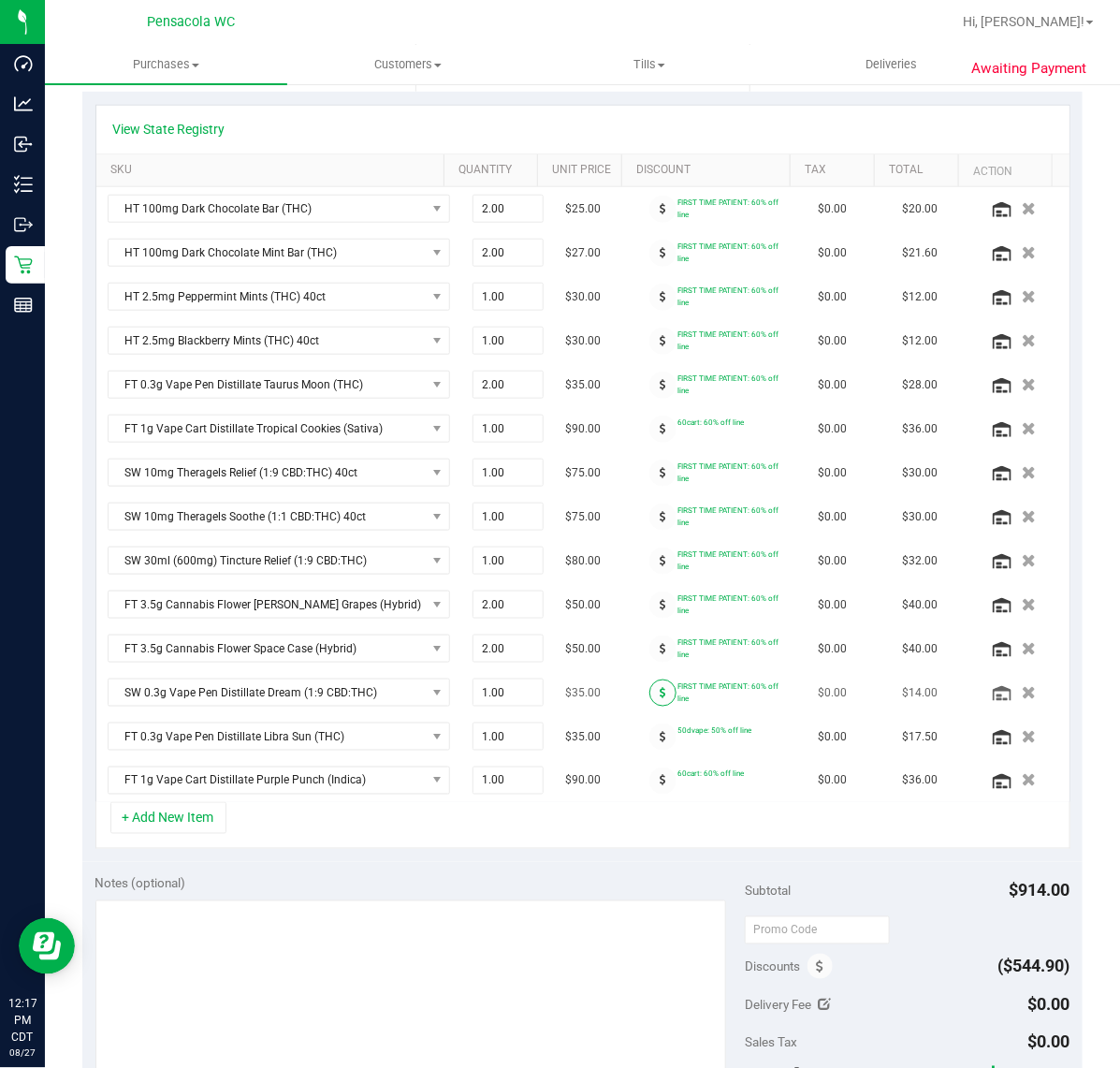
click at [659, 698] on icon at bounding box center [662, 692] width 7 height 11
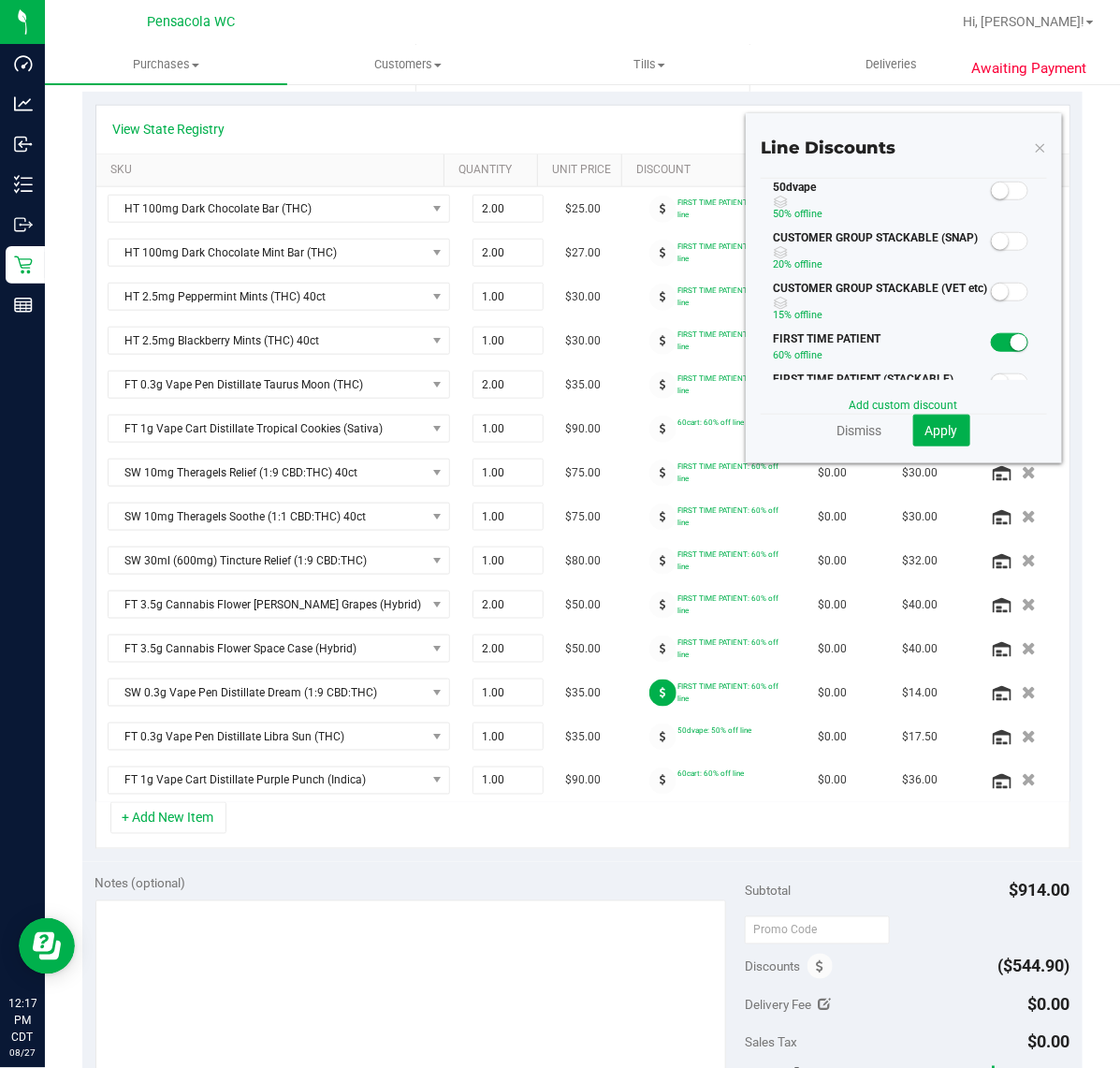
click at [1003, 185] on span at bounding box center [1009, 191] width 37 height 19
click at [926, 435] on span "Apply" at bounding box center [941, 430] width 33 height 15
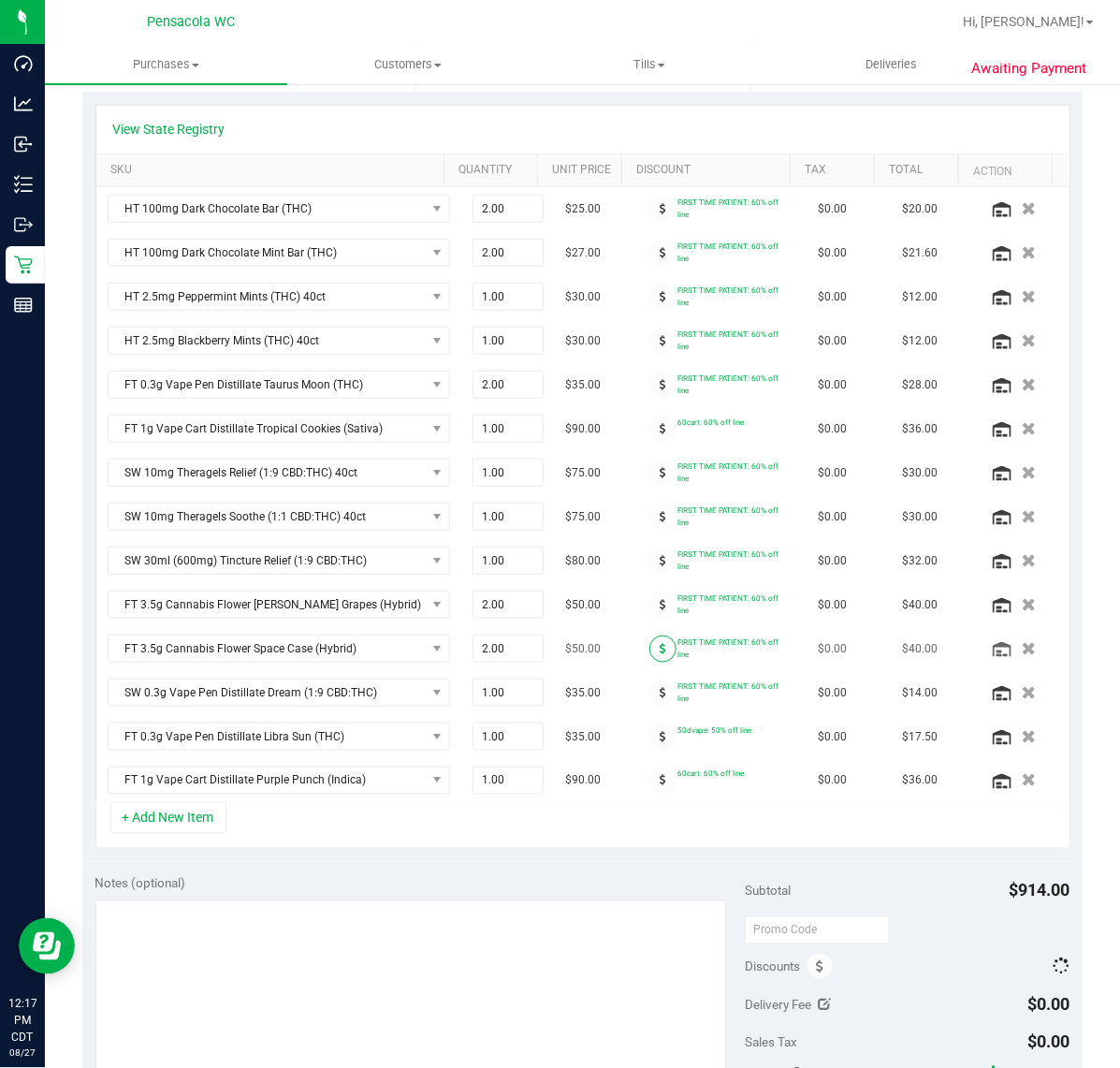
click at [659, 654] on icon at bounding box center [662, 648] width 7 height 11
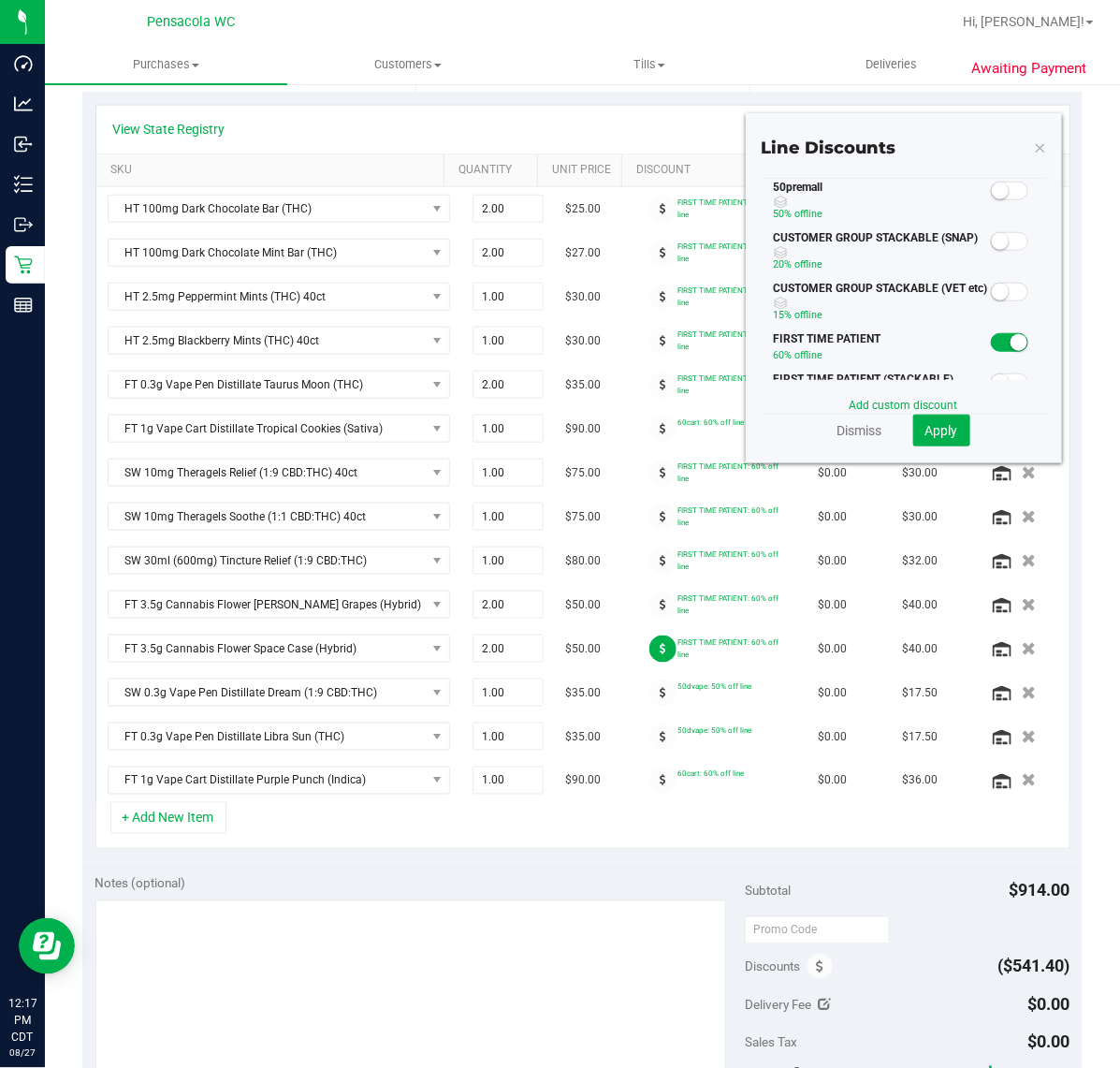
click at [992, 185] on span at bounding box center [1009, 191] width 37 height 19
click at [913, 438] on button "Apply" at bounding box center [941, 431] width 57 height 32
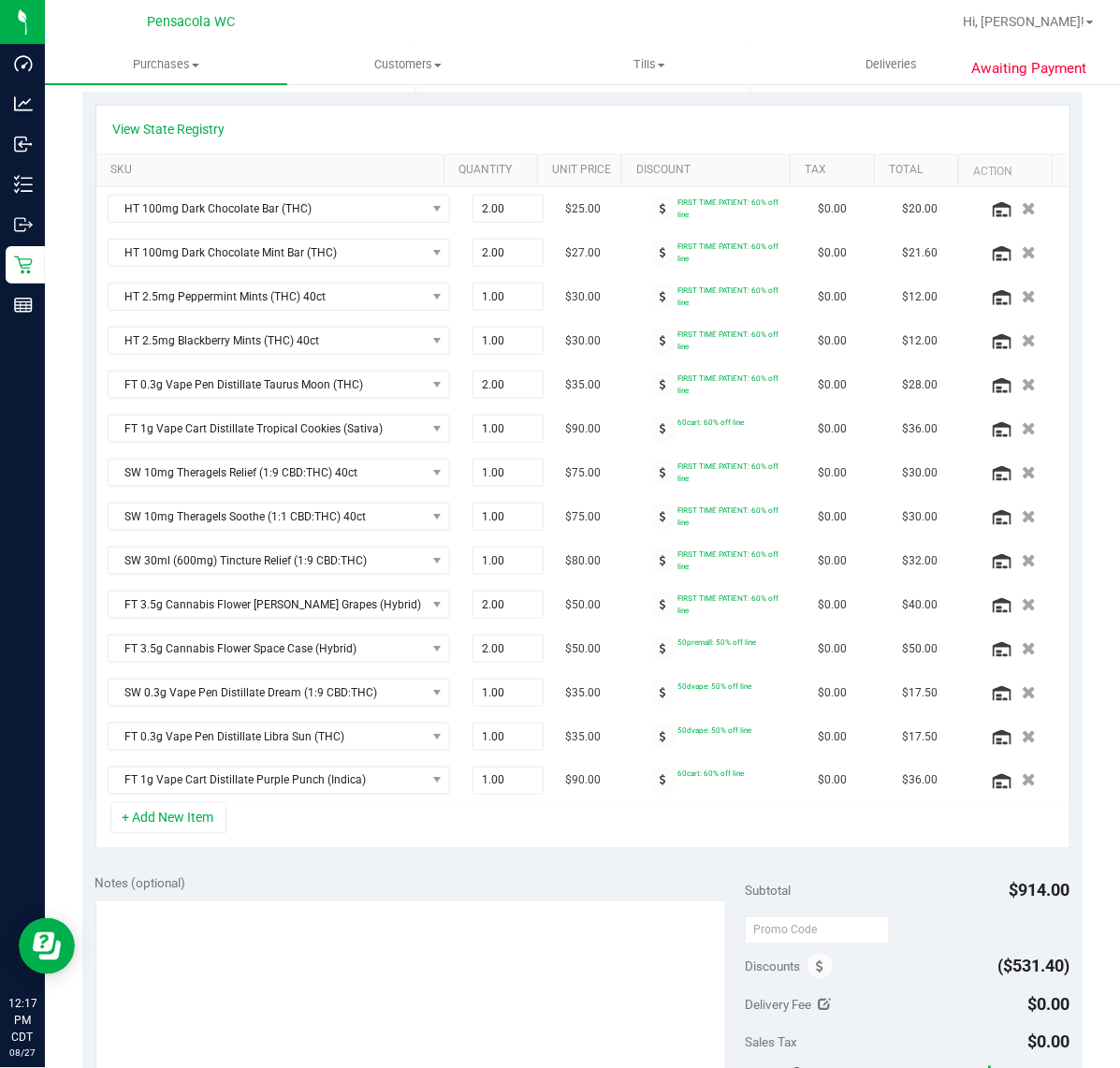
click at [649, 609] on span at bounding box center [662, 604] width 27 height 27
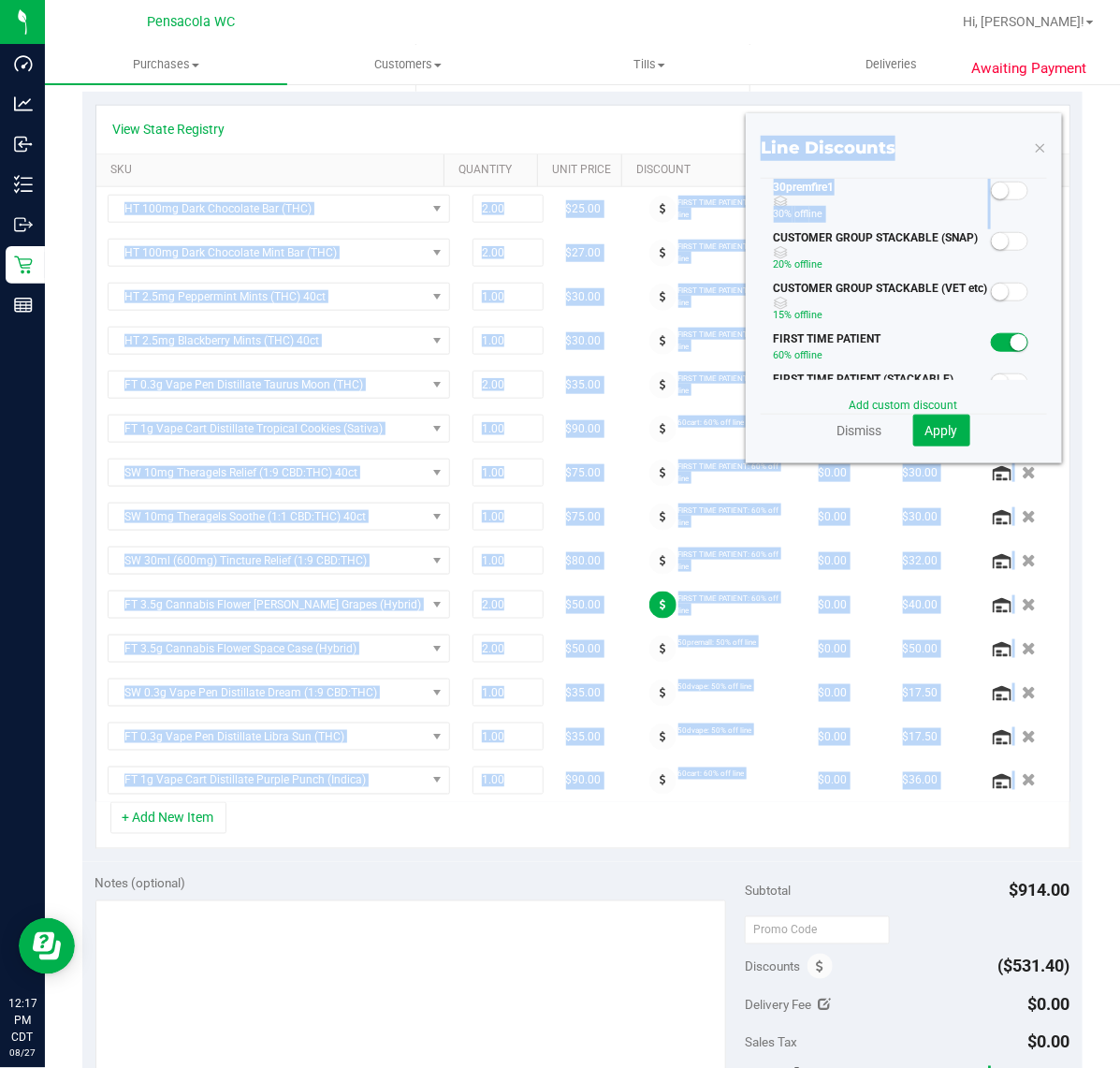
scroll to position [380, 0]
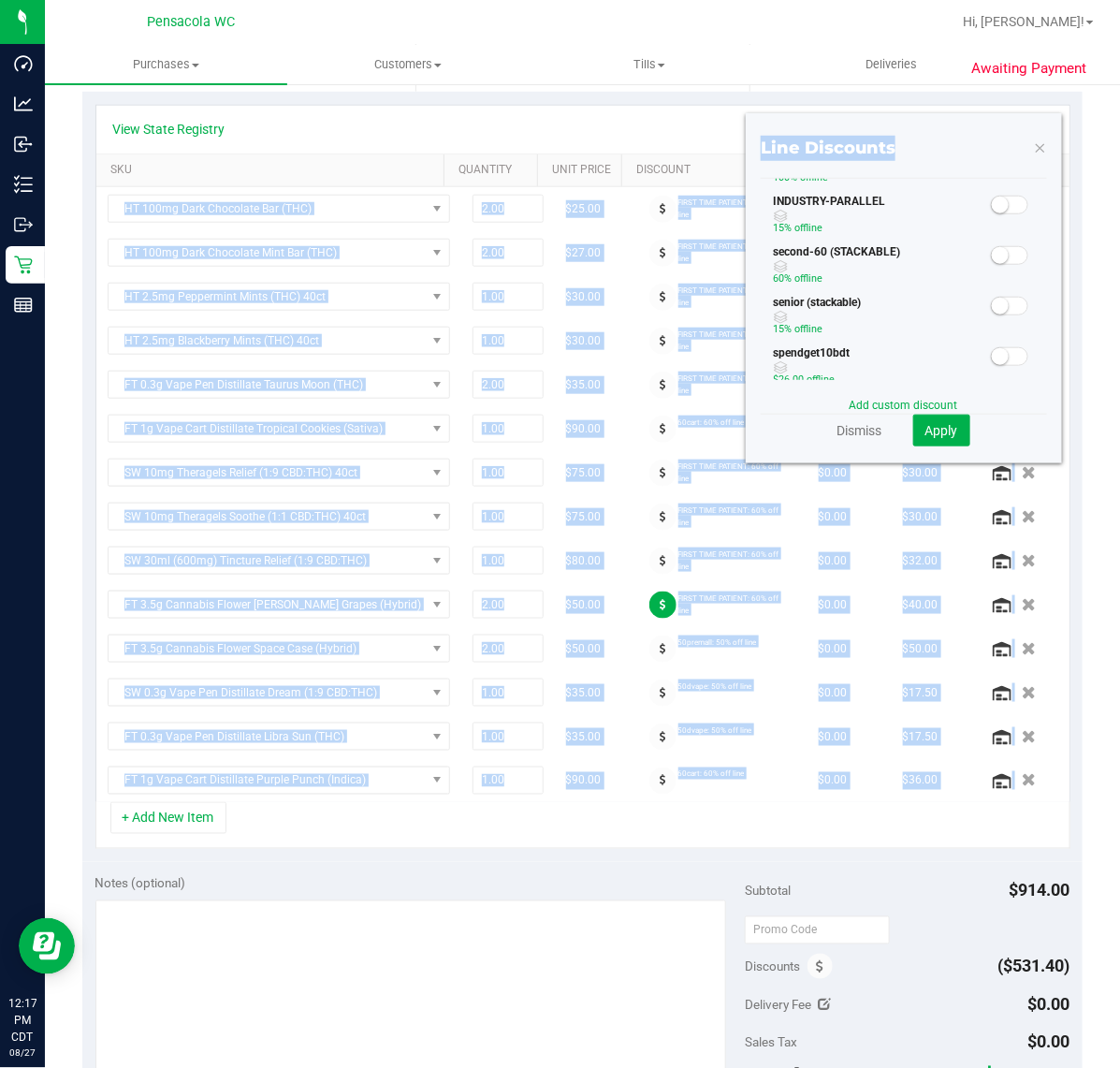
drag, startPoint x: 988, startPoint y: 184, endPoint x: 1046, endPoint y: 419, distance: 242.1
click at [1046, 419] on div "View State Registry SKU Quantity Unit Price Discount Tax Total Action HT 100mg …" at bounding box center [582, 477] width 1000 height 770
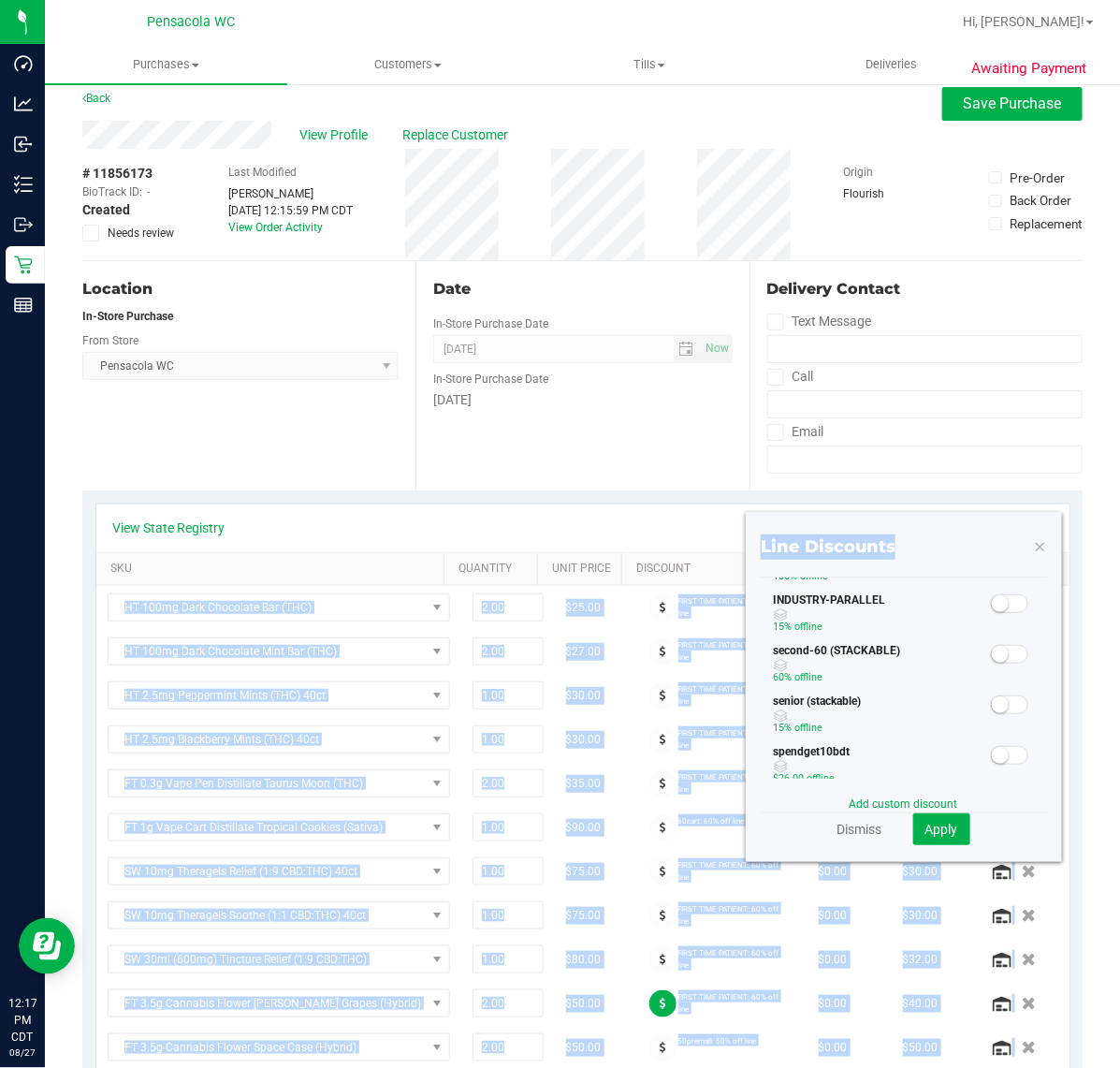
scroll to position [0, 0]
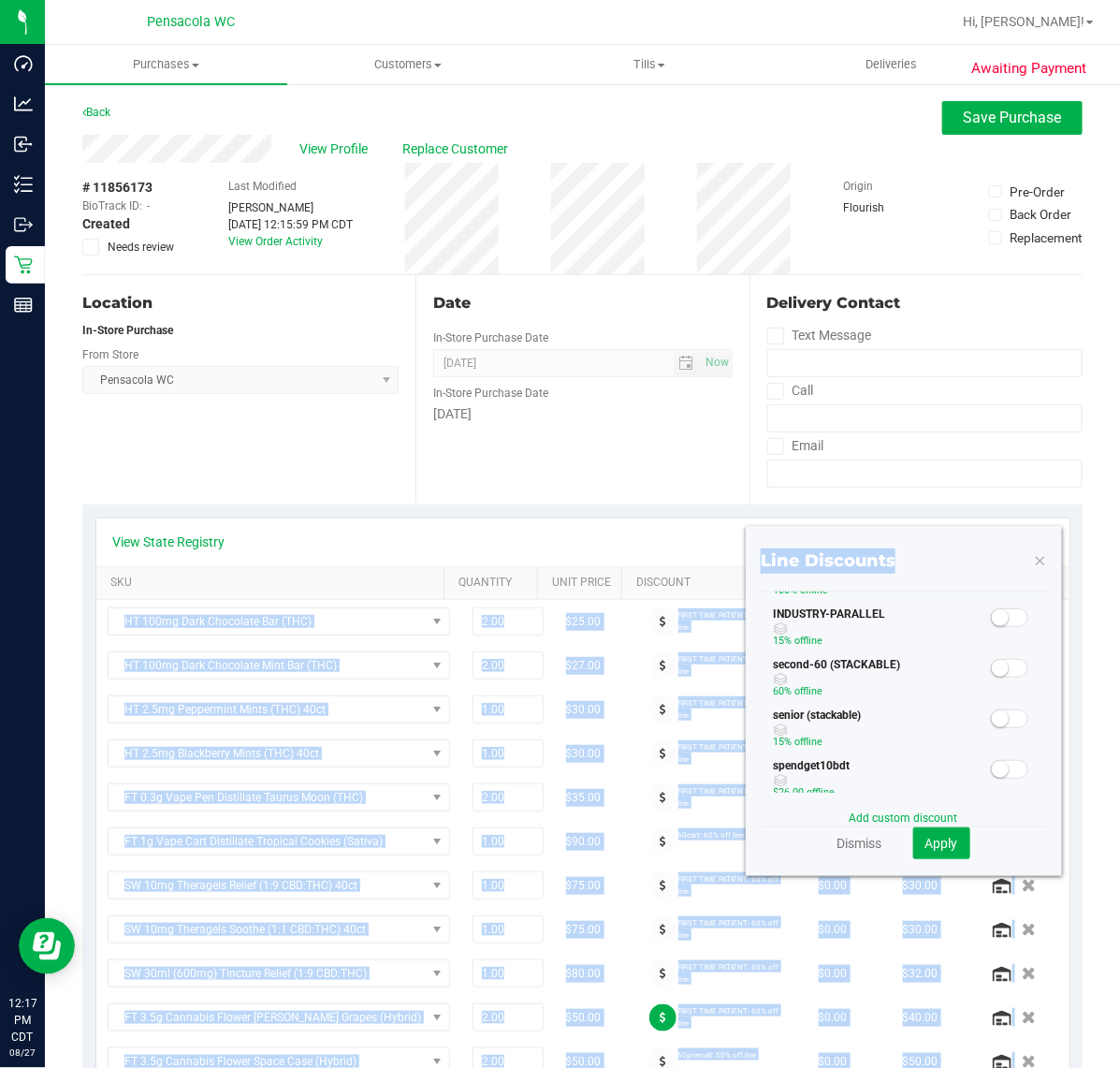
click at [976, 540] on div "Line Discounts 30premfire1 30% off line CUSTOMER GROUP STACKABLE (SNAP) 20% off…" at bounding box center [904, 701] width 317 height 350
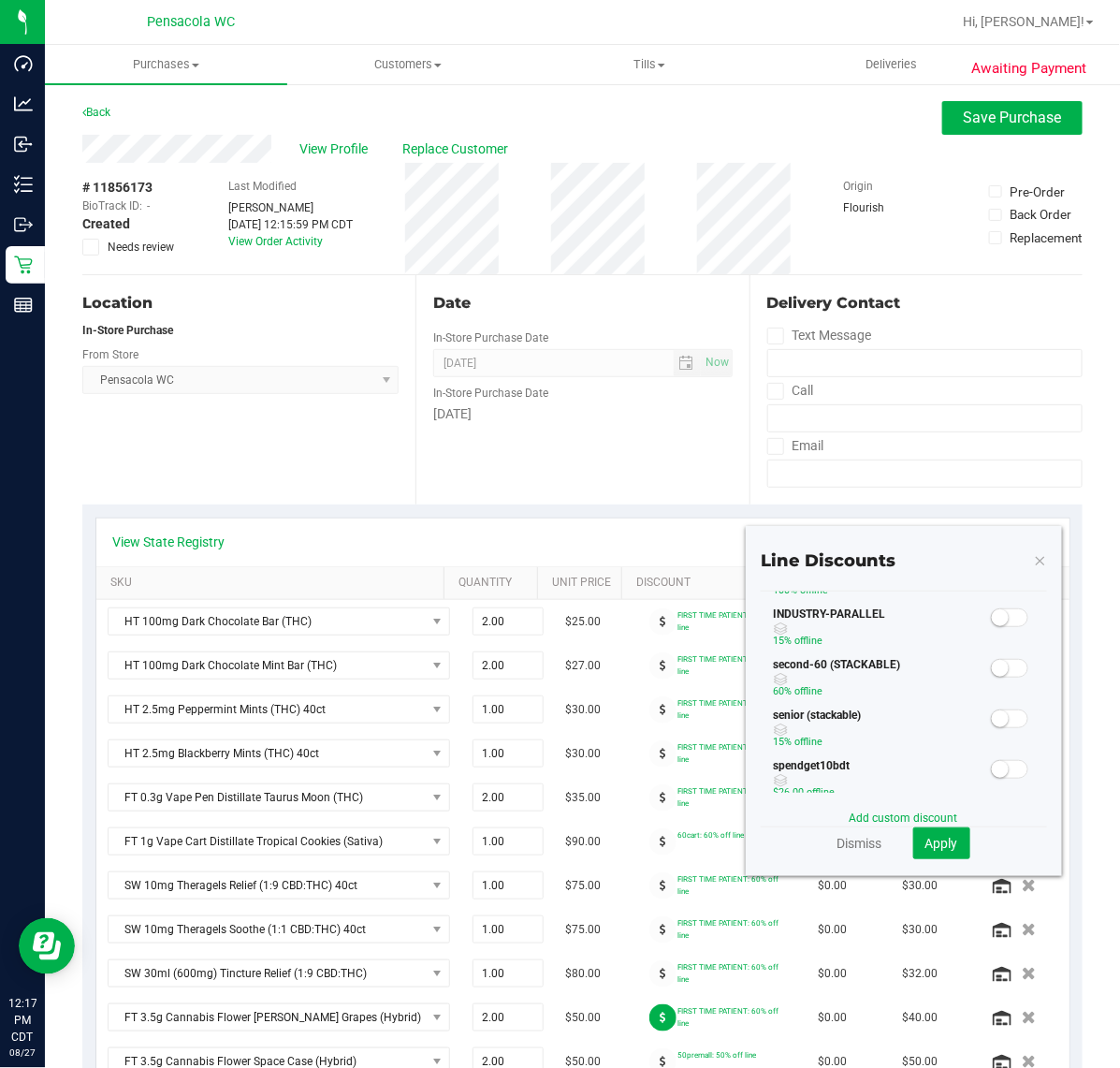
click at [1034, 556] on icon at bounding box center [1040, 559] width 13 height 22
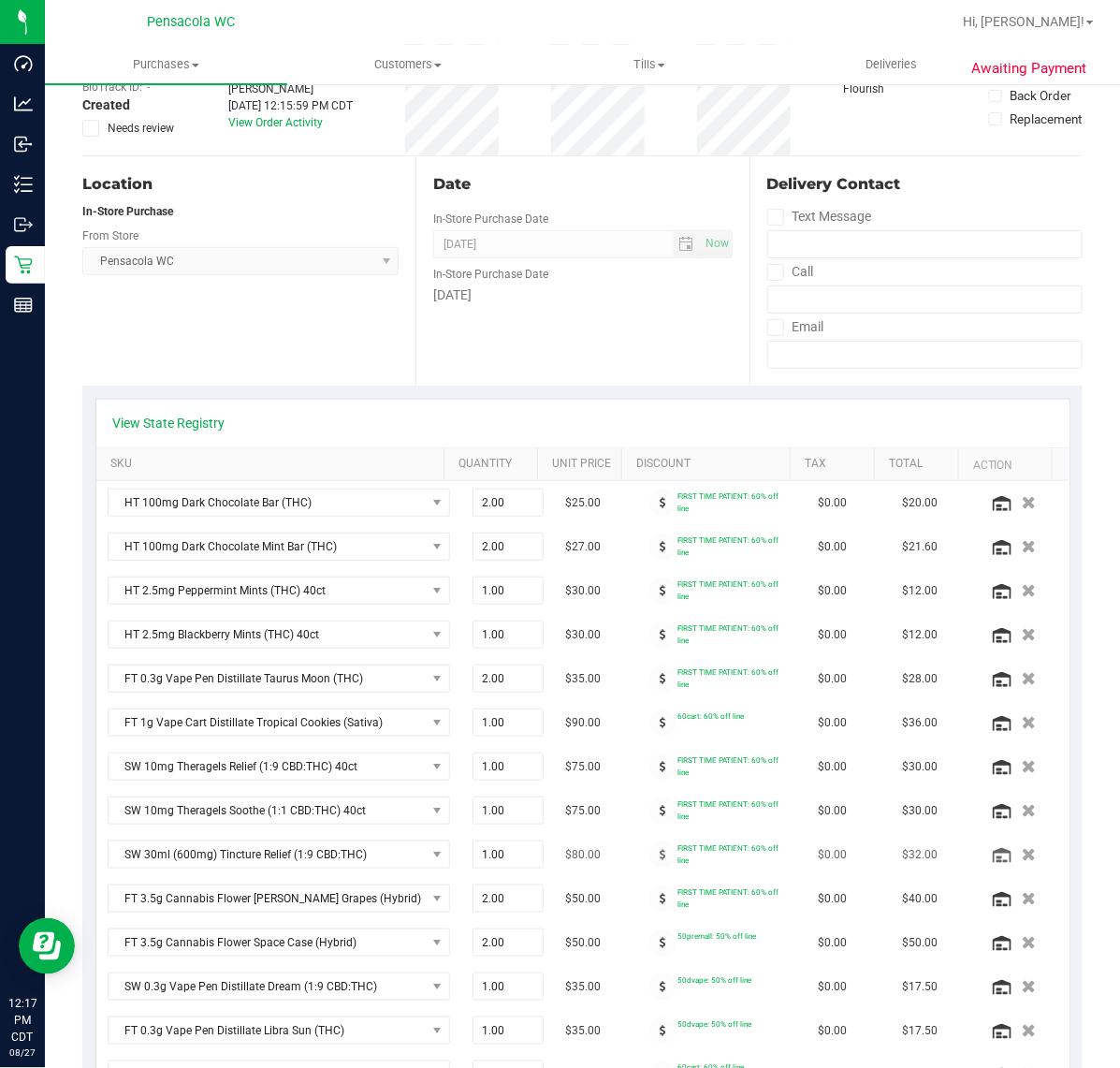
scroll to position [234, 0]
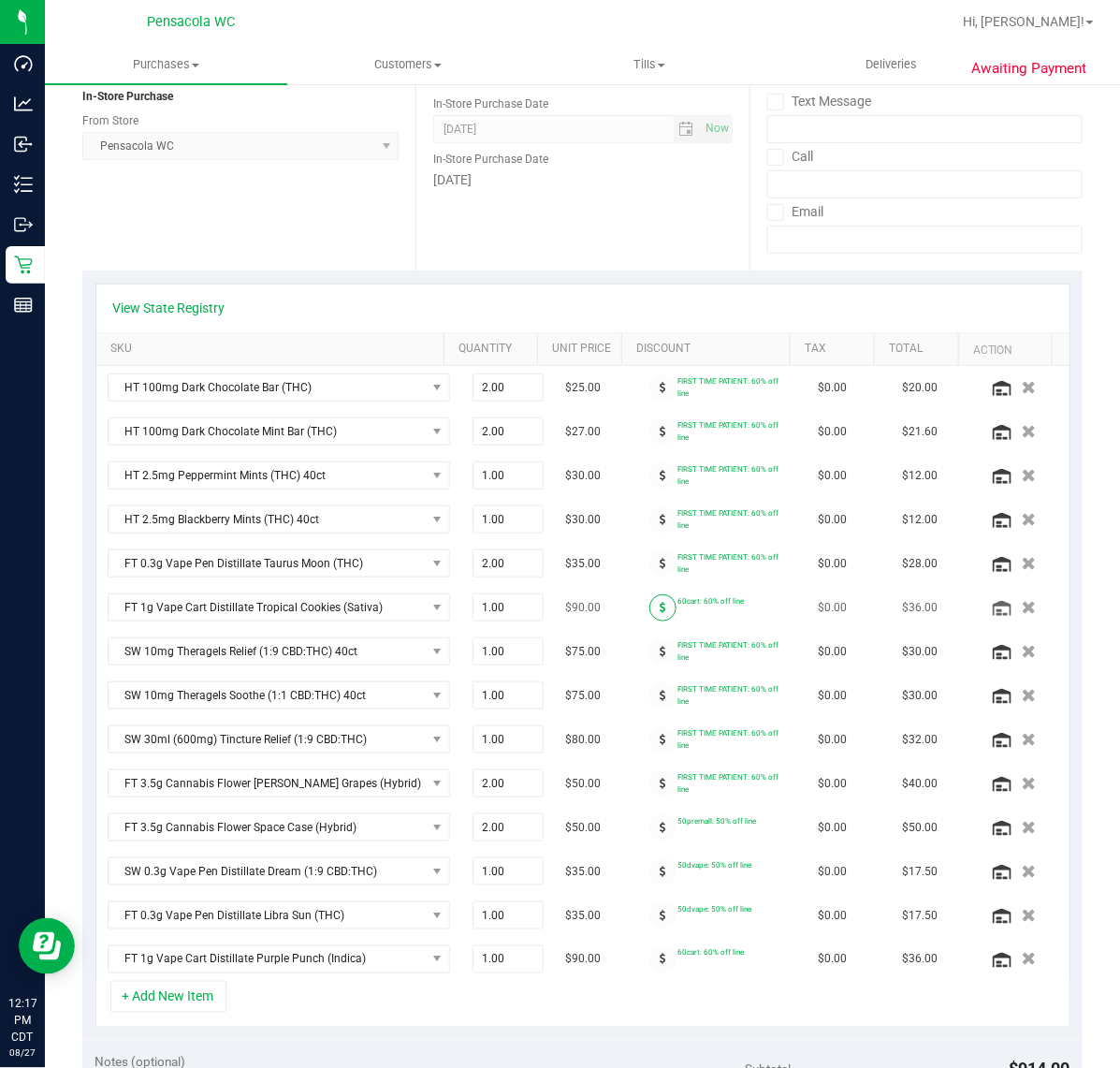
click at [649, 621] on span at bounding box center [662, 607] width 27 height 27
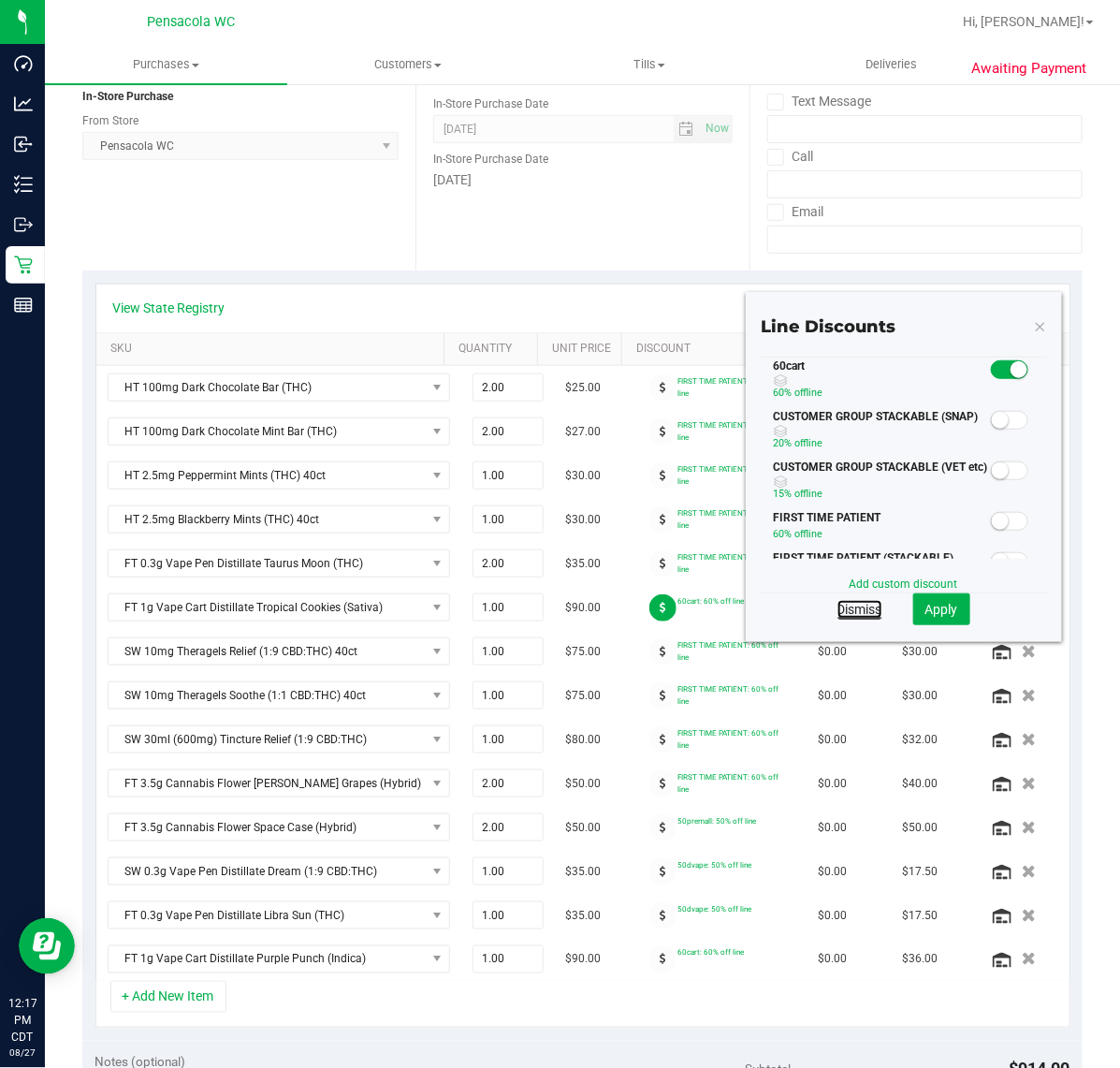
click at [840, 603] on link "Dismiss" at bounding box center [860, 609] width 45 height 19
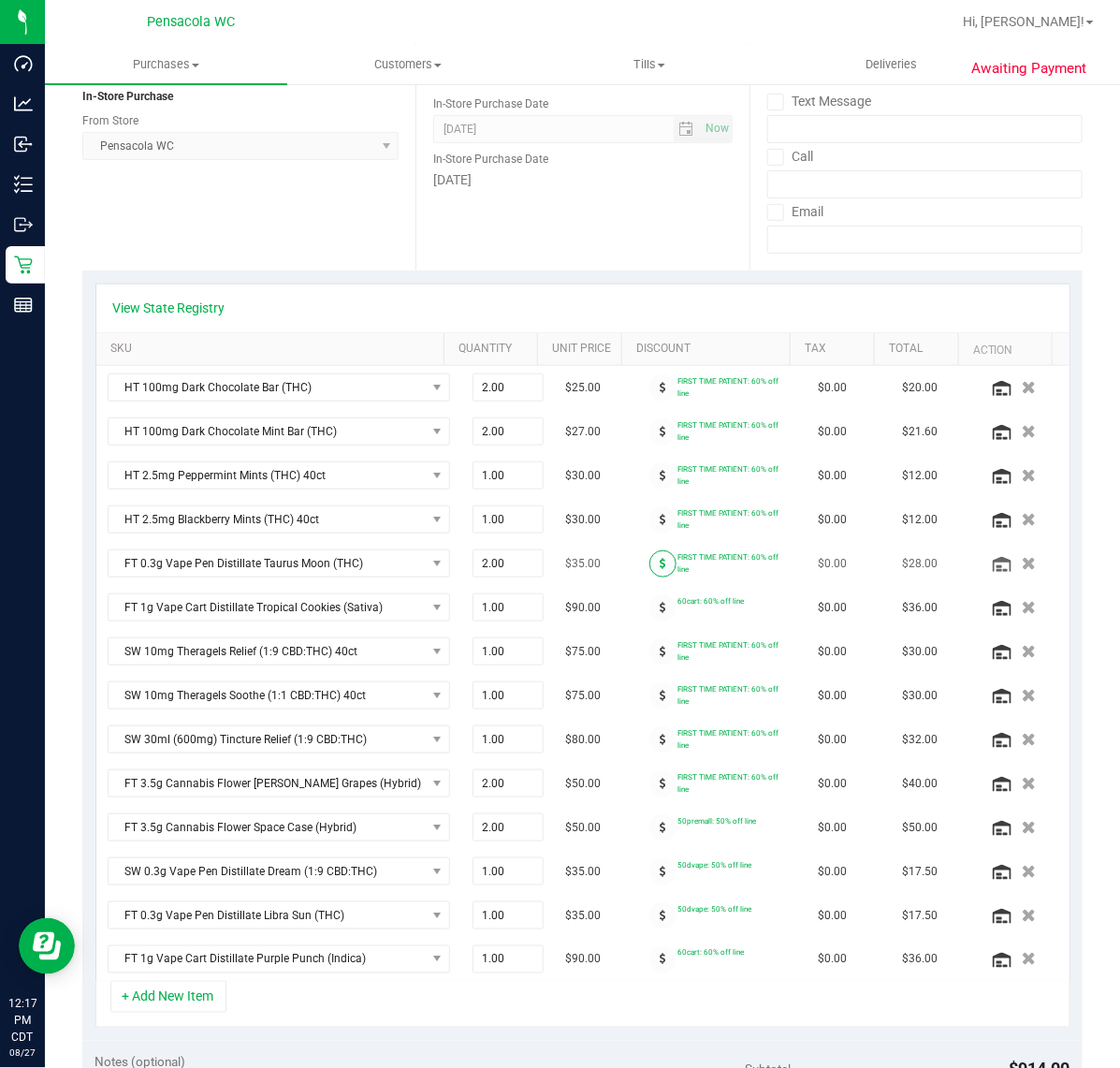
click at [659, 561] on icon at bounding box center [662, 563] width 7 height 11
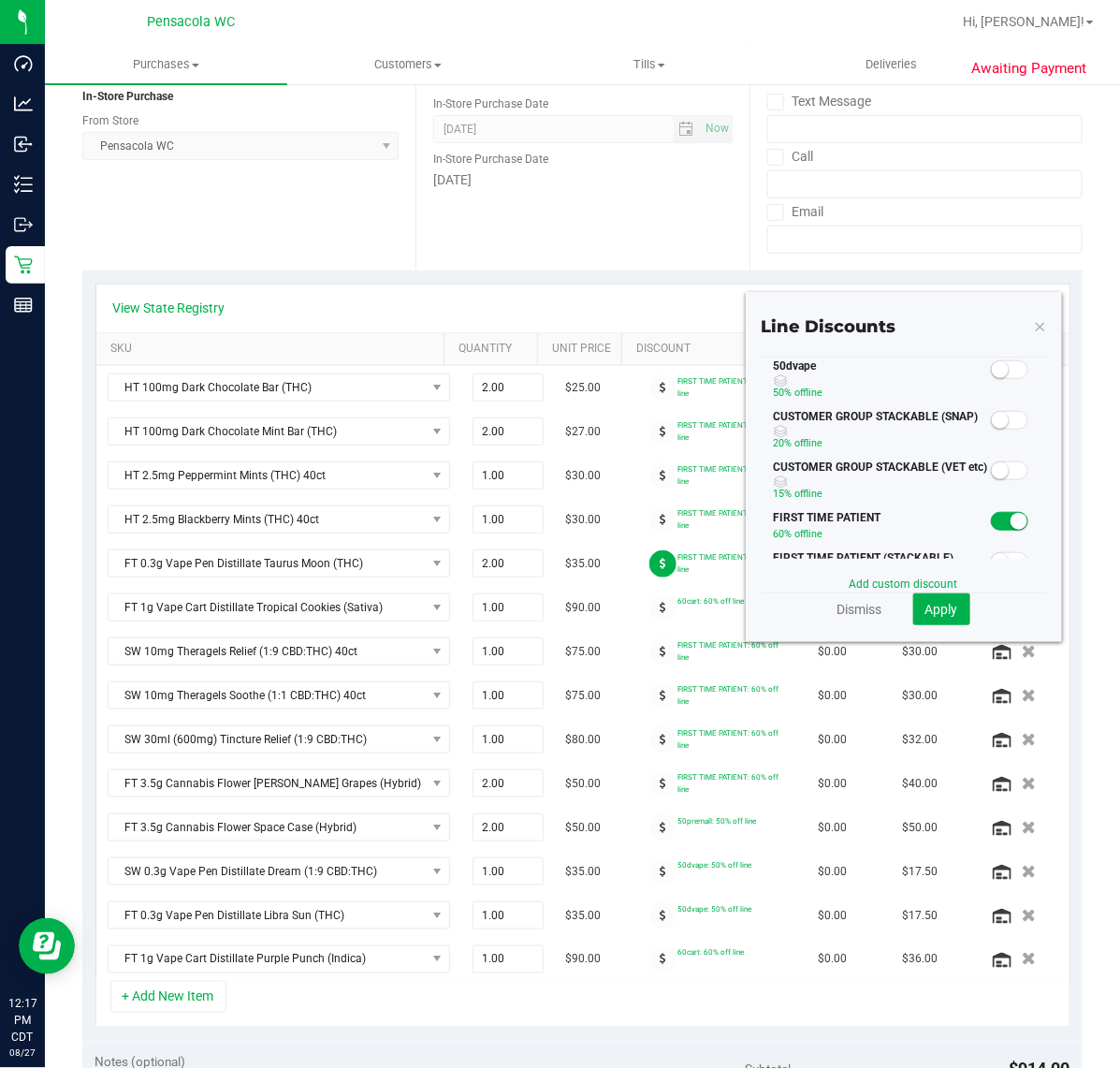
click at [992, 363] on small at bounding box center [1000, 370] width 17 height 17
click at [927, 615] on span "Apply" at bounding box center [941, 609] width 33 height 15
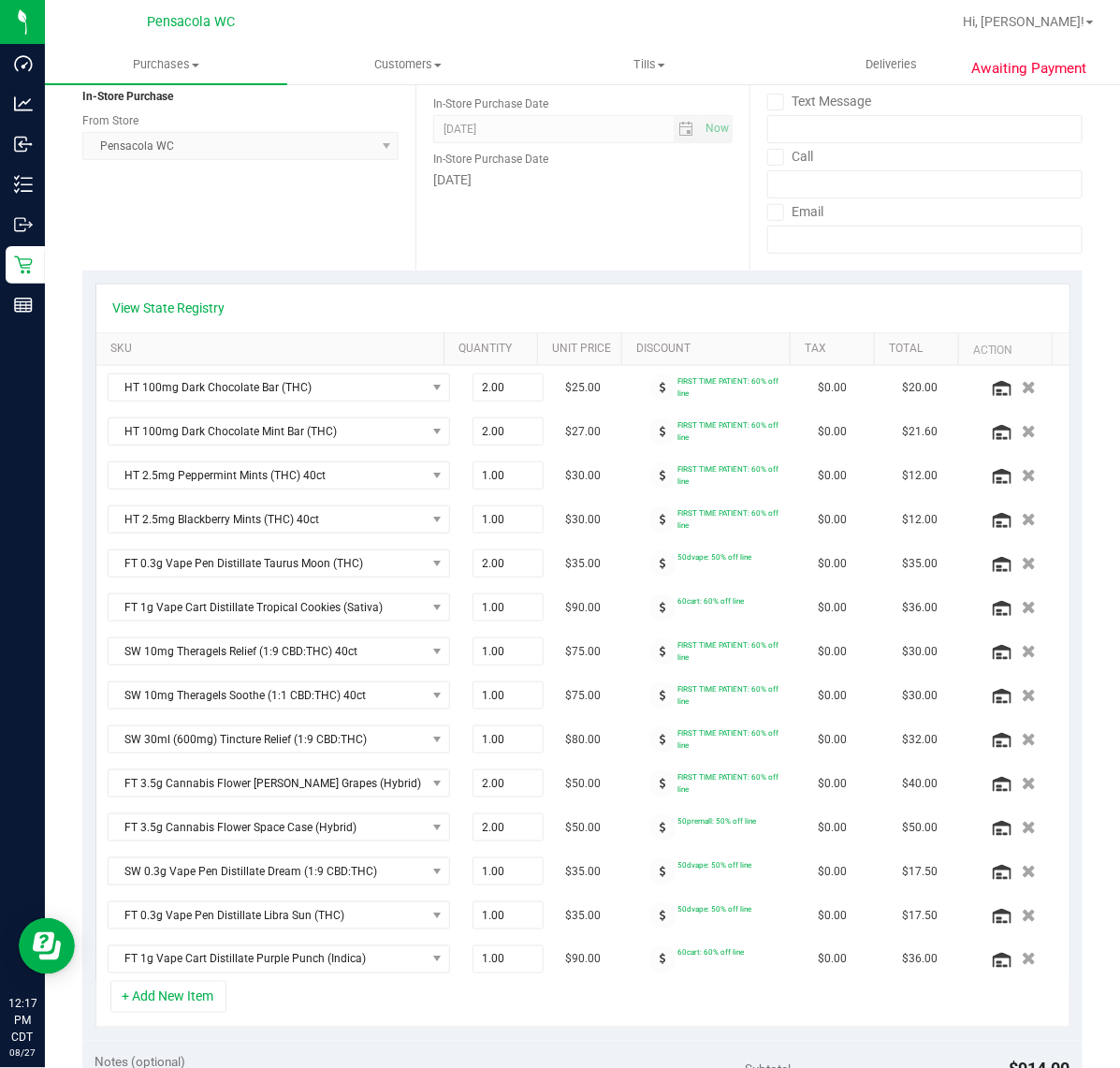
click at [649, 524] on span at bounding box center [662, 519] width 27 height 27
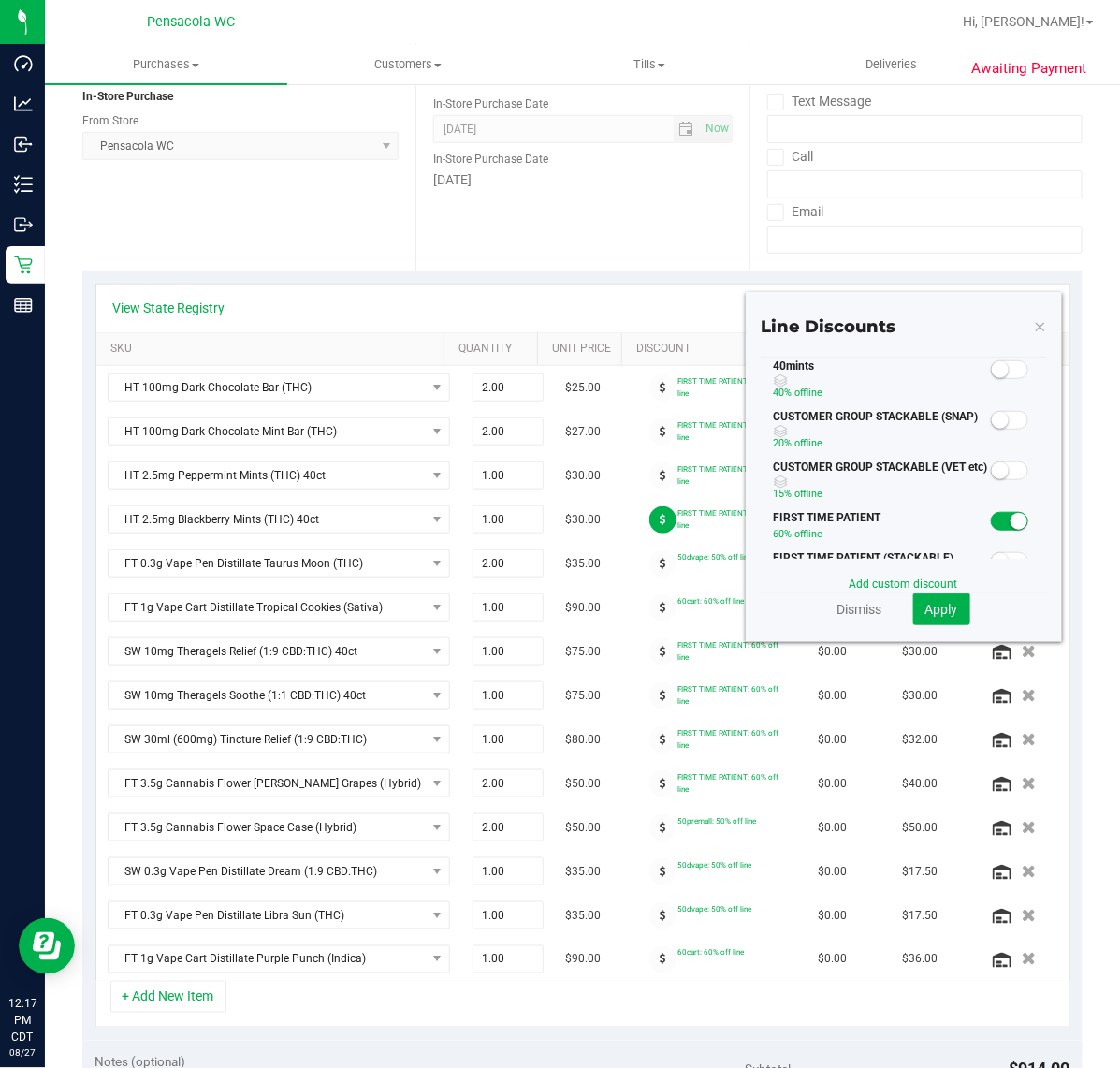
click at [1001, 370] on span at bounding box center [1009, 370] width 37 height 19
click at [925, 603] on span "Apply" at bounding box center [941, 609] width 33 height 15
click at [1003, 363] on span at bounding box center [1009, 370] width 37 height 19
click at [925, 610] on span "Apply" at bounding box center [941, 609] width 33 height 15
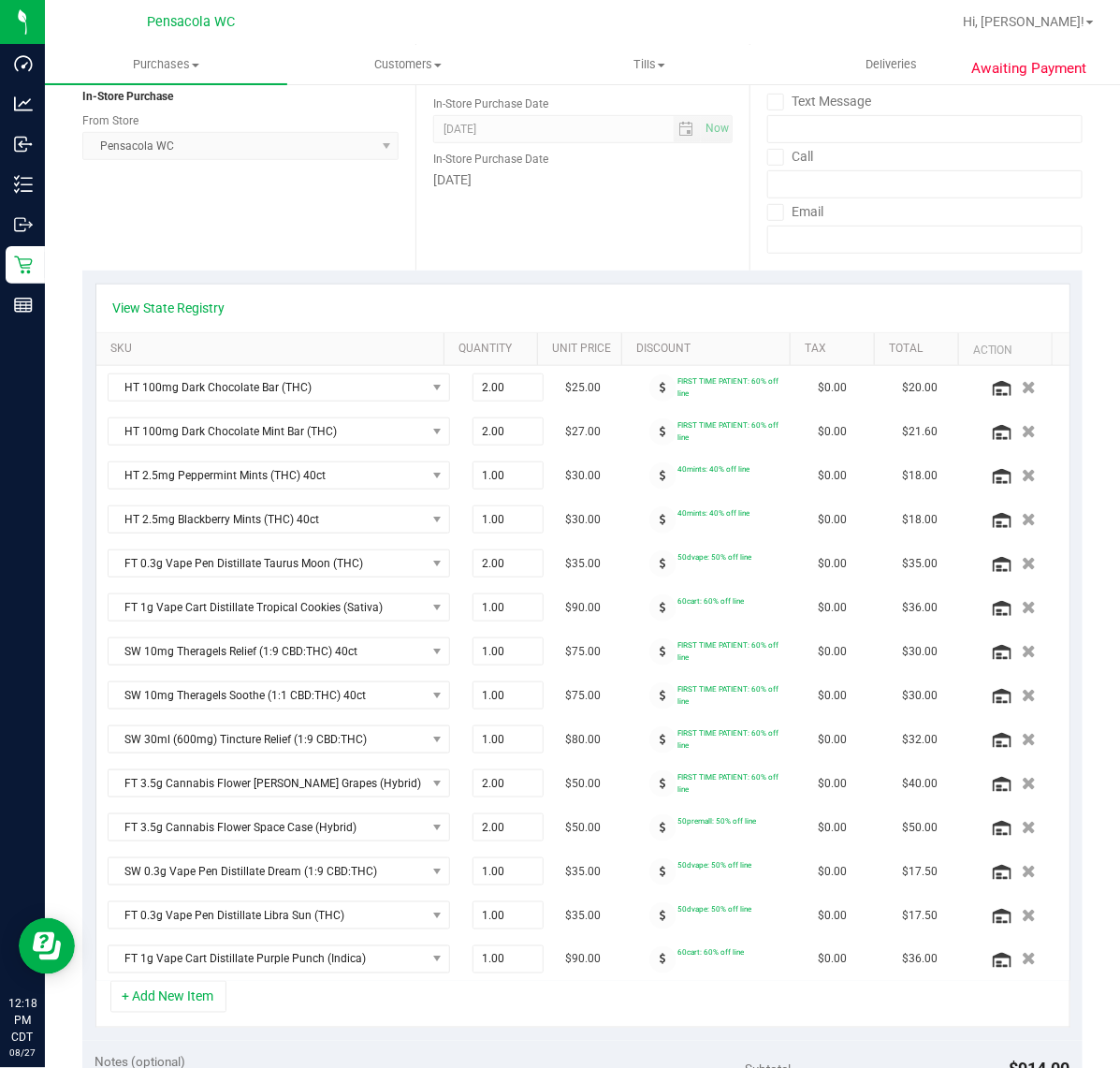
click at [649, 435] on span at bounding box center [662, 432] width 27 height 27
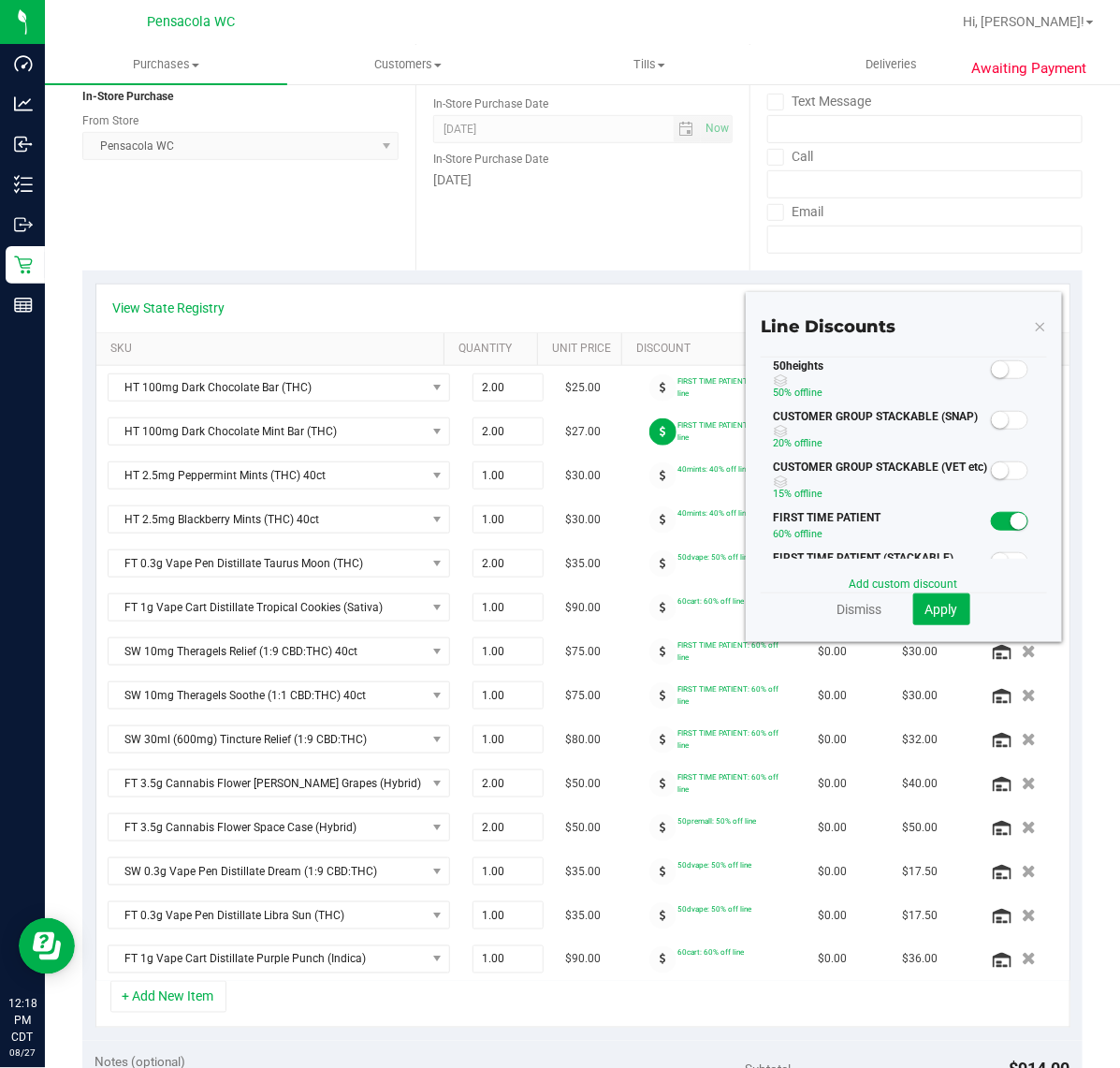
click at [992, 381] on div "50heights 50% off line" at bounding box center [904, 383] width 287 height 51
click at [991, 363] on span at bounding box center [1009, 370] width 37 height 19
click at [925, 601] on span "Apply" at bounding box center [941, 609] width 33 height 15
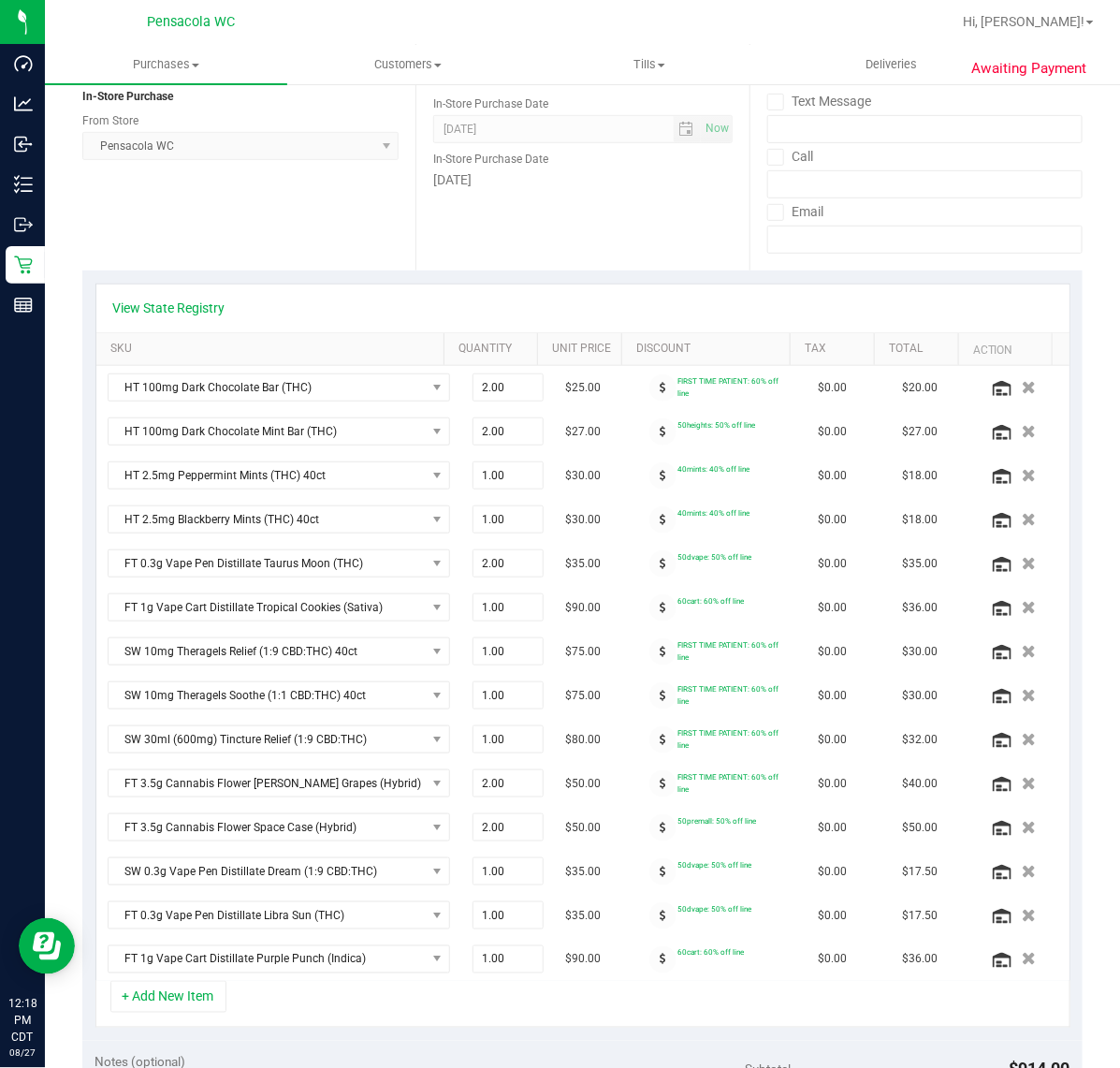
click at [649, 381] on span at bounding box center [662, 388] width 27 height 27
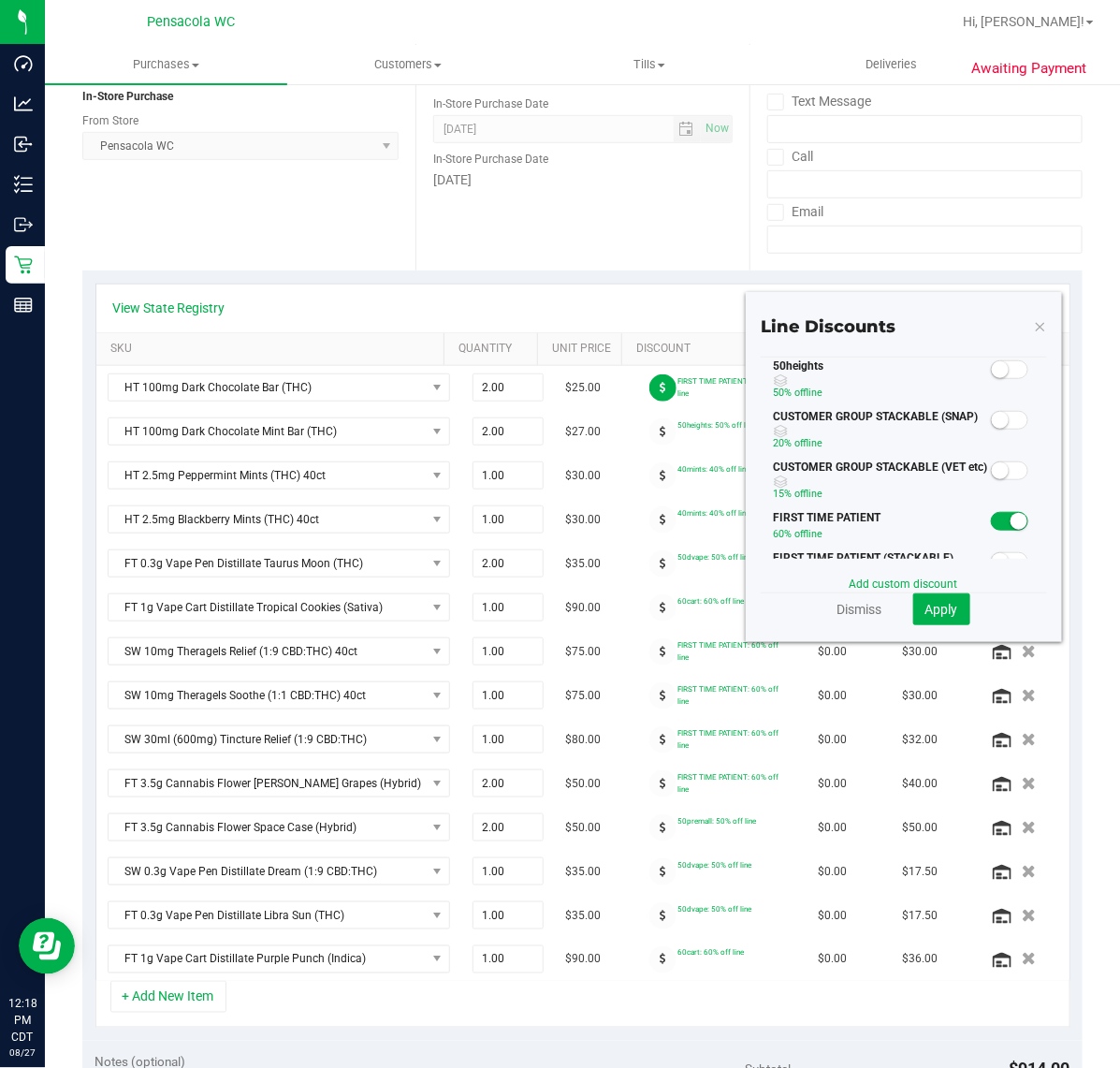
click at [991, 372] on span at bounding box center [1009, 370] width 37 height 19
click at [913, 603] on button "Apply" at bounding box center [941, 609] width 57 height 32
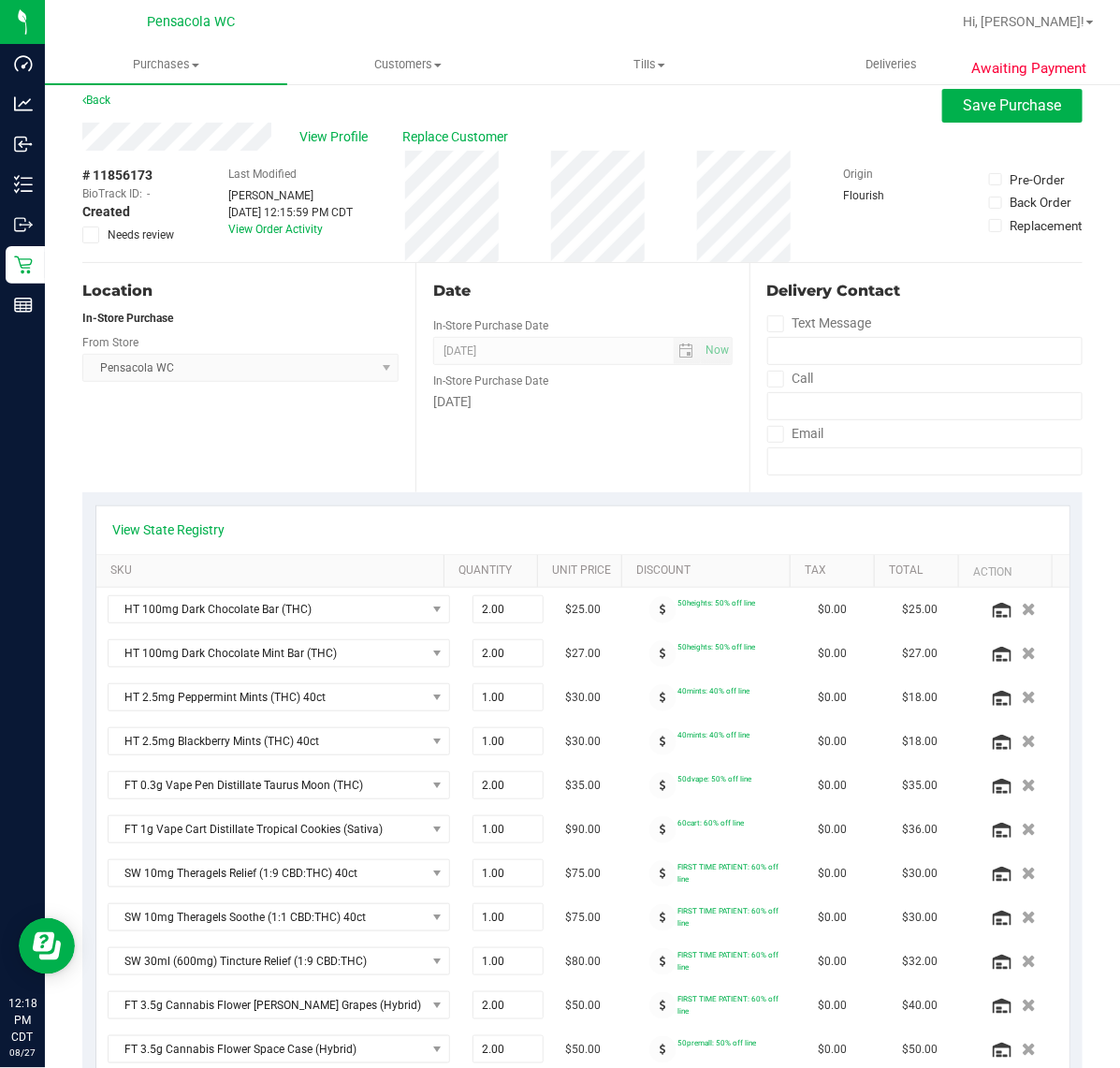
scroll to position [0, 0]
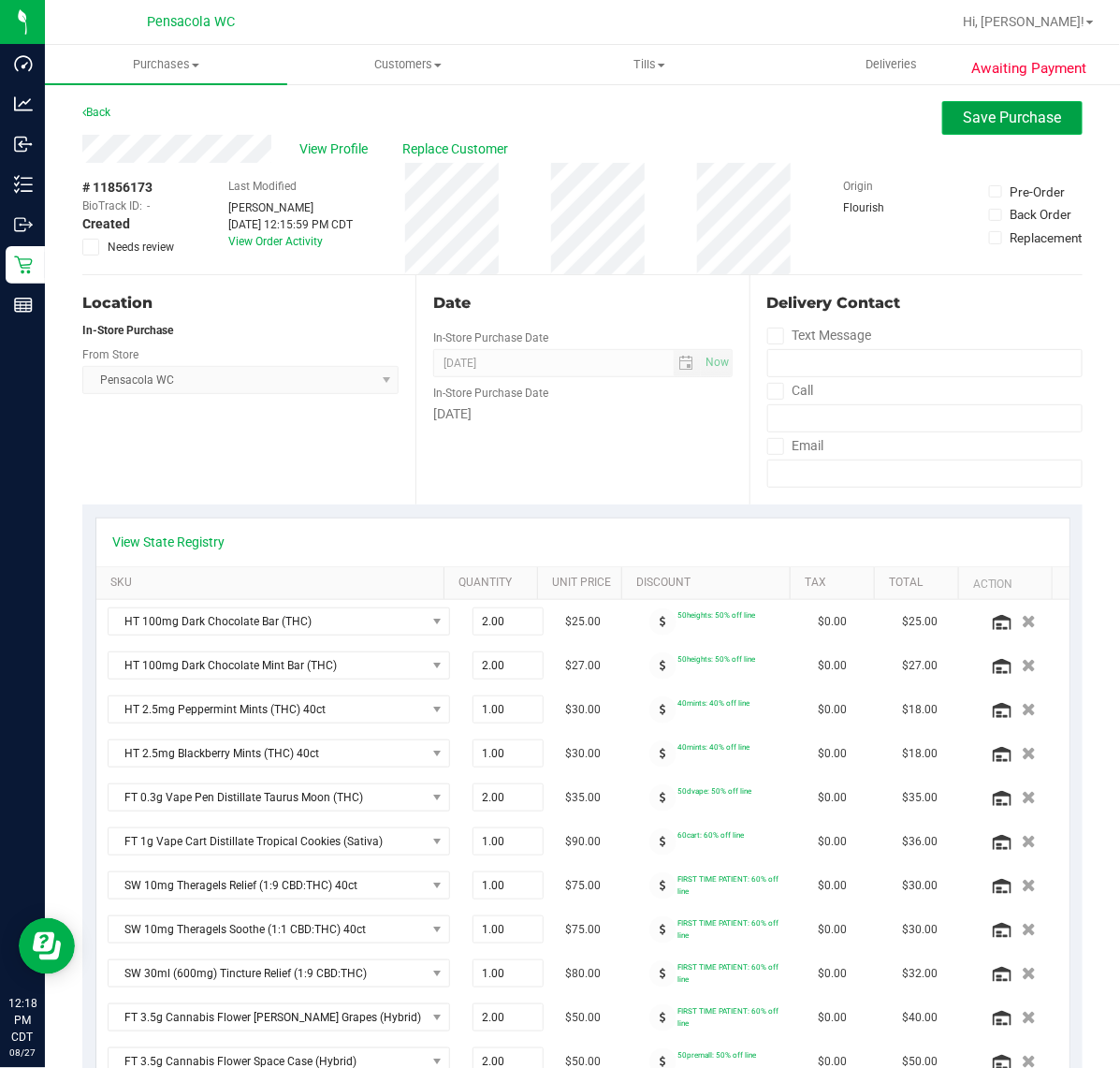
click at [964, 119] on span "Save Purchase" at bounding box center [1012, 117] width 98 height 18
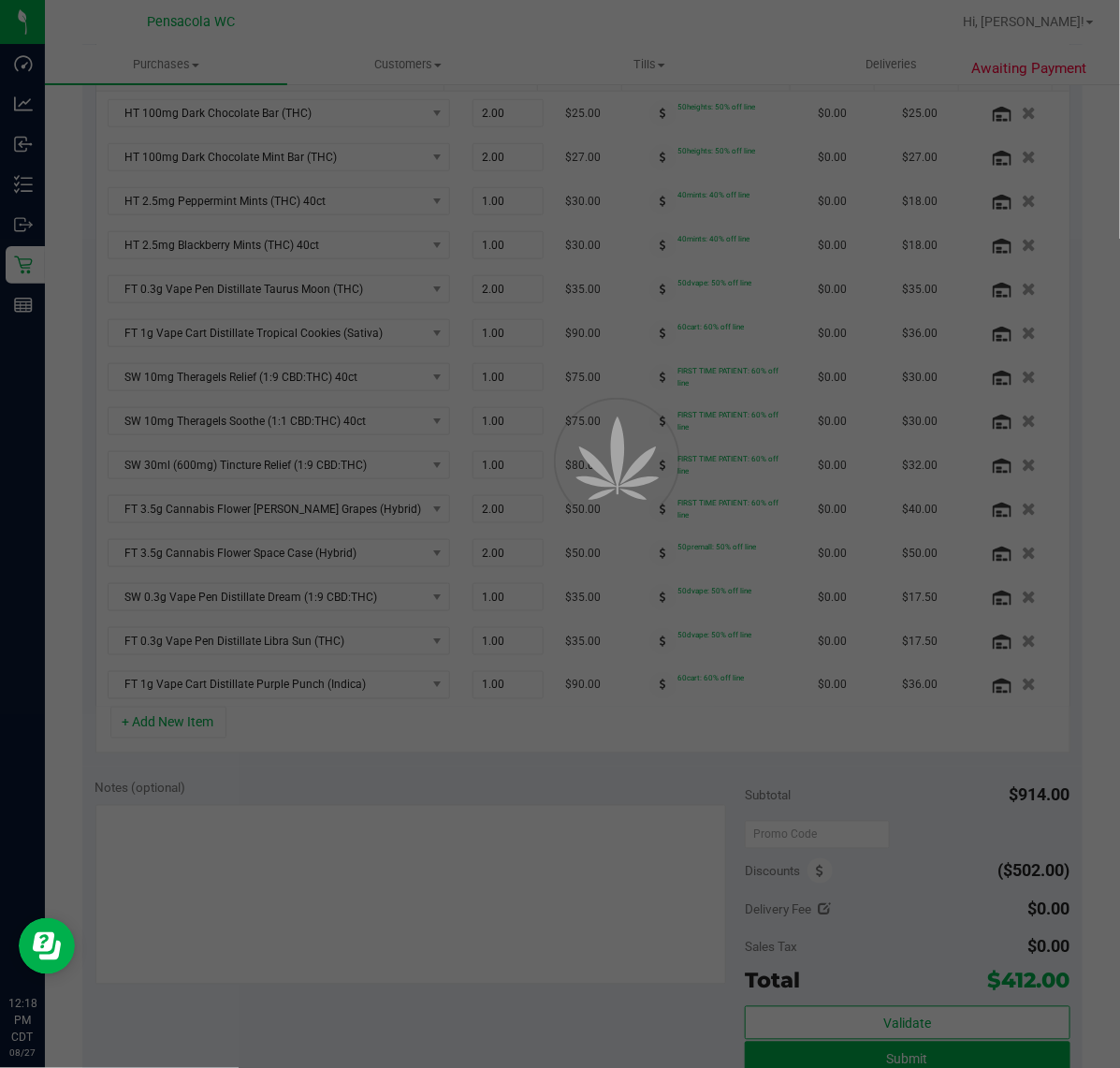
scroll to position [585, 0]
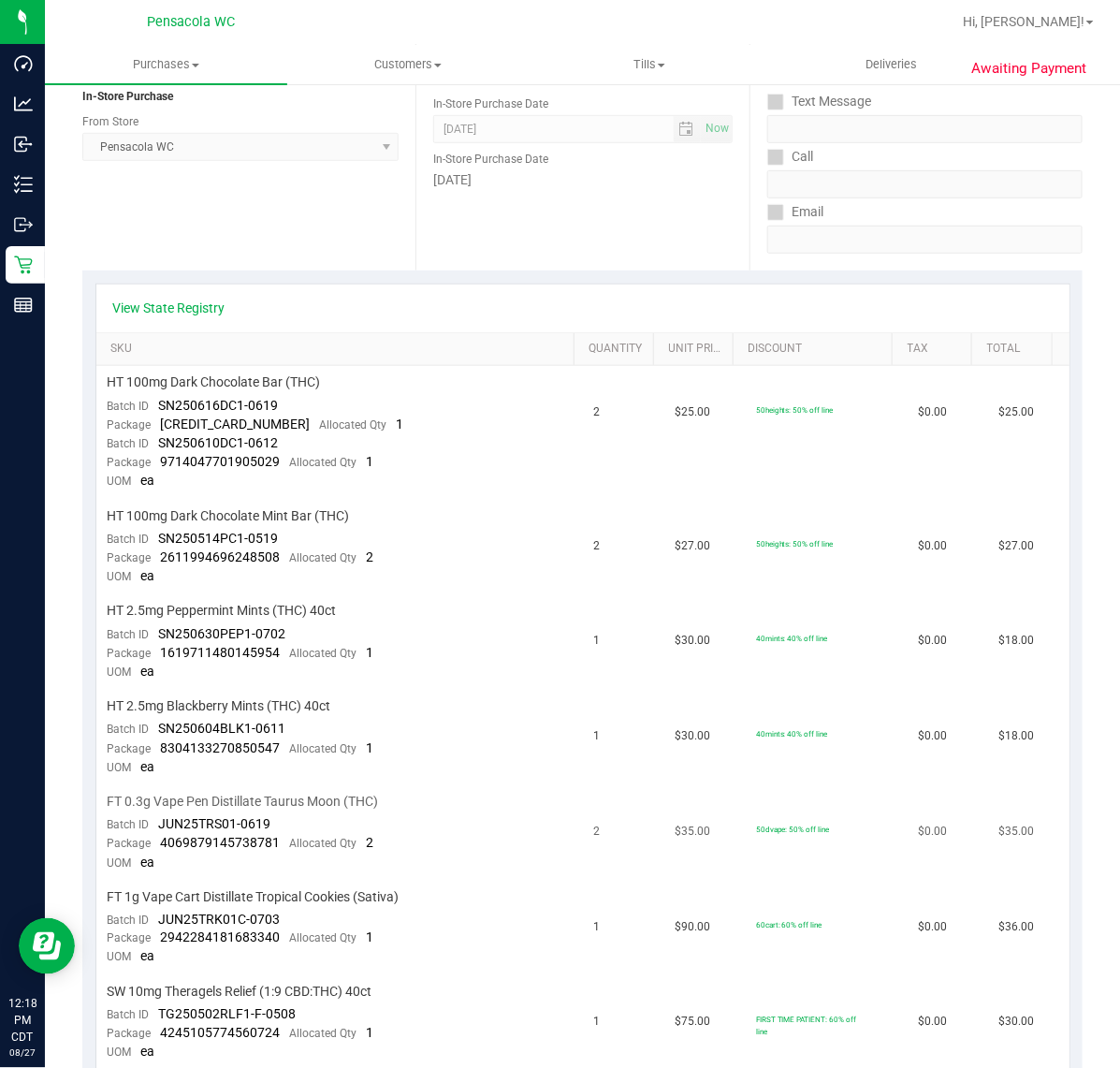
drag, startPoint x: 929, startPoint y: 833, endPoint x: 905, endPoint y: 838, distance: 24.5
click at [927, 831] on td "$0.00" at bounding box center [947, 833] width 81 height 96
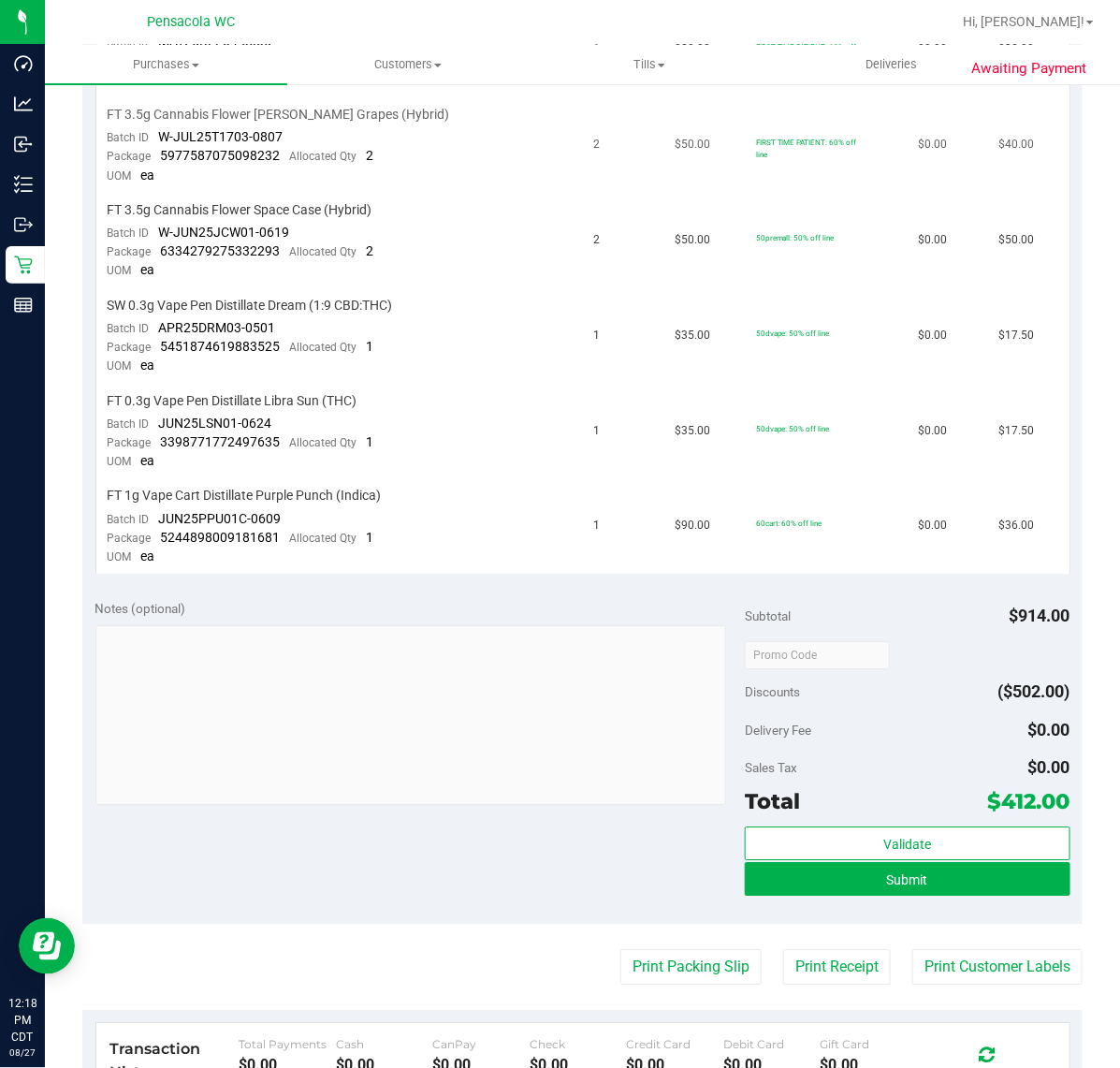
scroll to position [1403, 0]
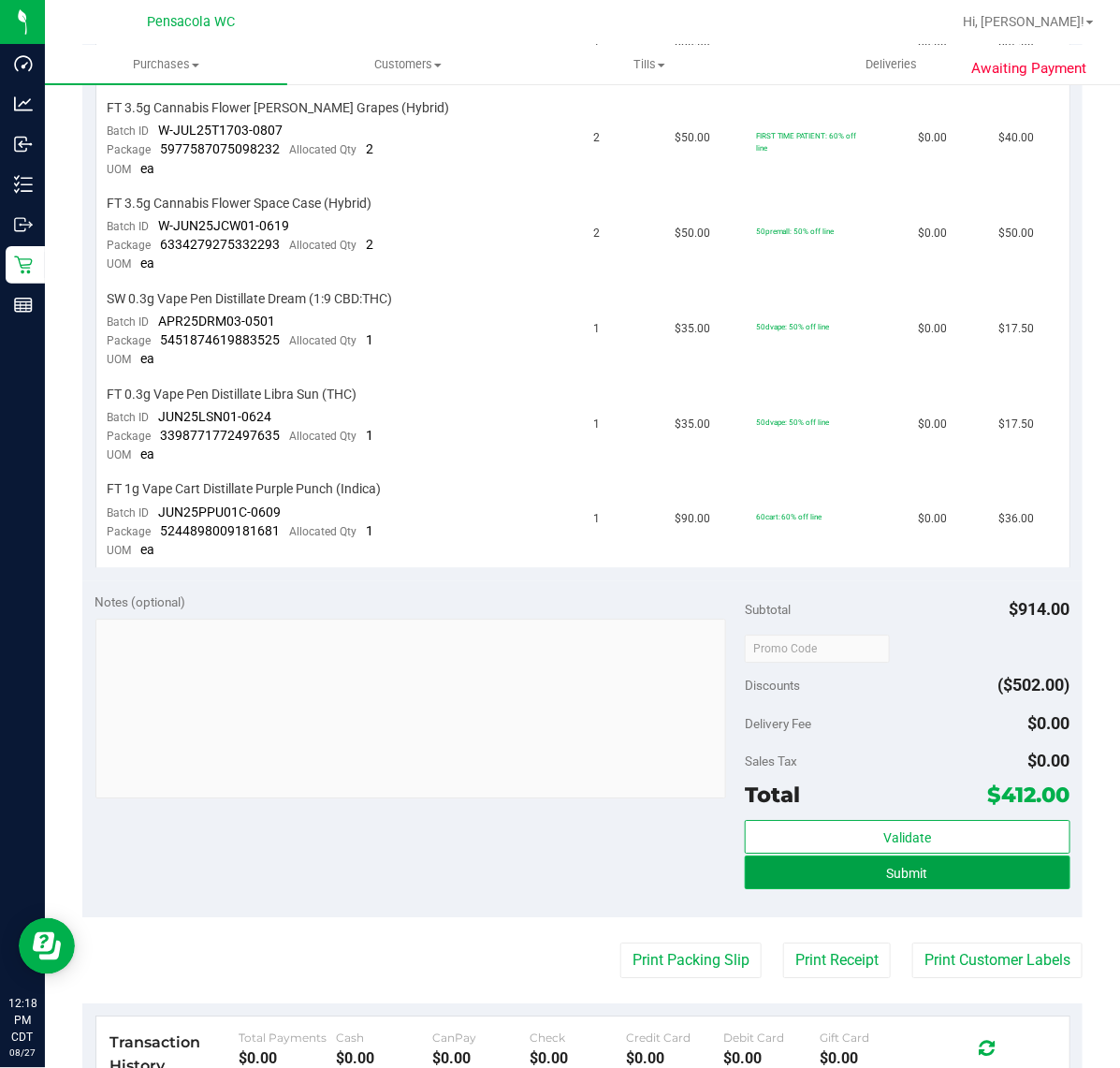
click at [942, 855] on button "Submit" at bounding box center [906, 872] width 325 height 34
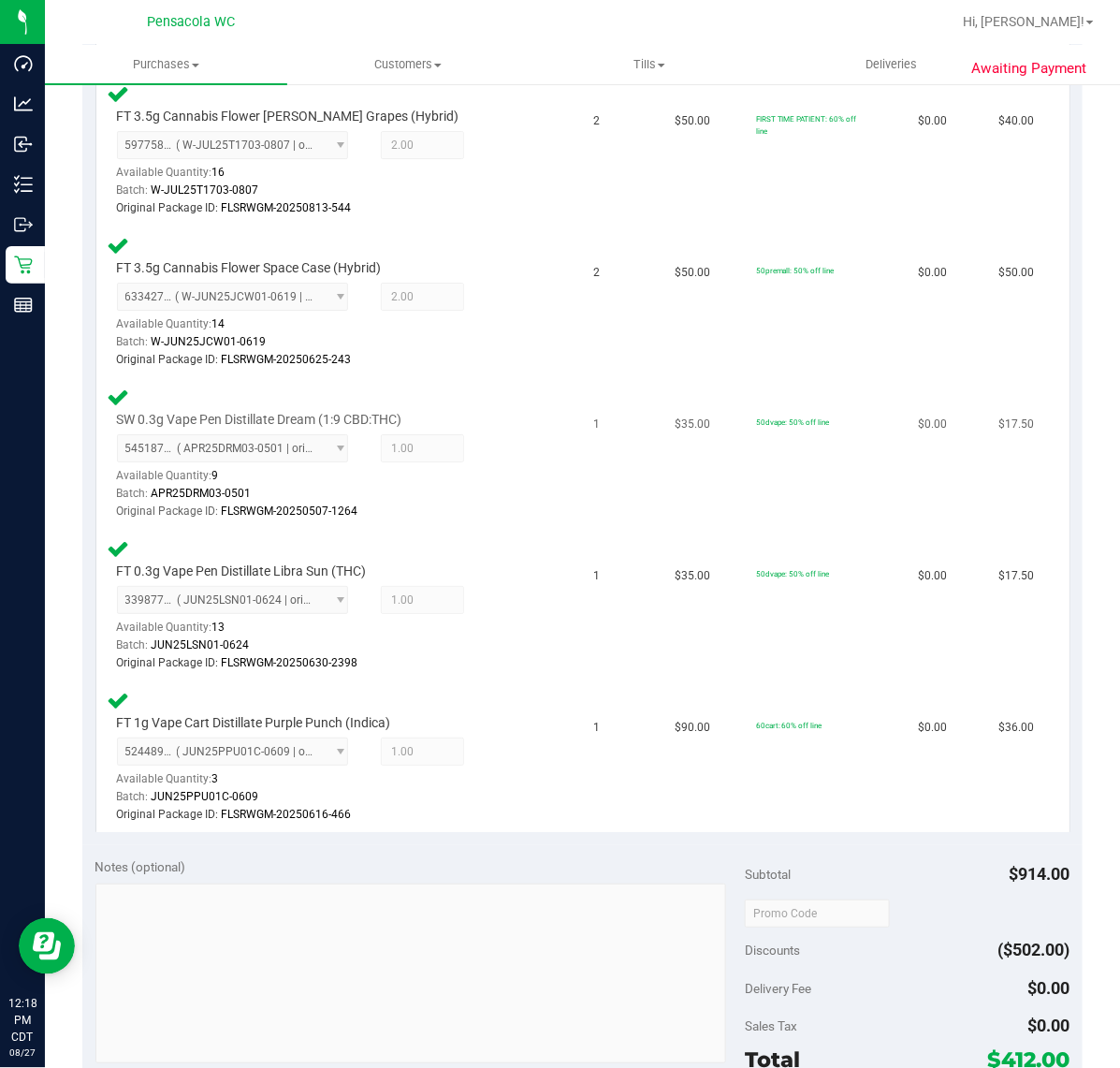
scroll to position [1396, 0]
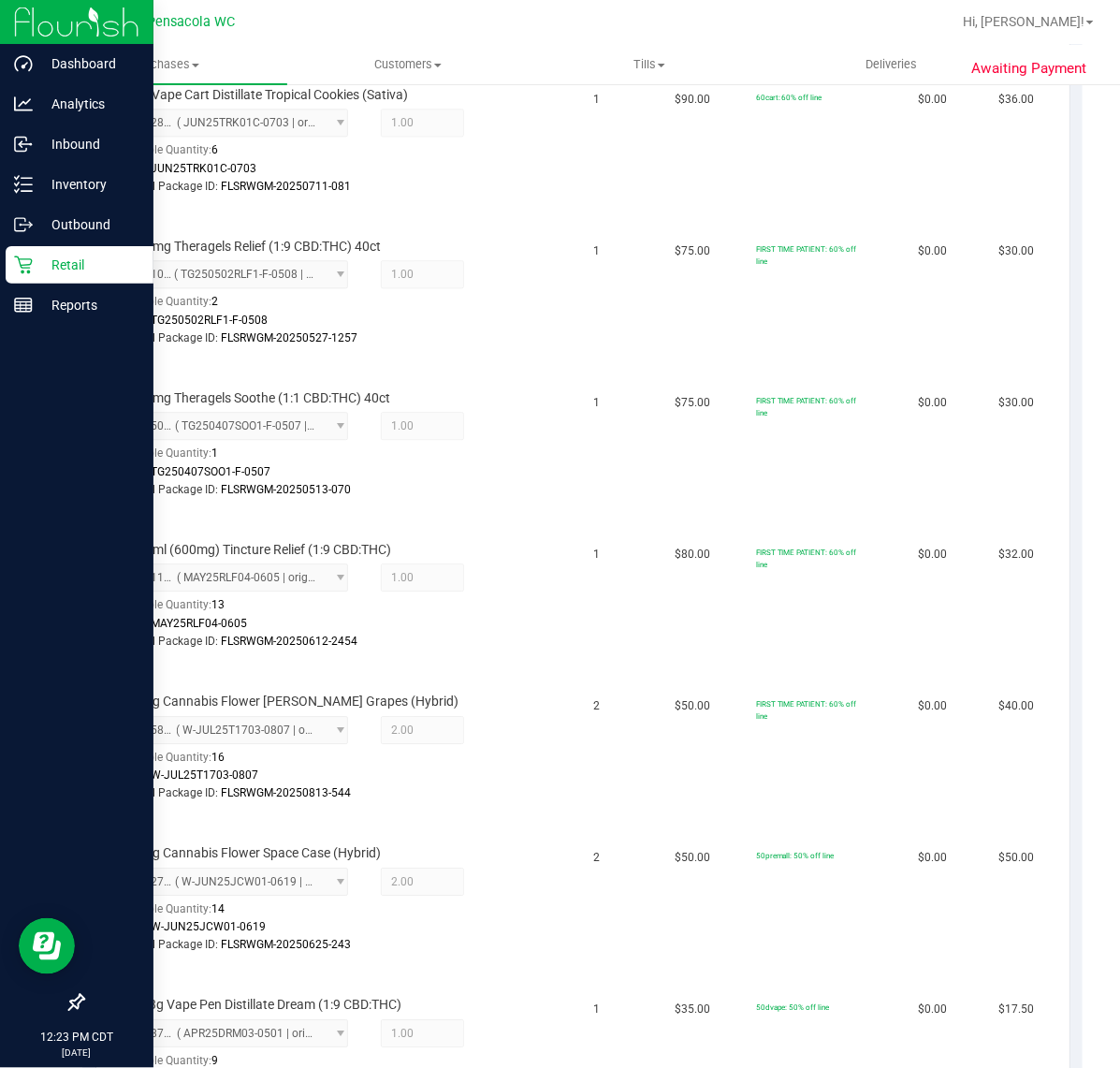
click at [23, 264] on icon at bounding box center [23, 265] width 19 height 19
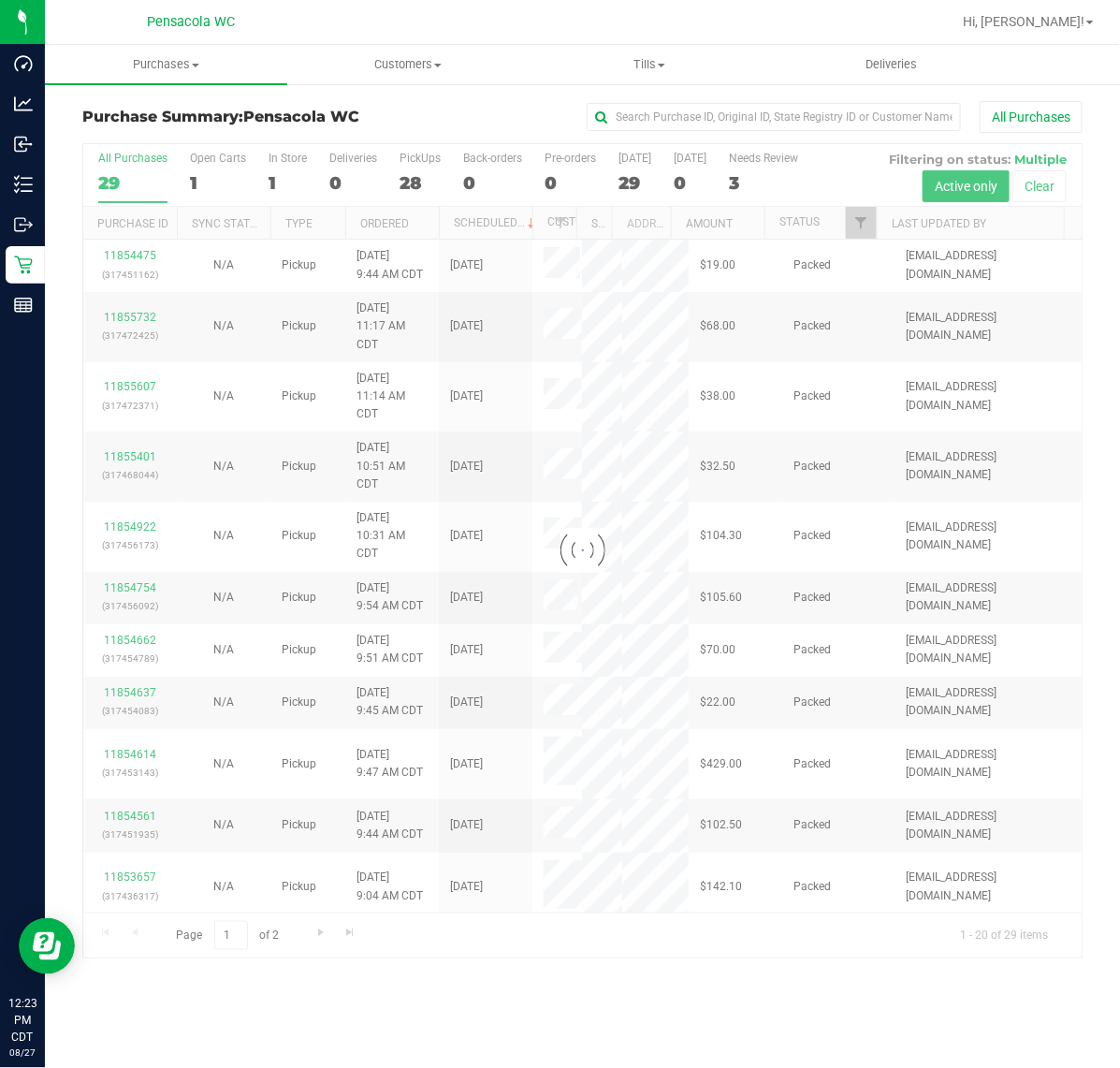
click at [863, 215] on link "Filter" at bounding box center [861, 223] width 31 height 32
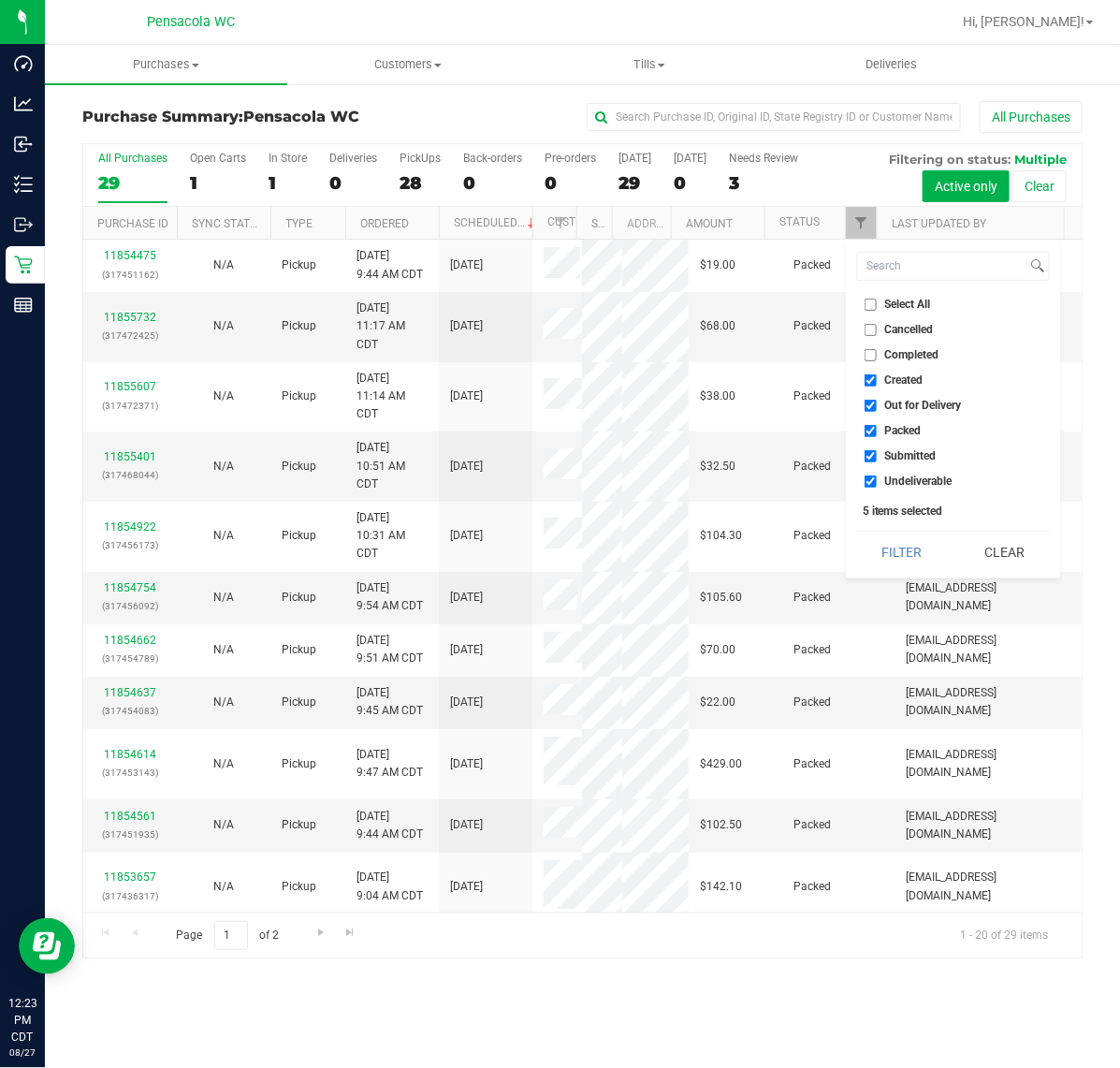
click at [870, 304] on input "Select All" at bounding box center [870, 304] width 12 height 12
checkbox input "true"
click at [870, 304] on input "Select All" at bounding box center [870, 304] width 12 height 12
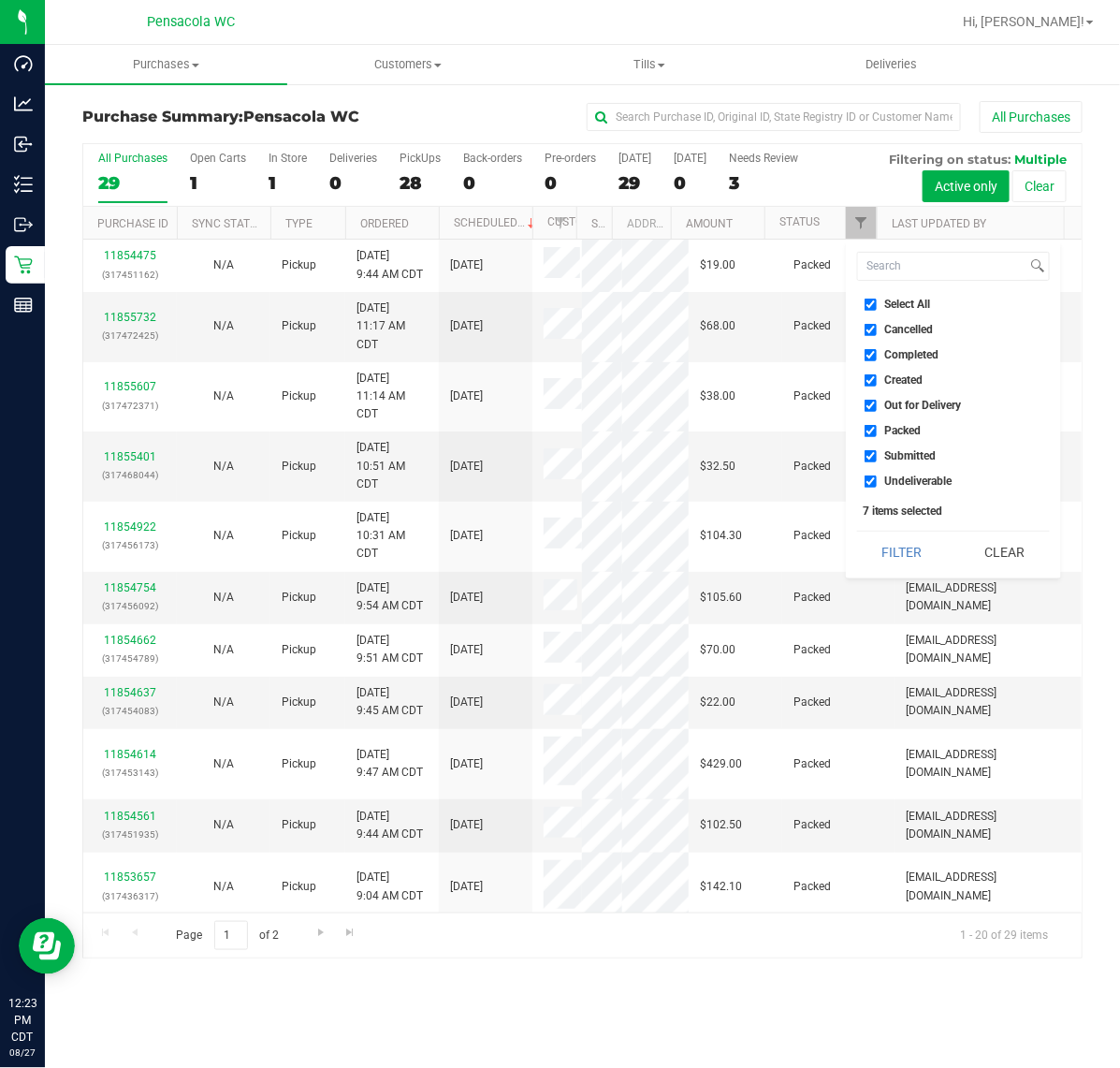
checkbox input "false"
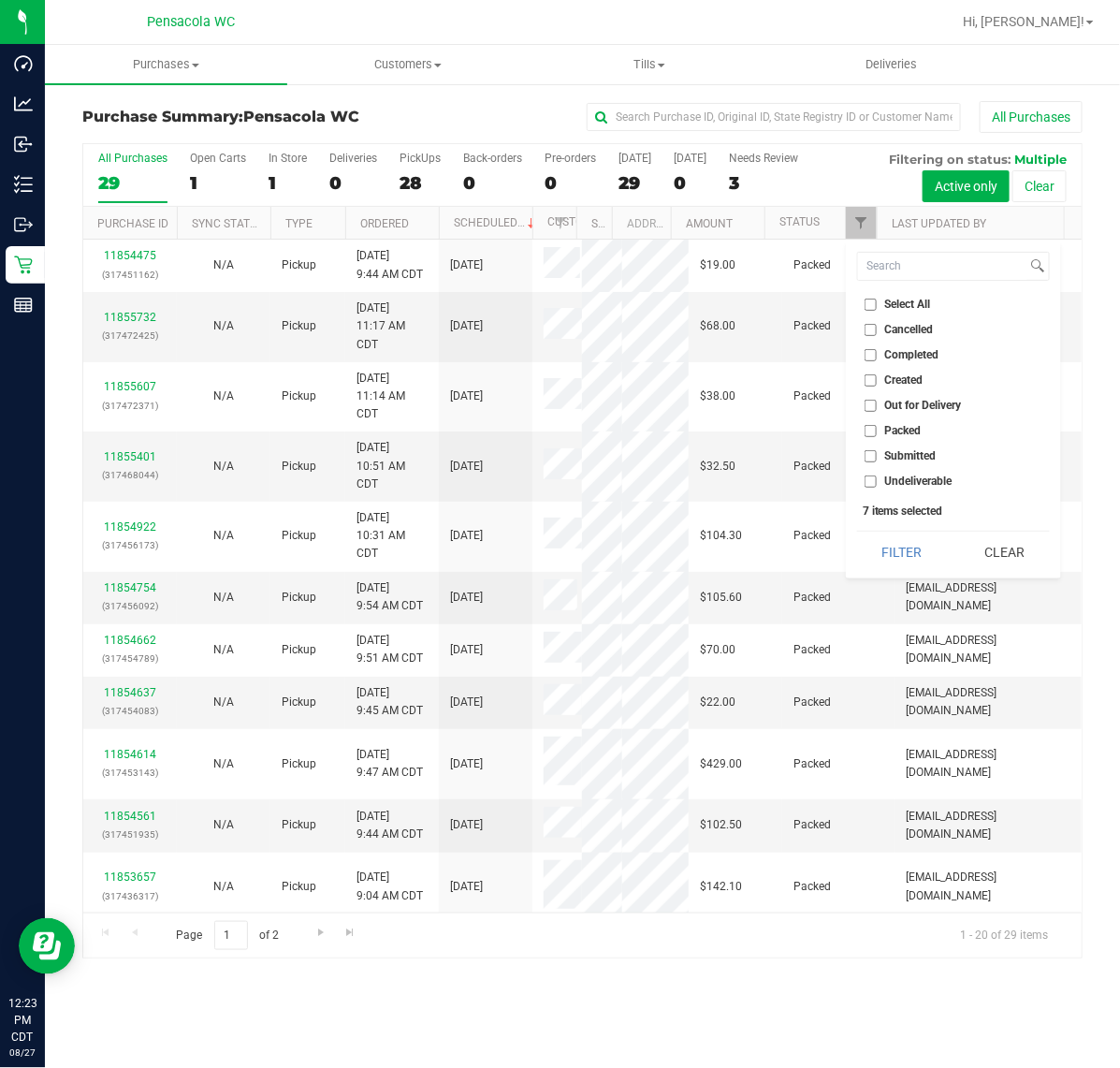
checkbox input "false"
click at [873, 455] on input "Submitted" at bounding box center [870, 455] width 12 height 12
checkbox input "true"
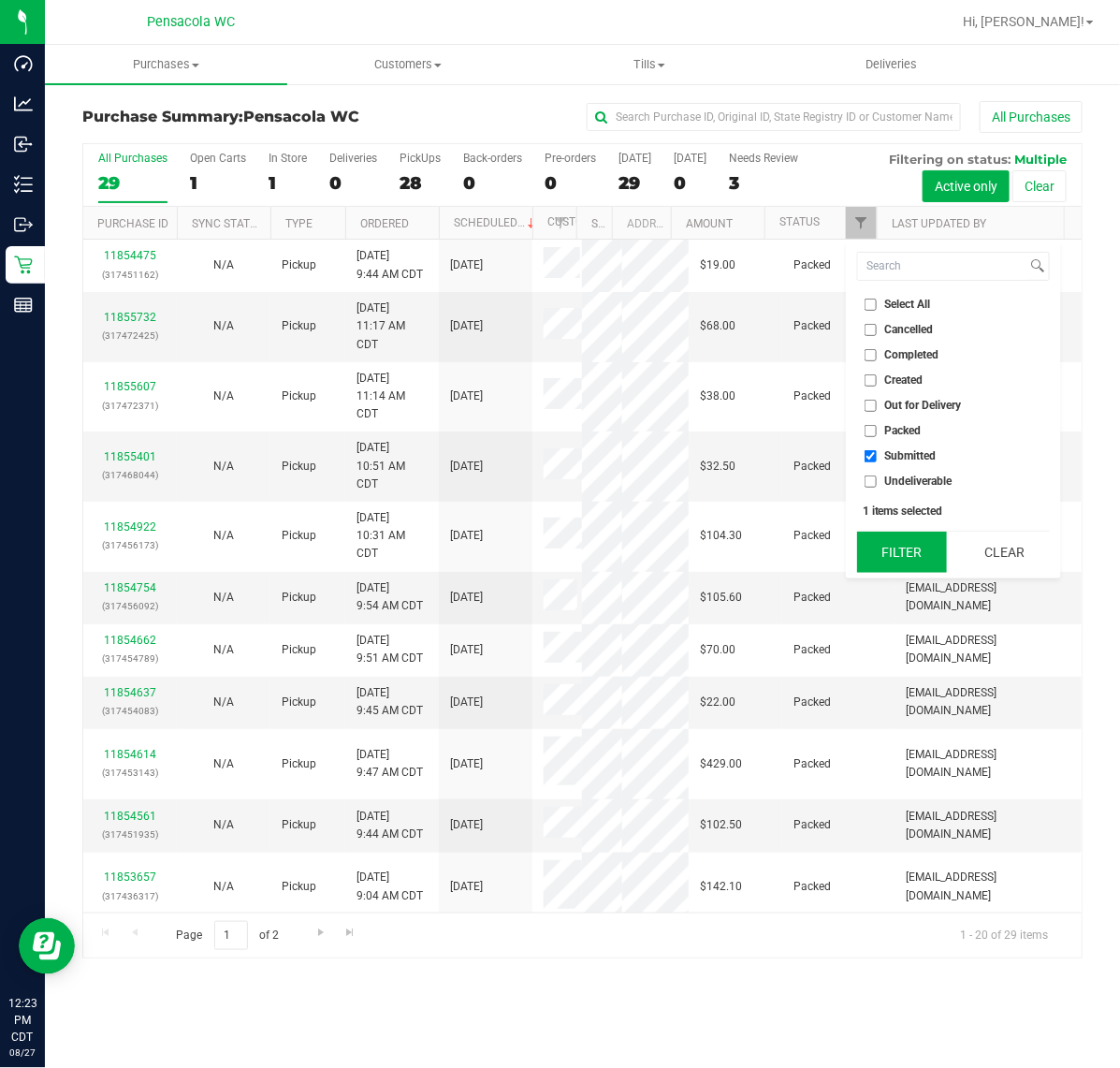
click at [884, 538] on button "Filter" at bounding box center [902, 552] width 90 height 41
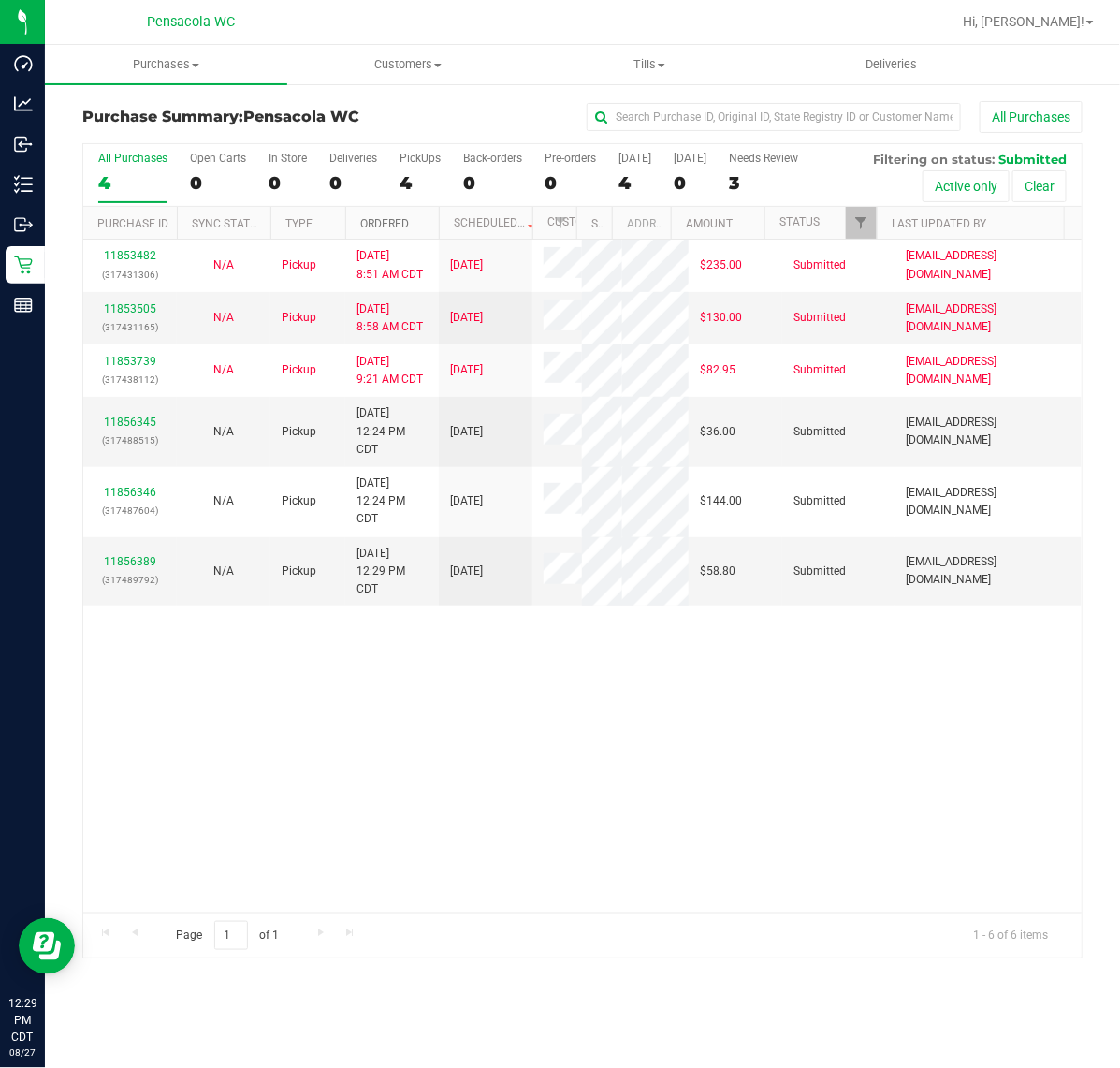
click at [401, 225] on link "Ordered" at bounding box center [385, 224] width 49 height 13
click at [139, 422] on link "11856345" at bounding box center [130, 423] width 52 height 13
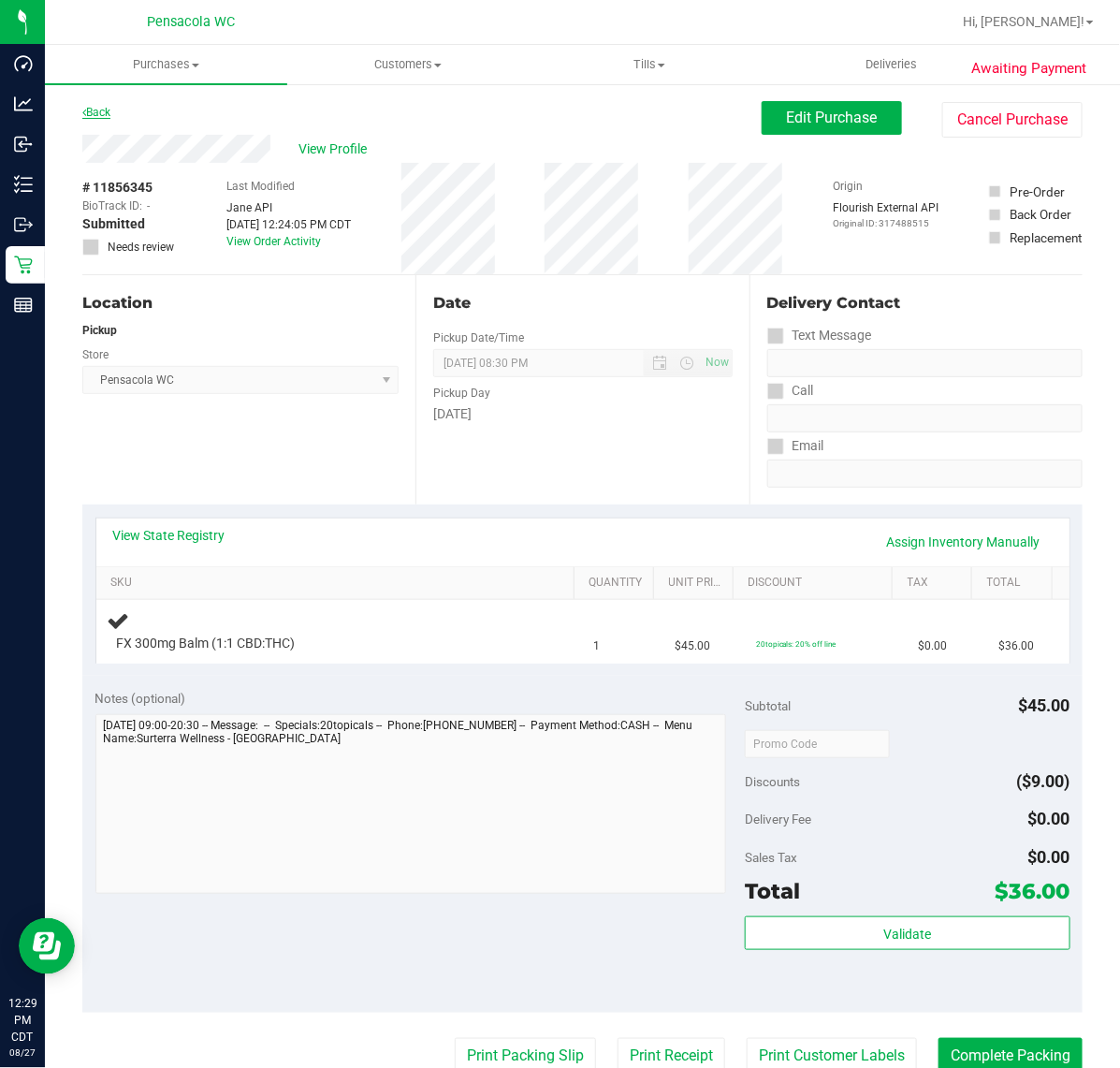
click at [96, 112] on link "Back" at bounding box center [96, 112] width 28 height 13
